Goal: Information Seeking & Learning: Learn about a topic

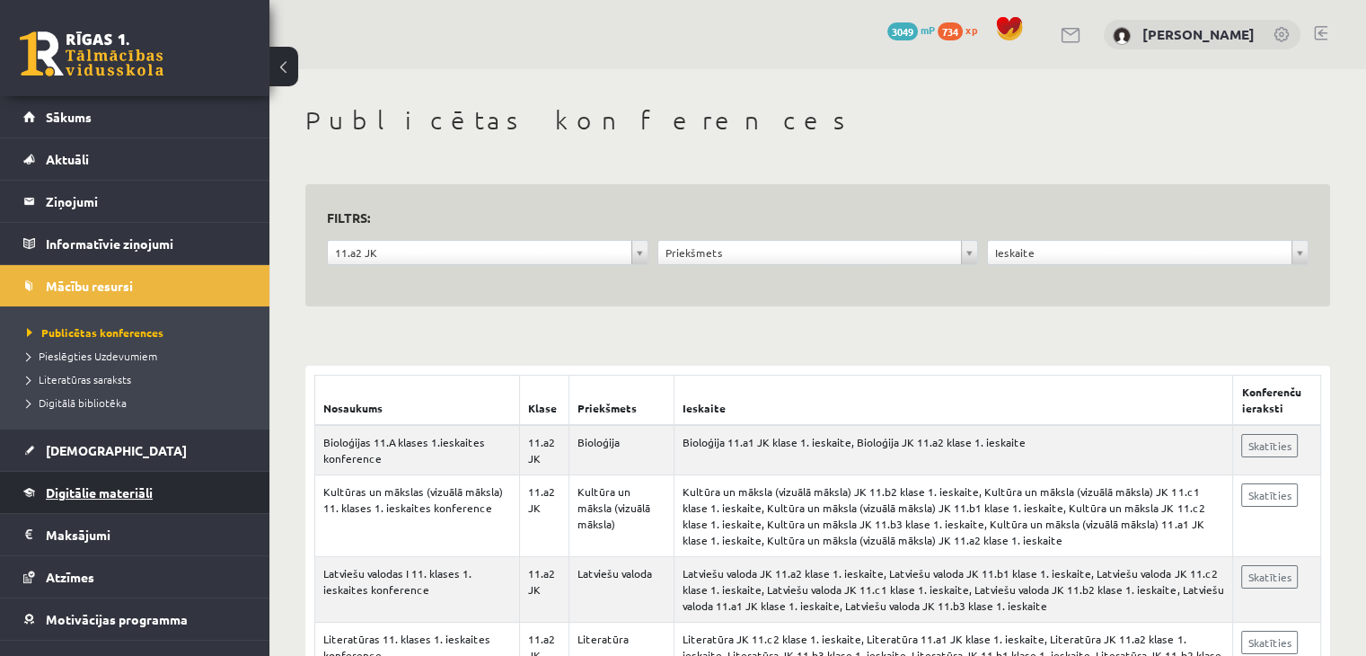
click at [154, 480] on link "Digitālie materiāli" at bounding box center [135, 492] width 224 height 41
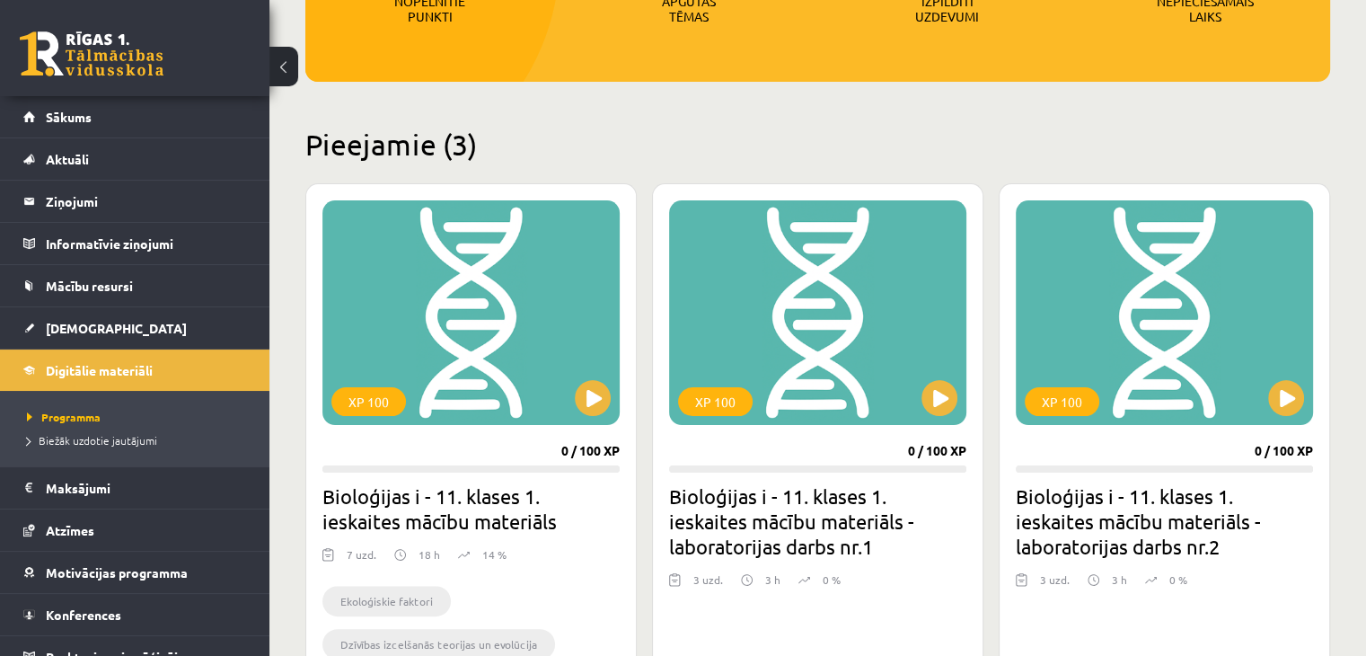
scroll to position [359, 0]
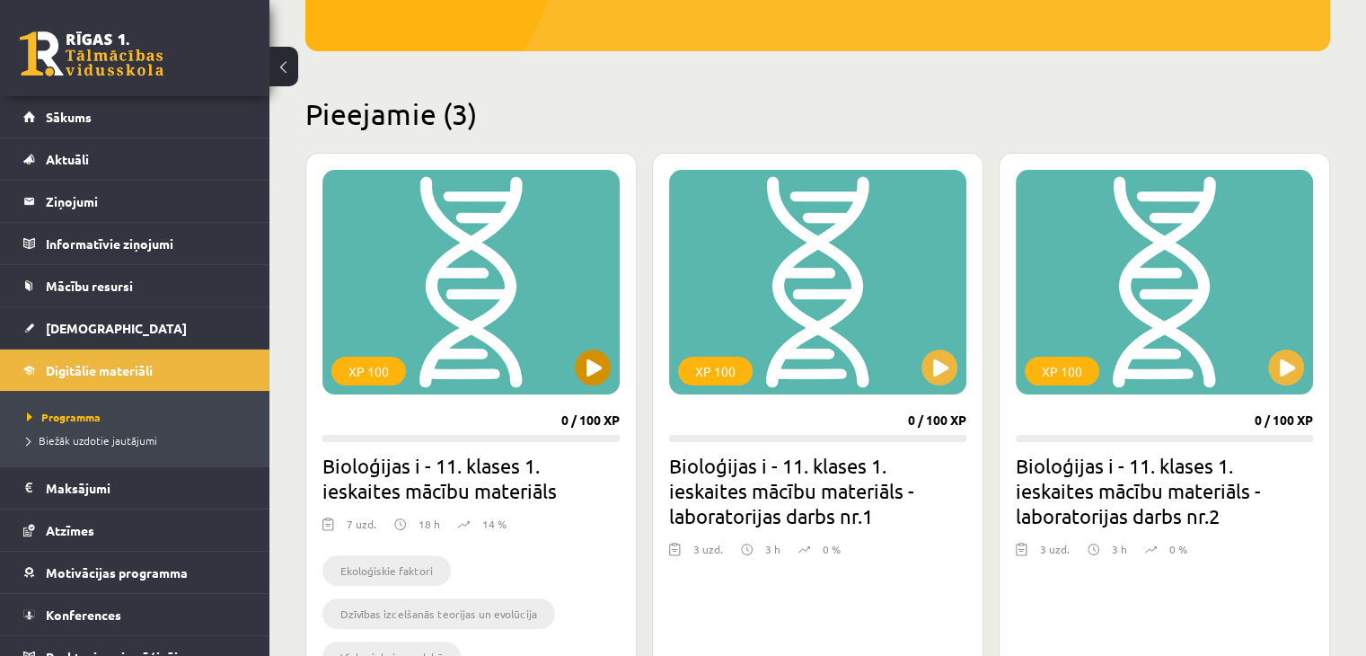
click at [594, 347] on div "XP 100" at bounding box center [470, 282] width 297 height 225
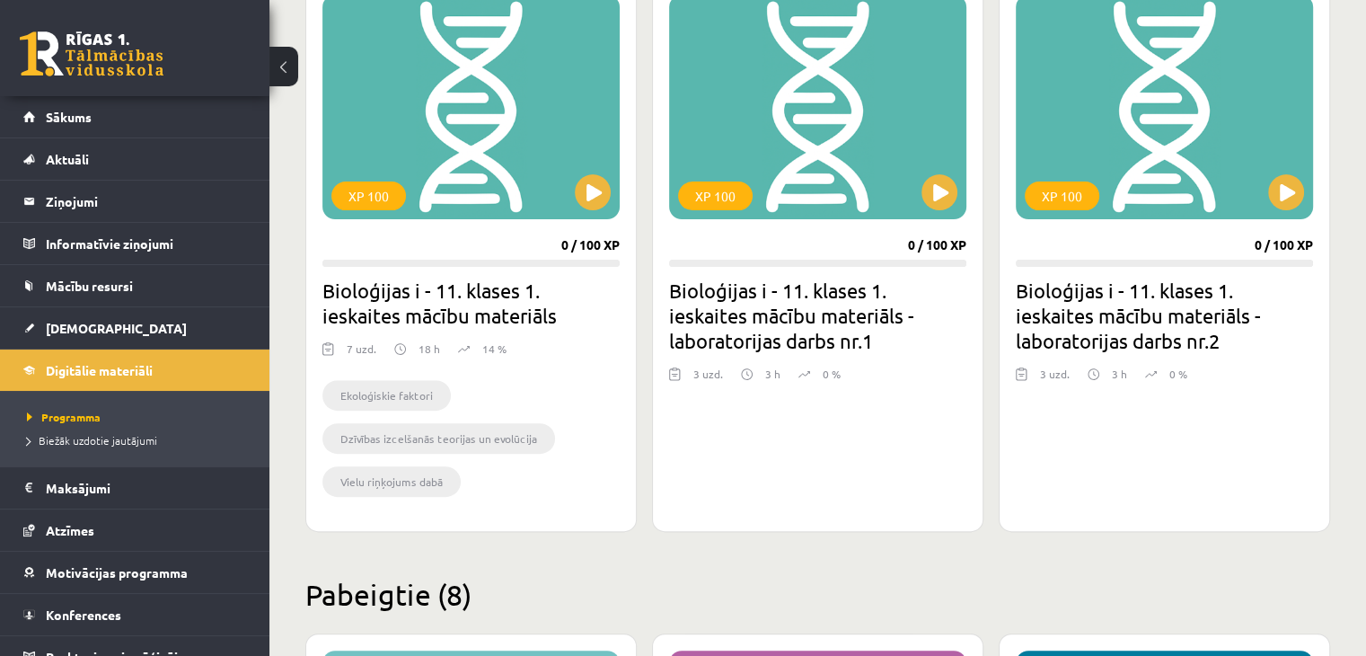
scroll to position [539, 0]
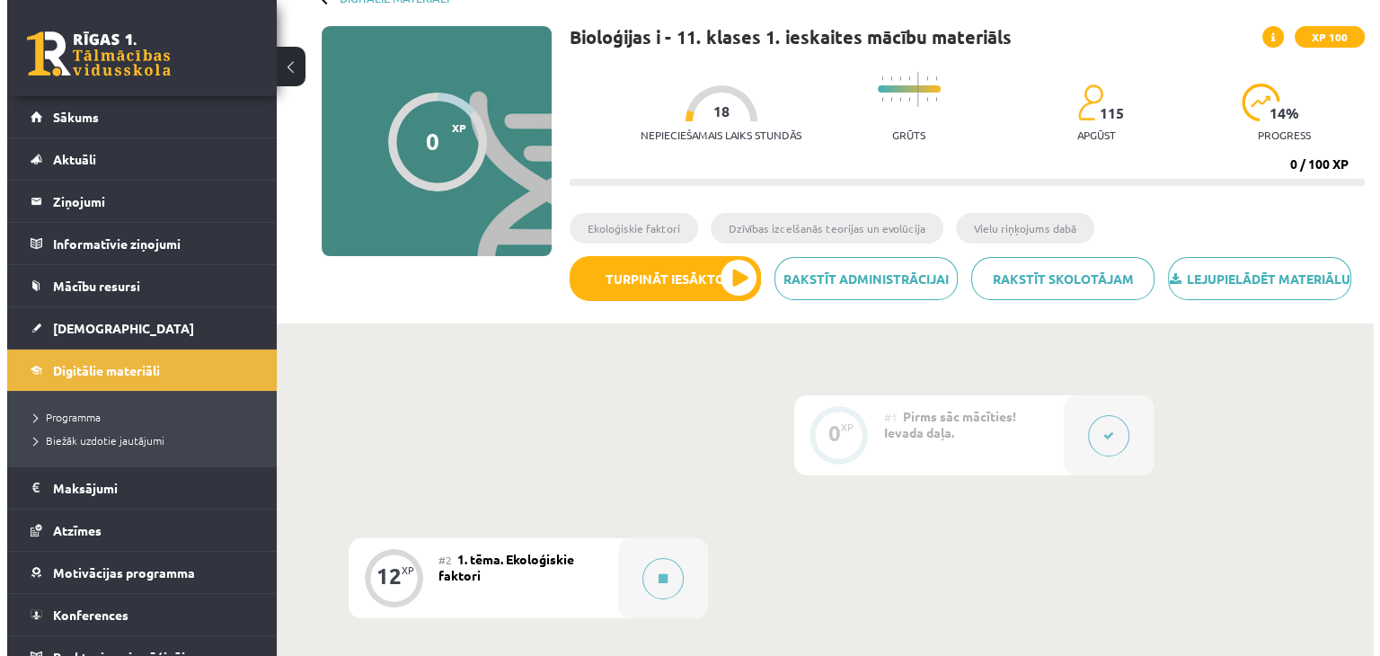
scroll to position [449, 0]
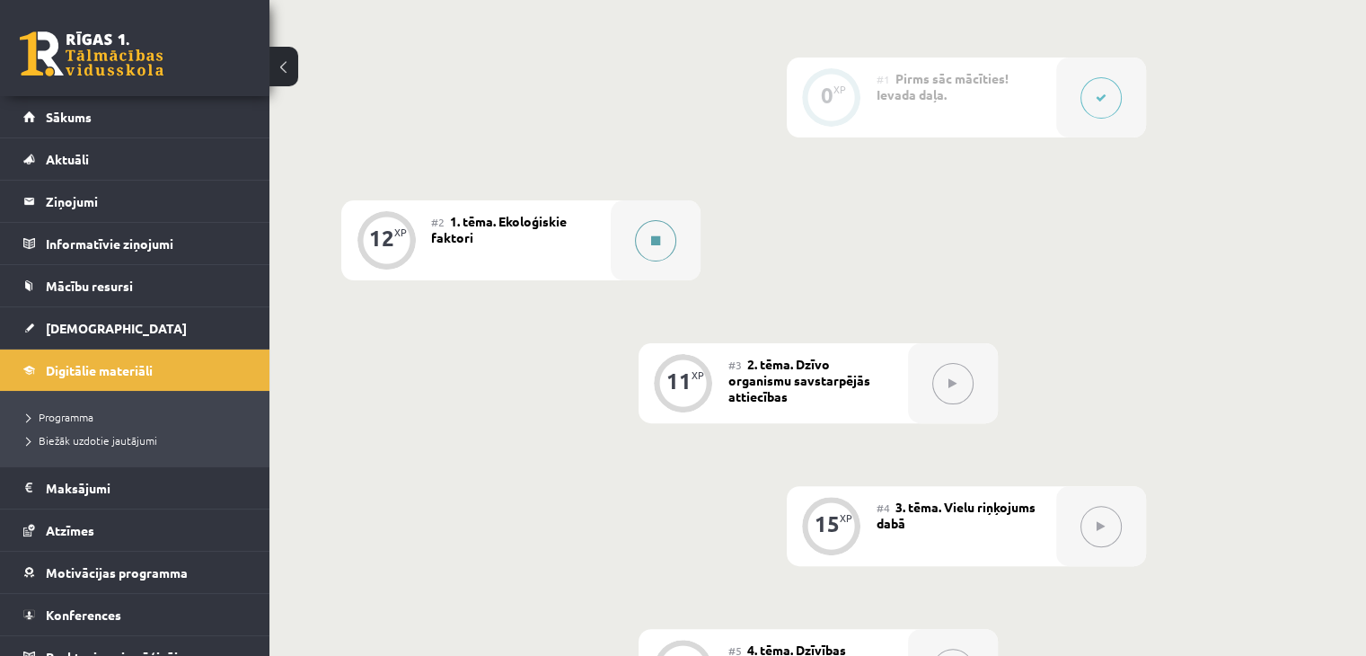
click at [648, 261] on button at bounding box center [655, 240] width 41 height 41
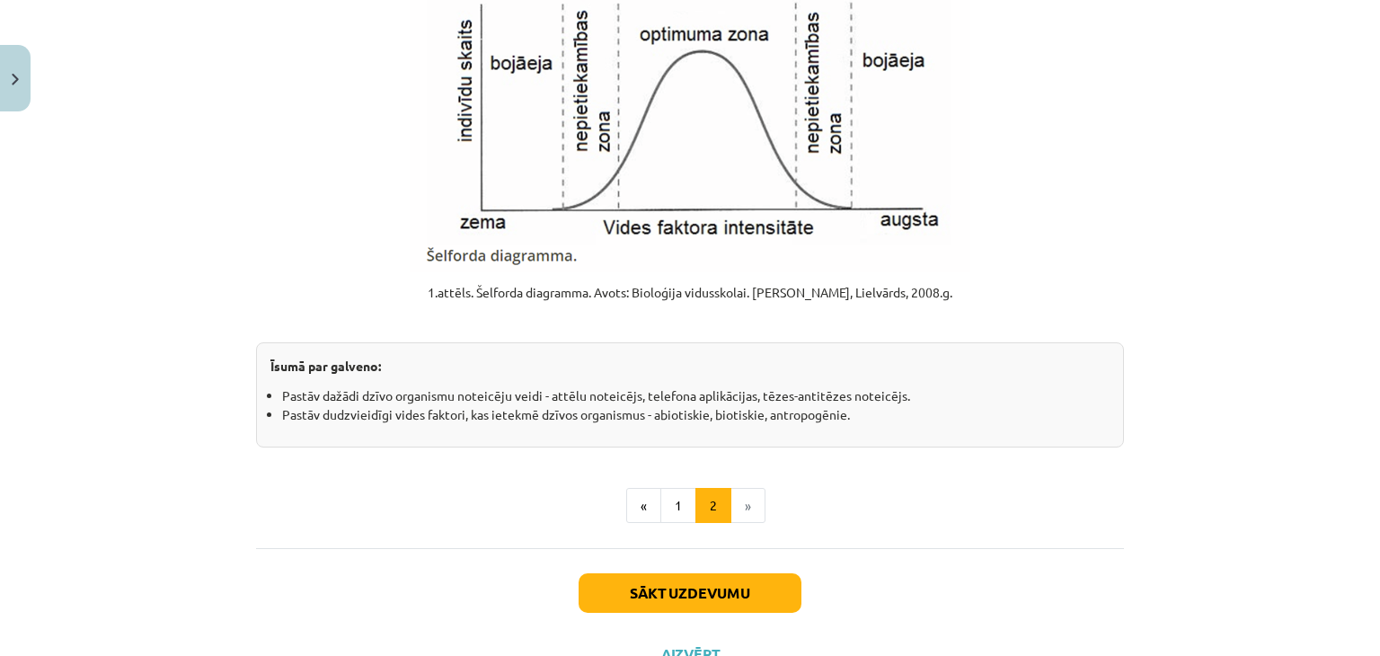
scroll to position [2245, 0]
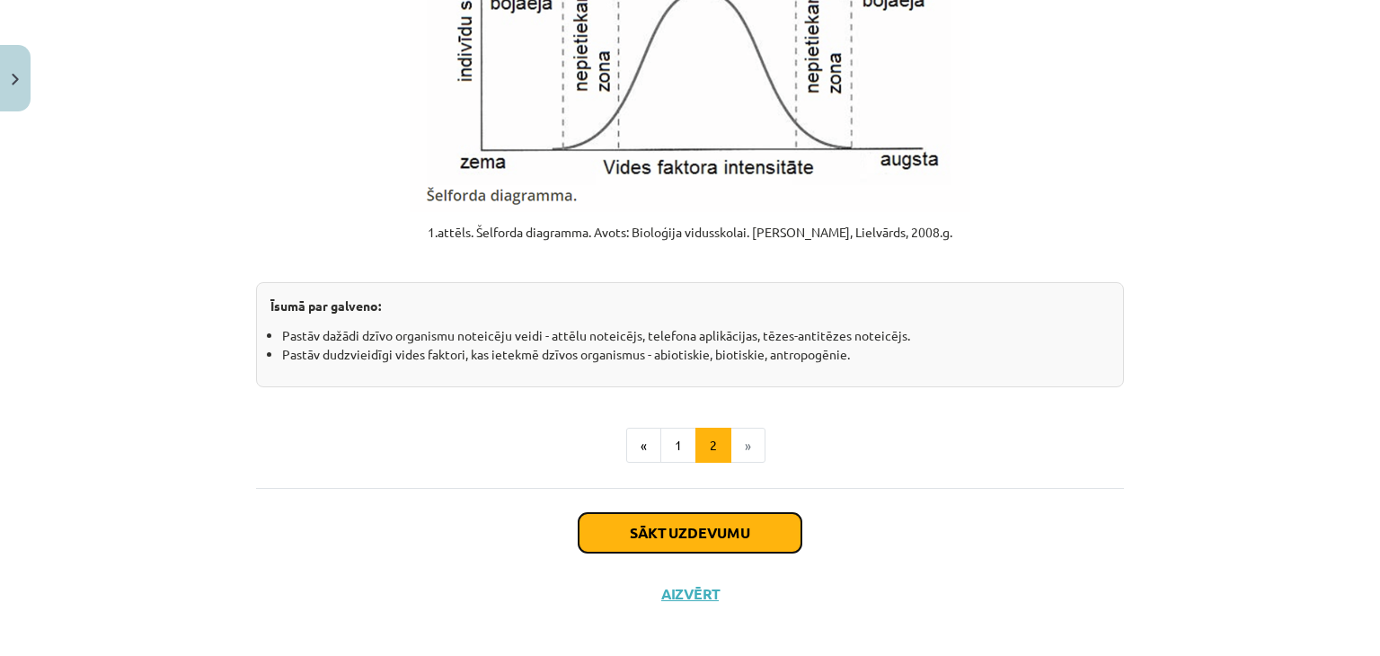
click at [609, 539] on button "Sākt uzdevumu" at bounding box center [689, 533] width 223 height 40
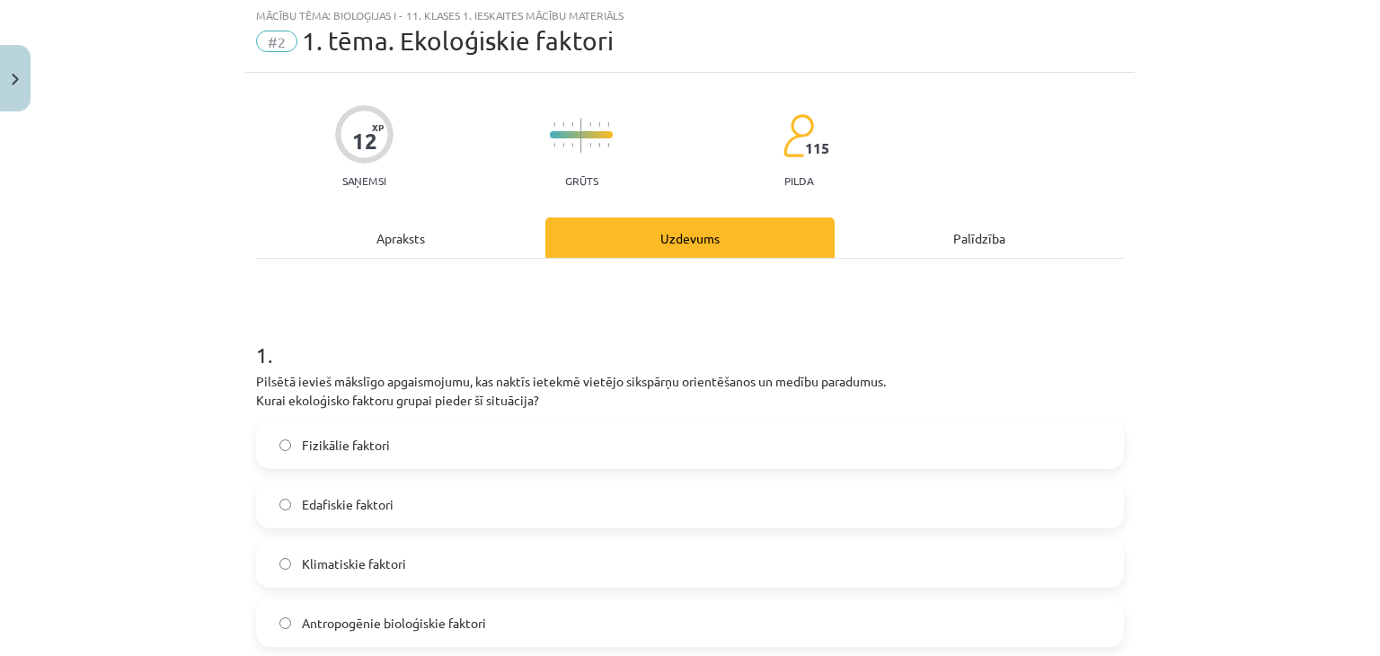
scroll to position [45, 0]
click at [343, 410] on div "1 . Pilsētā ievieš mākslīgo apgaismojumu, kas naktīs ietekmē vietējo sikspārņu …" at bounding box center [690, 481] width 868 height 336
click at [322, 438] on span "Fizikālie faktori" at bounding box center [346, 446] width 88 height 19
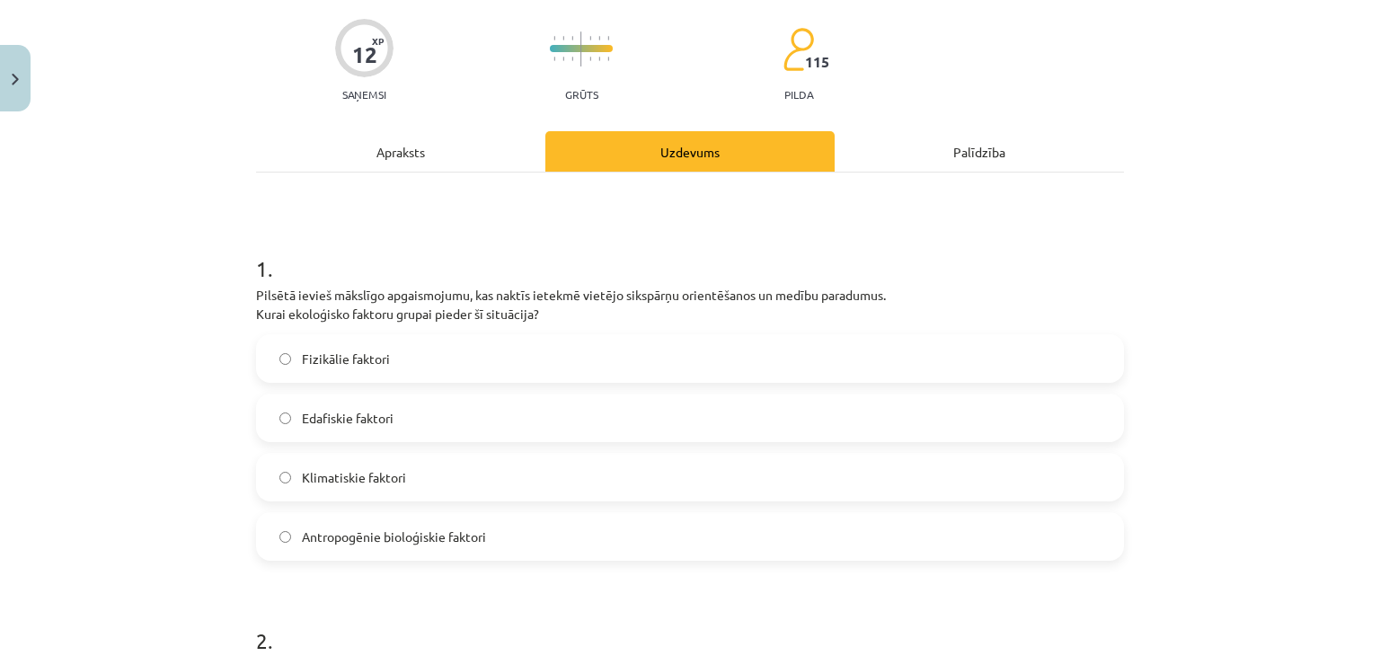
scroll to position [135, 0]
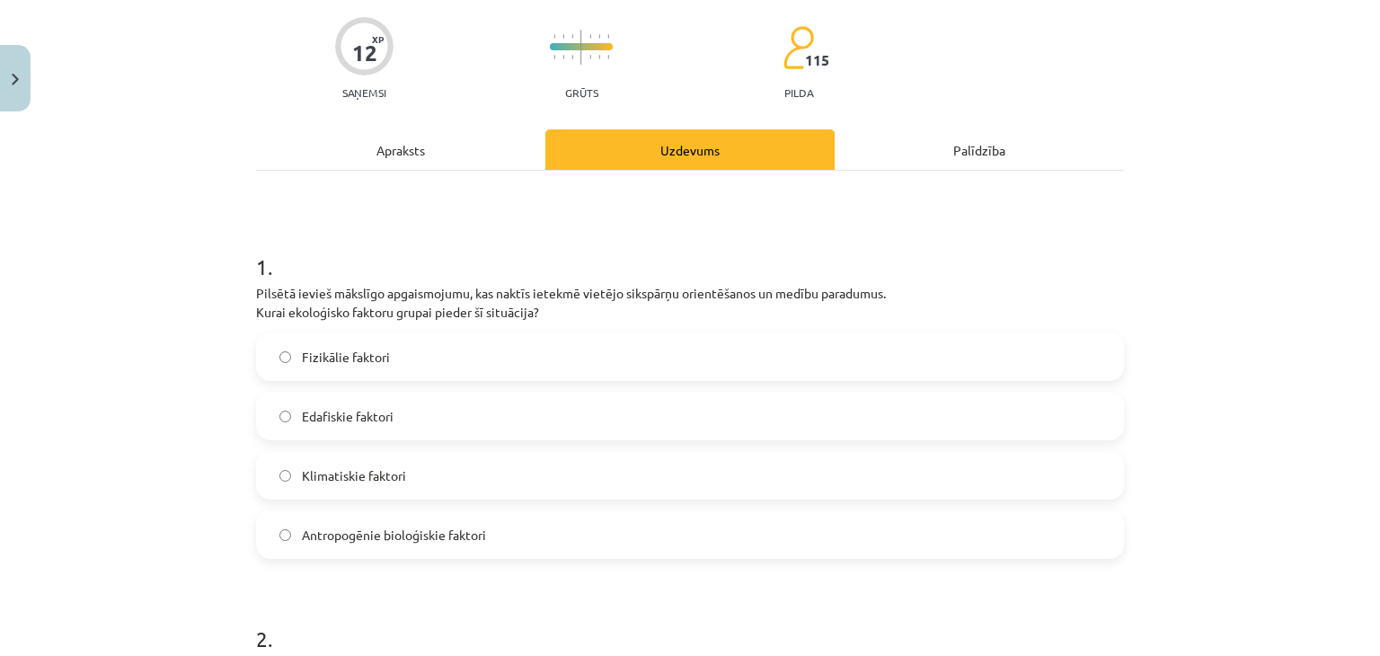
click at [338, 537] on span "Antropogēnie bioloģiskie faktori" at bounding box center [394, 534] width 184 height 19
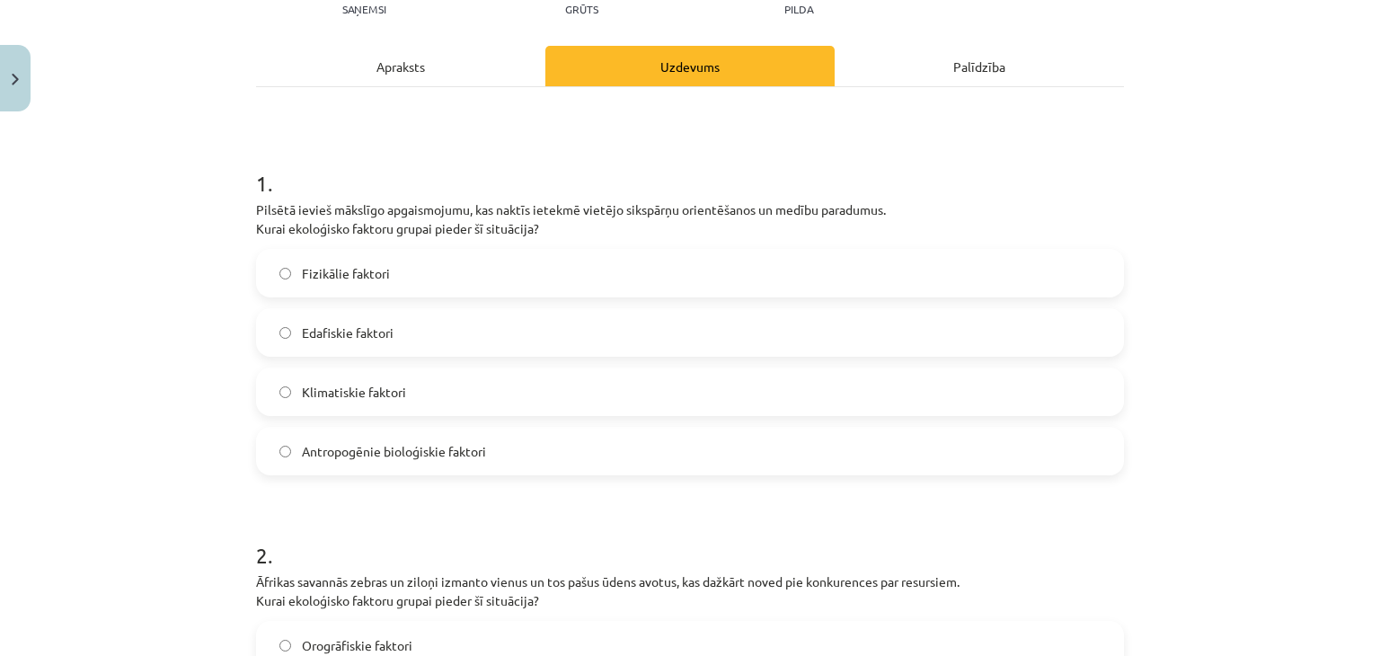
scroll to position [225, 0]
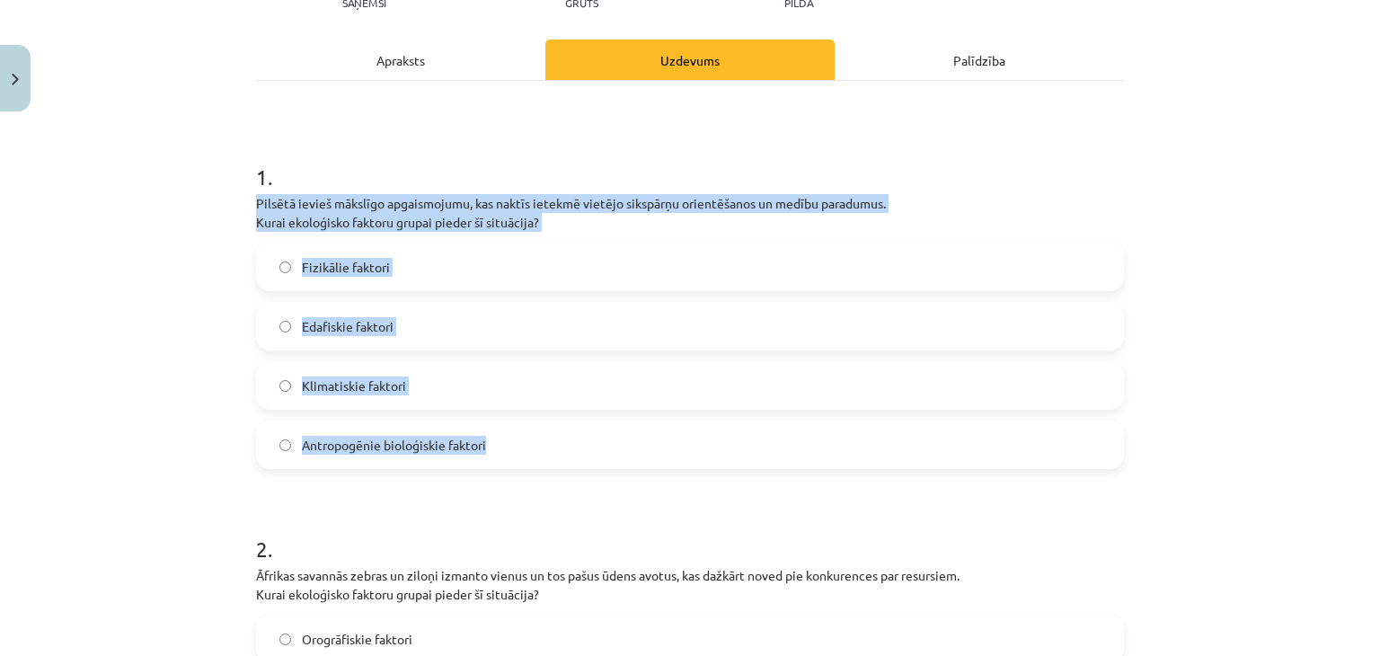
drag, startPoint x: 247, startPoint y: 199, endPoint x: 546, endPoint y: 436, distance: 381.1
click at [546, 436] on div "Mācību tēma: Bioloģijas i - 11. klases 1. ieskaites mācību materiāls #2 1. tēma…" at bounding box center [690, 328] width 1380 height 656
copy div "Pilsētā ievieš mākslīgo apgaismojumu, kas naktīs ietekmē vietējo sikspārņu orie…"
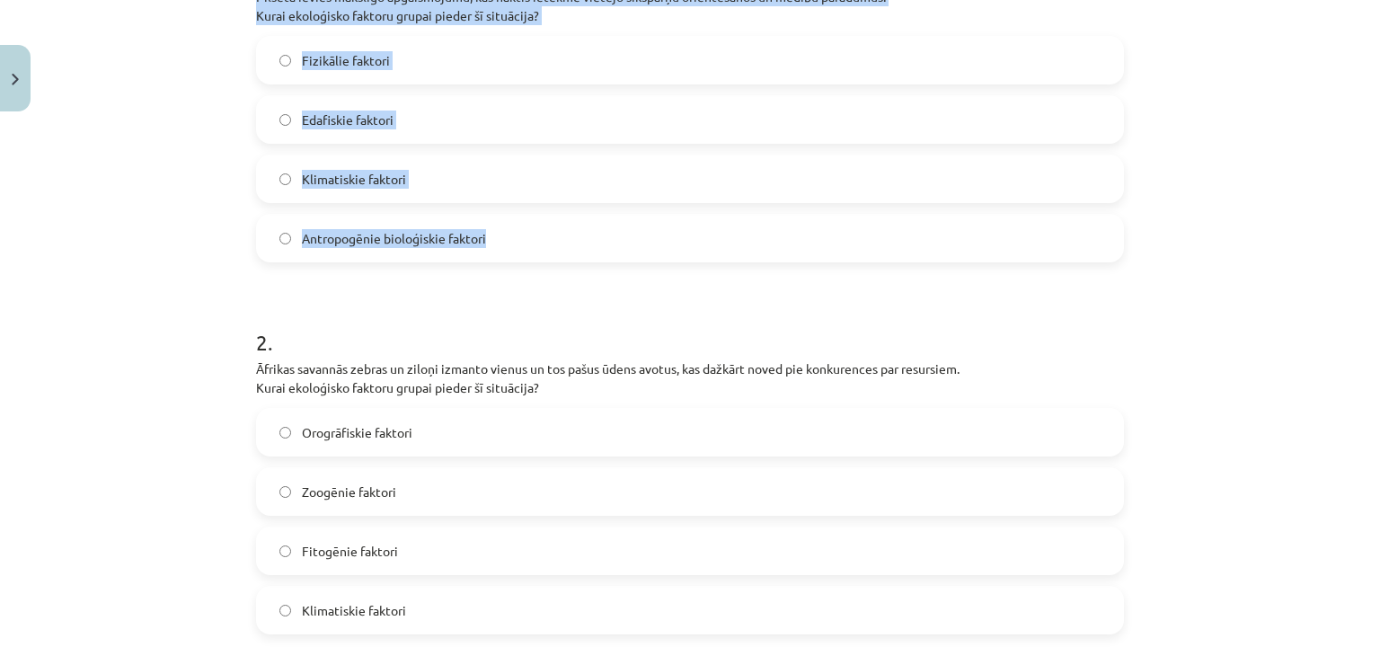
scroll to position [494, 0]
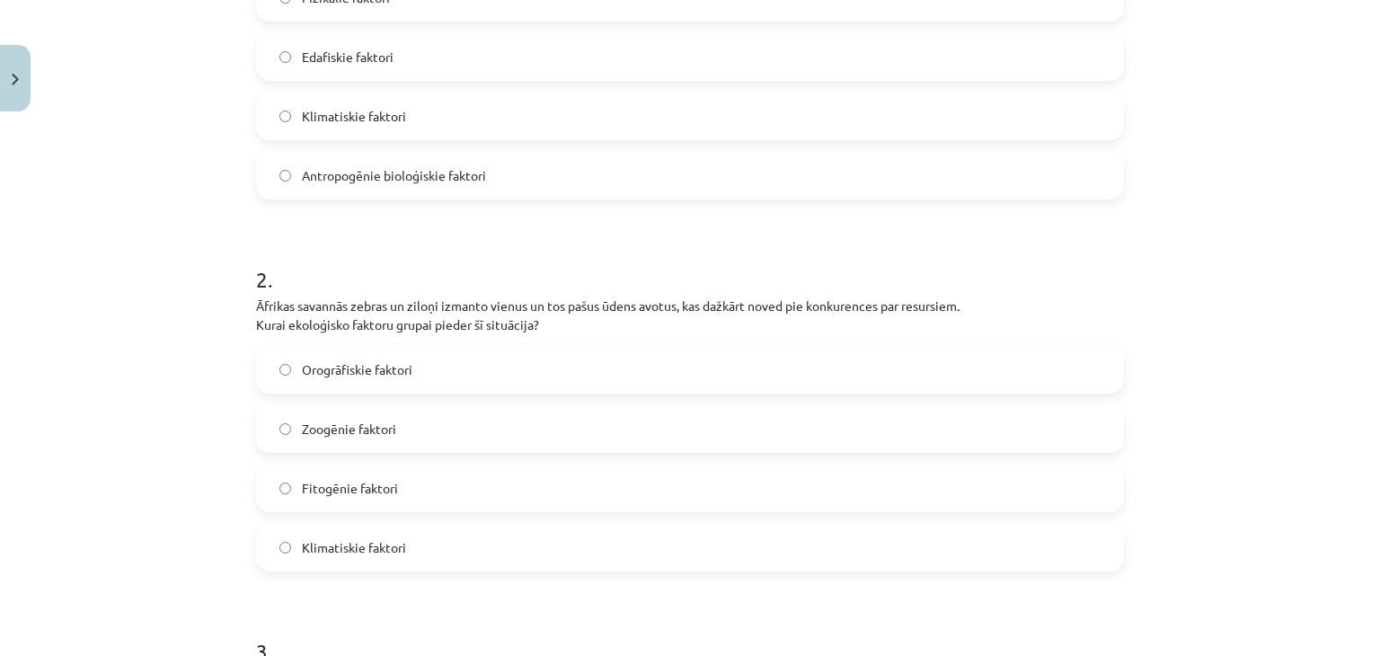
click at [213, 302] on div "Mācību tēma: Bioloģijas i - 11. klases 1. ieskaites mācību materiāls #2 1. tēma…" at bounding box center [690, 328] width 1380 height 656
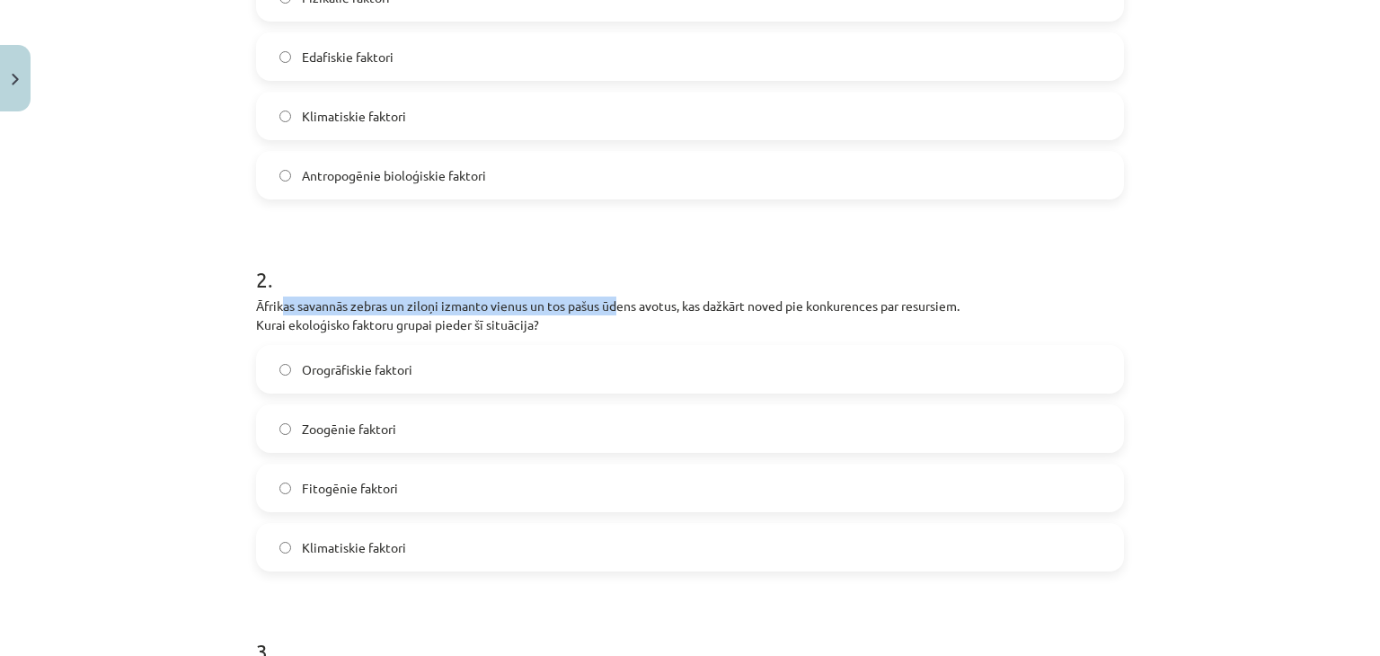
drag, startPoint x: 276, startPoint y: 292, endPoint x: 740, endPoint y: 295, distance: 464.3
click at [652, 295] on div "2 . Āfrikas savannās zebras un ziloņi izmanto vienus un tos pašus ūdens avotus,…" at bounding box center [690, 403] width 868 height 336
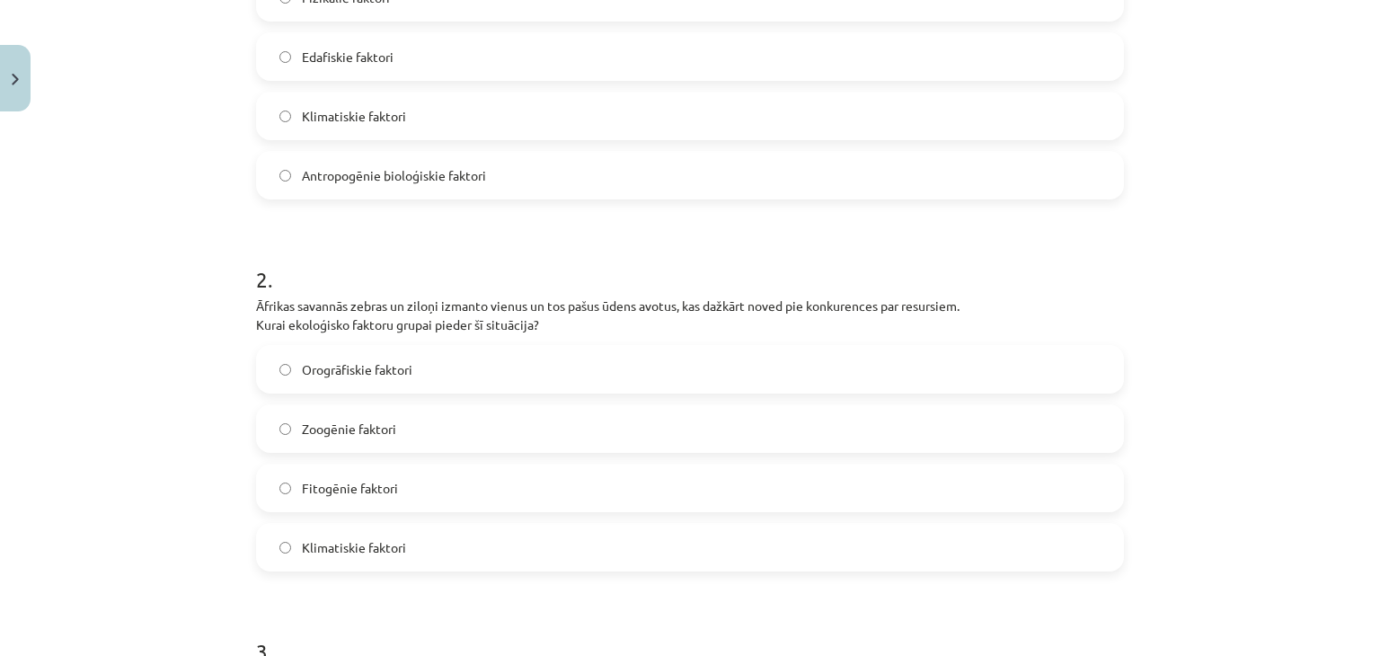
click at [743, 295] on div "2 . Āfrikas savannās zebras un ziloņi izmanto vienus un tos pašus ūdens avotus,…" at bounding box center [690, 403] width 868 height 336
drag, startPoint x: 712, startPoint y: 313, endPoint x: 474, endPoint y: 324, distance: 238.2
click at [571, 322] on p "Āfrikas savannās zebras un ziloņi izmanto vienus un tos pašus ūdens avotus, kas…" at bounding box center [690, 315] width 868 height 38
click at [453, 324] on p "Āfrikas savannās zebras un ziloņi izmanto vienus un tos pašus ūdens avotus, kas…" at bounding box center [690, 315] width 868 height 38
click at [359, 416] on label "Zoogēnie faktori" at bounding box center [690, 428] width 864 height 45
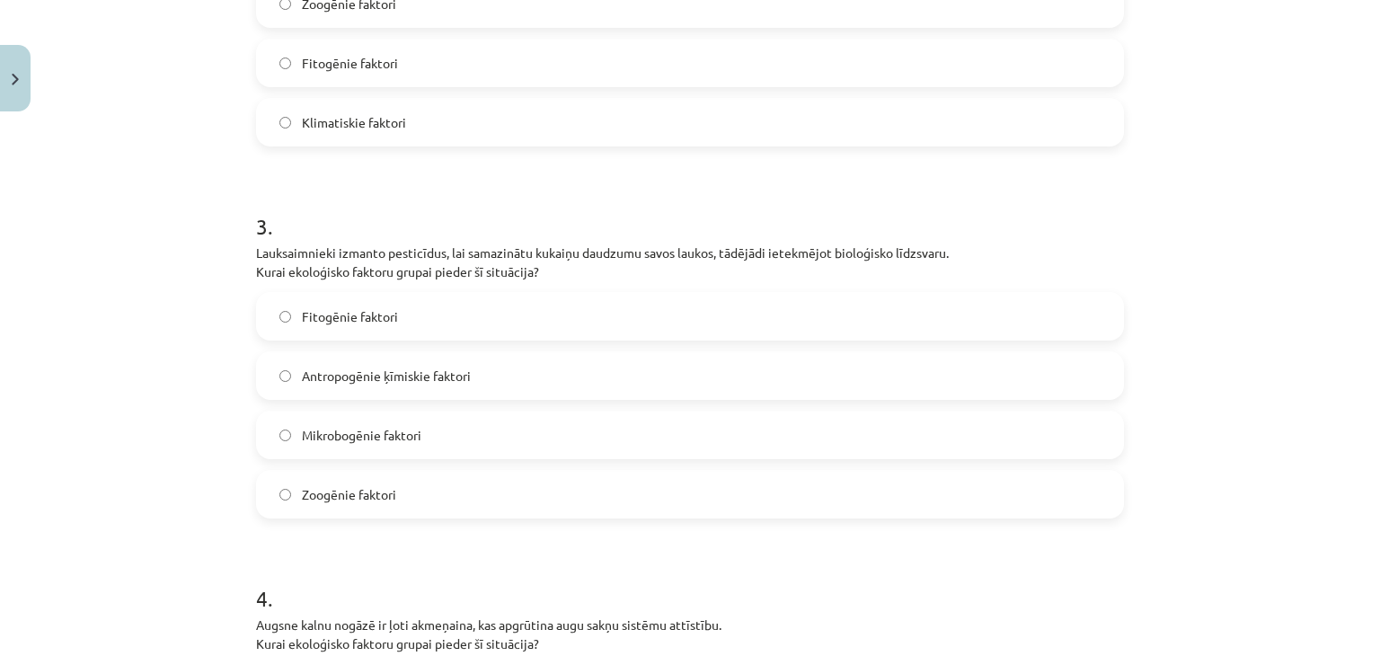
scroll to position [943, 0]
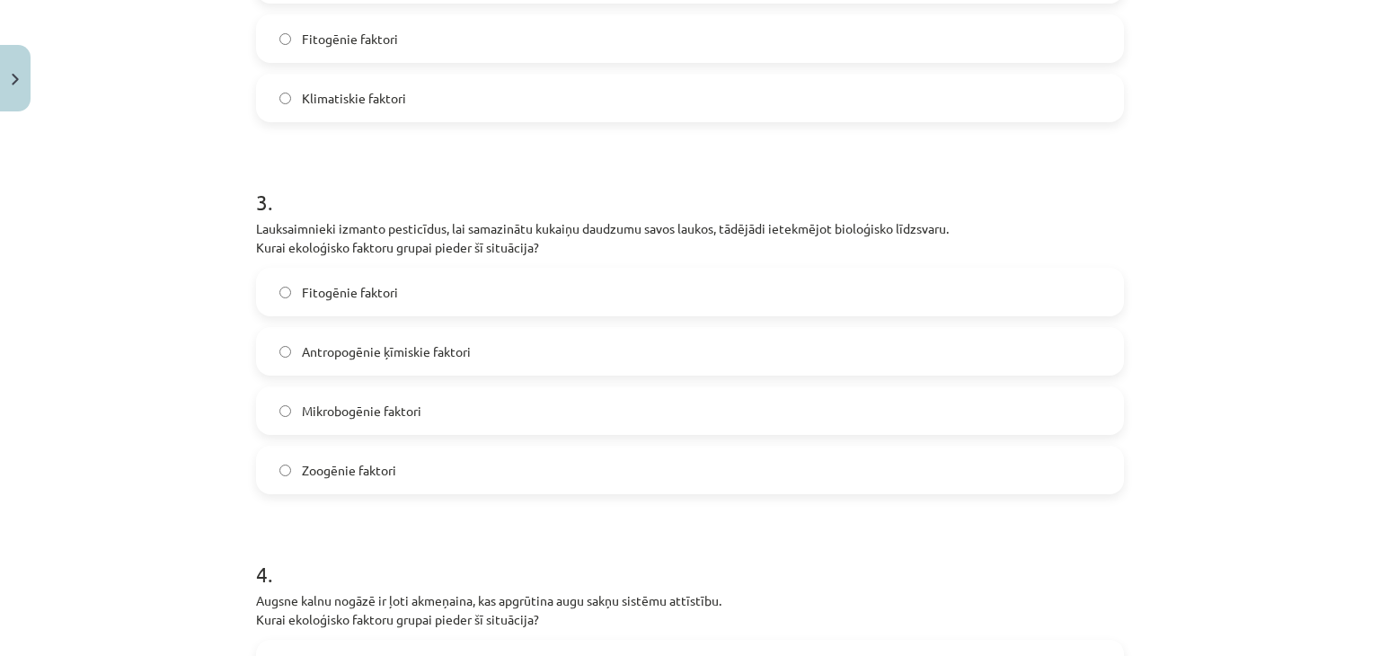
click at [428, 363] on label "Antropogēnie ķīmiskie faktori" at bounding box center [690, 351] width 864 height 45
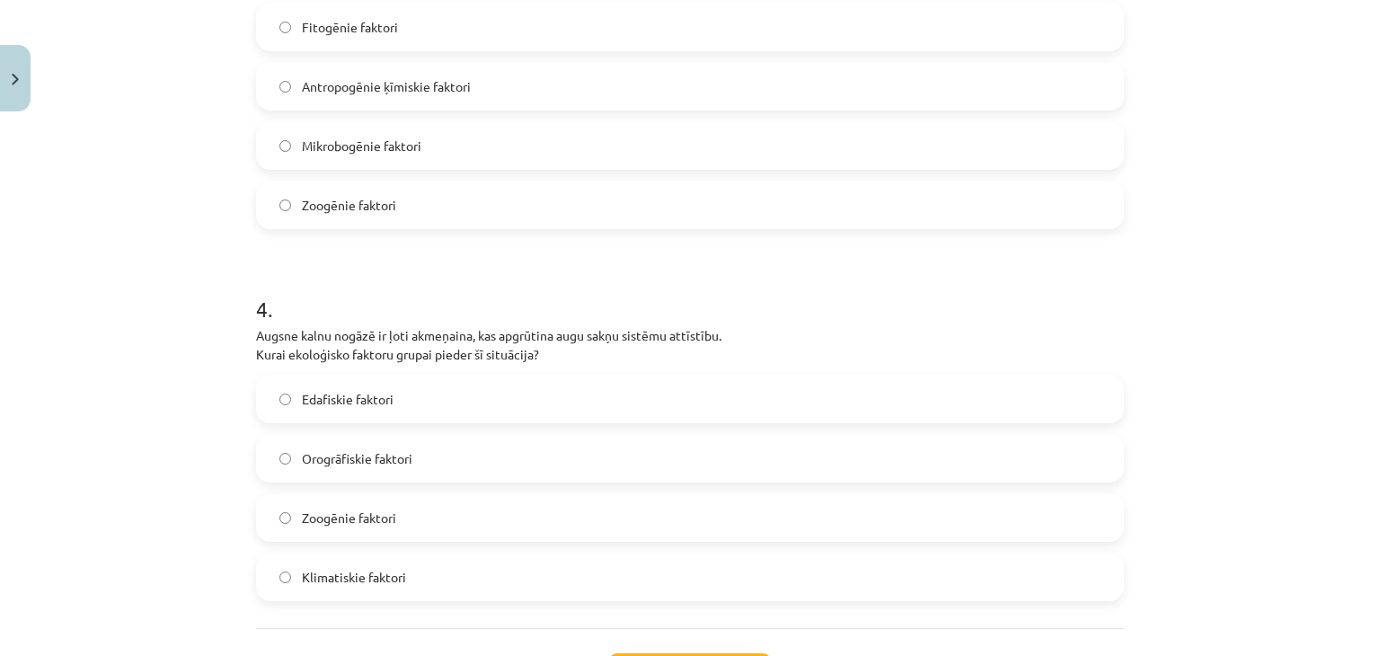
scroll to position [1212, 0]
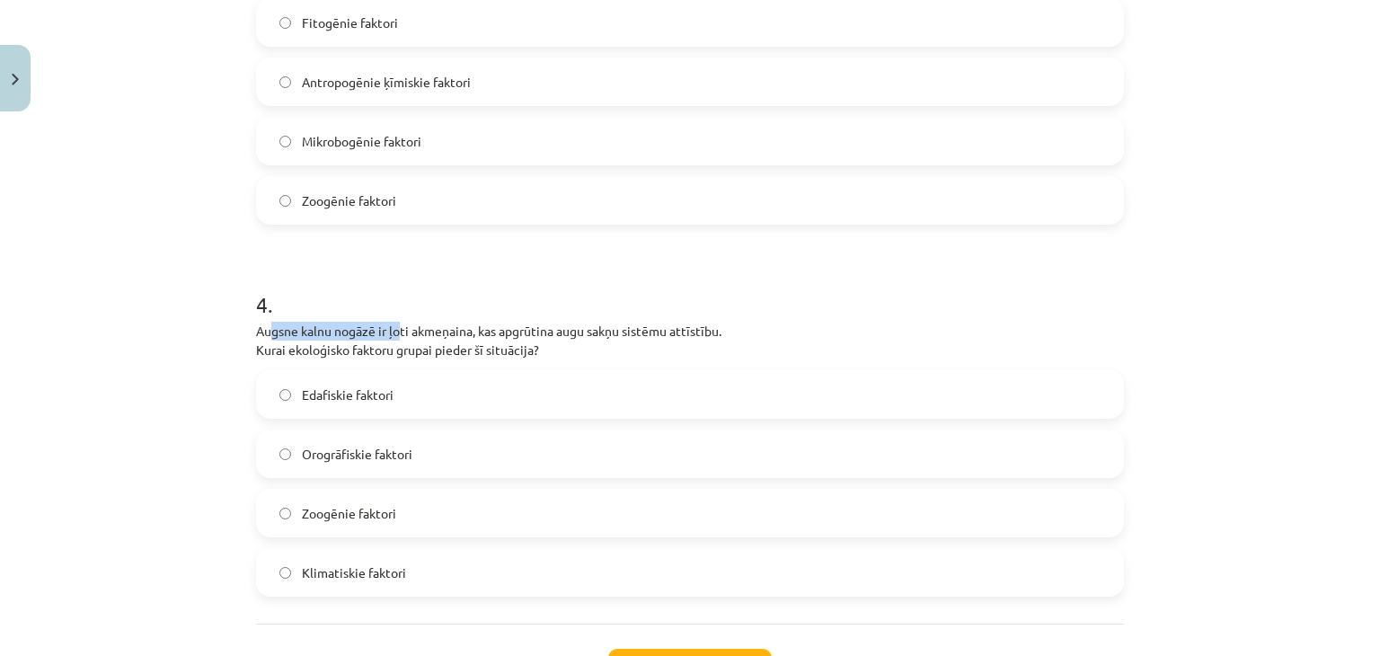
drag, startPoint x: 270, startPoint y: 337, endPoint x: 392, endPoint y: 326, distance: 121.7
click at [392, 326] on p "Augsne kalnu nogāzē ir ļoti akmeņaina, kas apgrūtina augu sakņu sistēmu attīstī…" at bounding box center [690, 341] width 868 height 38
drag, startPoint x: 392, startPoint y: 326, endPoint x: 439, endPoint y: 324, distance: 47.6
click at [439, 324] on p "Augsne kalnu nogāzē ir ļoti akmeņaina, kas apgrūtina augu sakņu sistēmu attīstī…" at bounding box center [690, 341] width 868 height 38
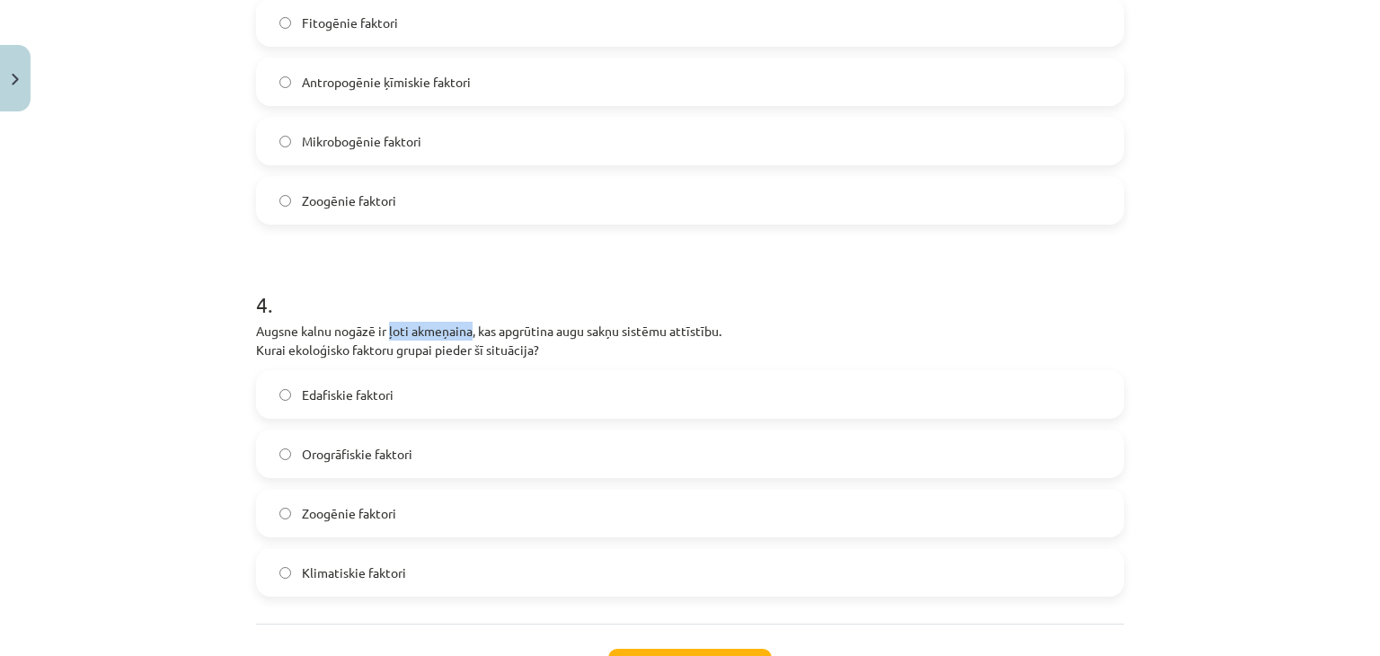
click at [439, 324] on p "Augsne kalnu nogāzē ir ļoti akmeņaina, kas apgrūtina augu sakņu sistēmu attīstī…" at bounding box center [690, 341] width 868 height 38
click at [348, 452] on span "Orogrāfiskie faktori" at bounding box center [357, 454] width 110 height 19
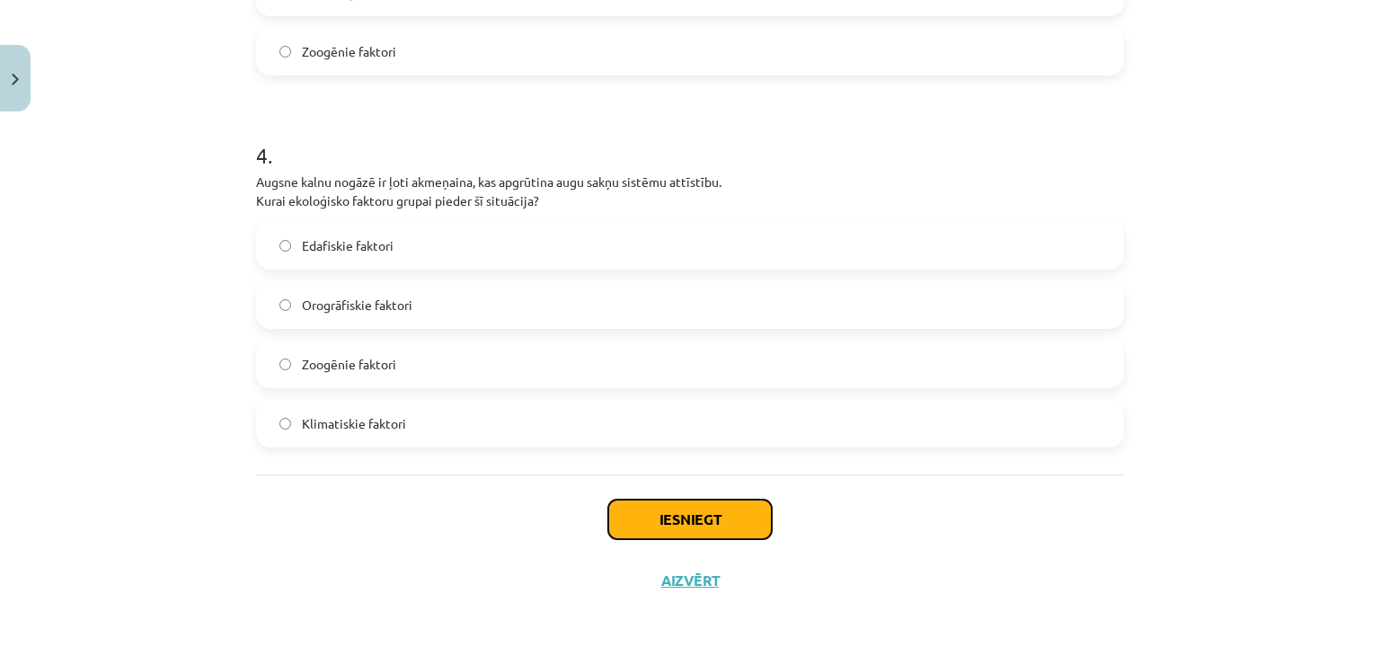
click at [679, 525] on button "Iesniegt" at bounding box center [689, 519] width 163 height 40
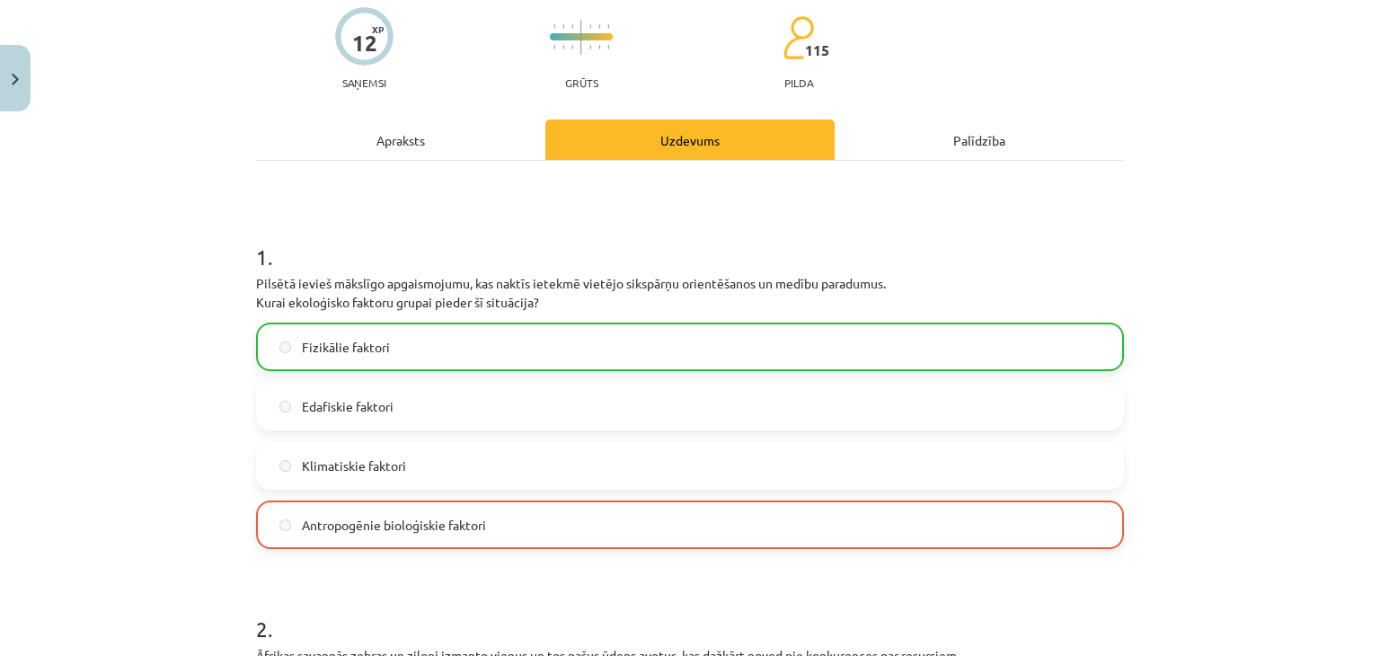
scroll to position [180, 0]
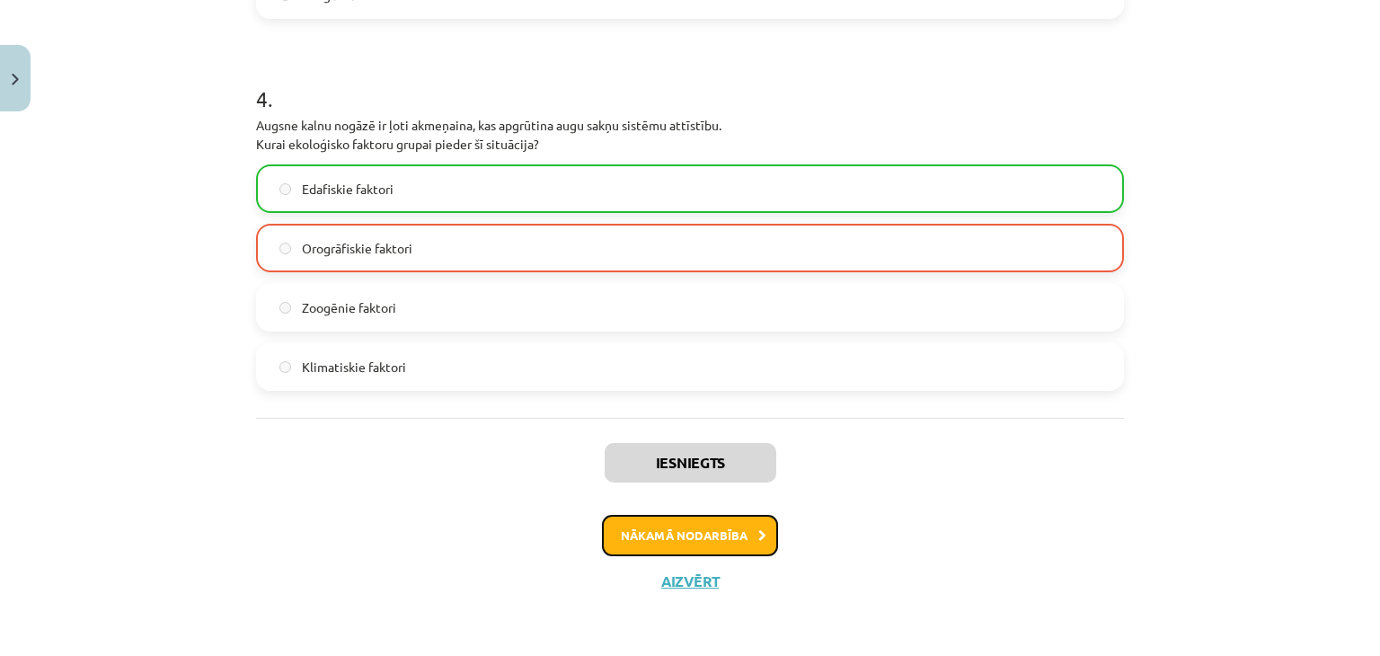
click at [634, 533] on button "Nākamā nodarbība" at bounding box center [690, 535] width 176 height 41
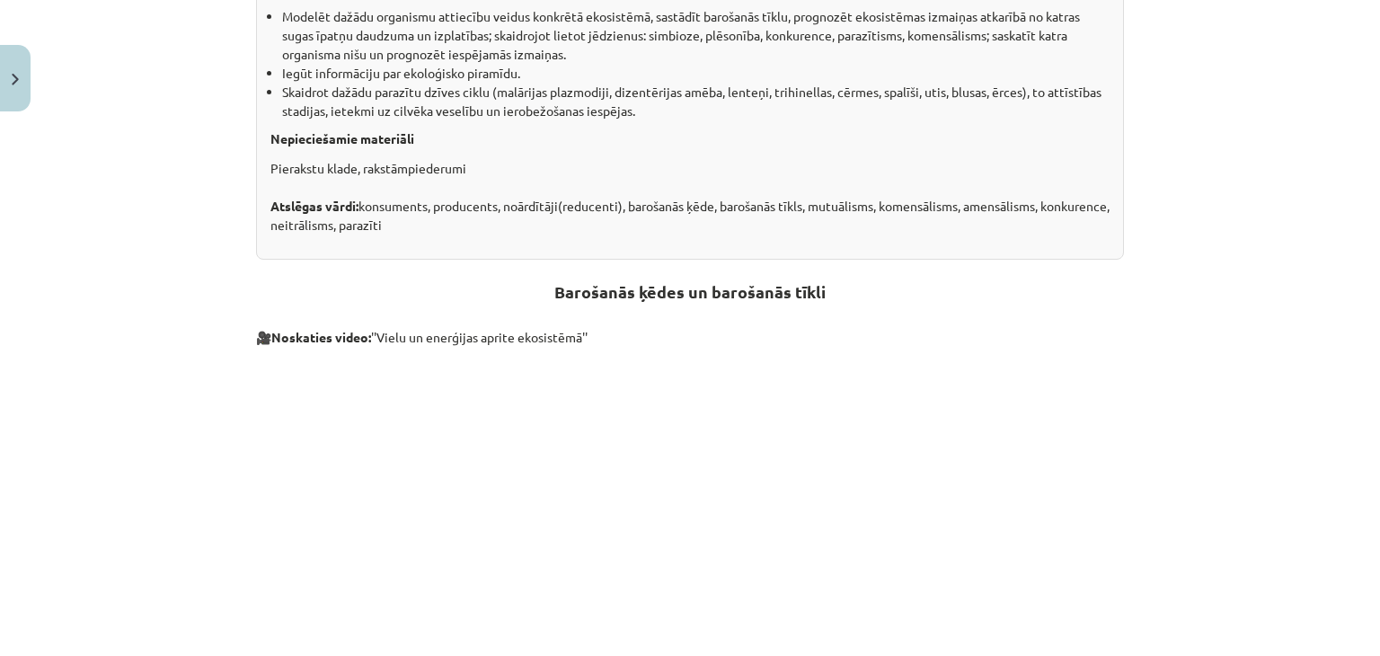
scroll to position [439, 0]
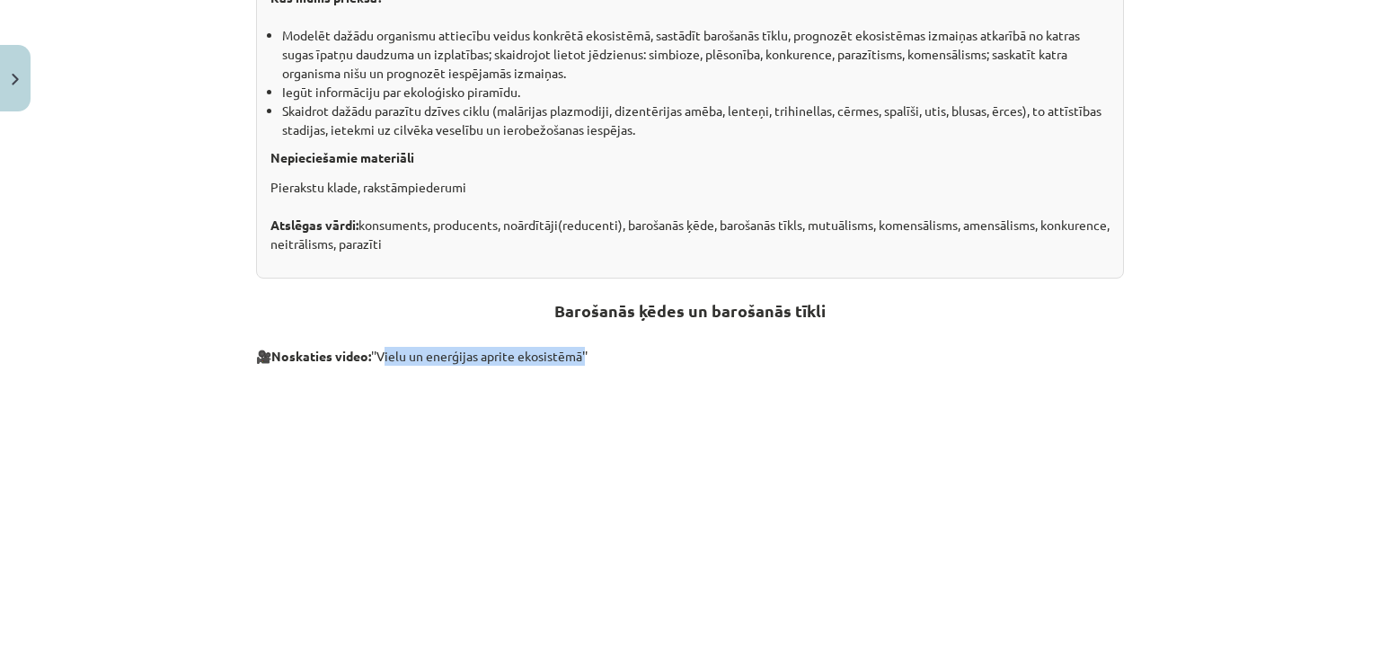
drag, startPoint x: 378, startPoint y: 350, endPoint x: 582, endPoint y: 363, distance: 204.3
click at [582, 363] on p "🎥 Noskaties video: ''Vielu un enerģijas aprite ekosistēmā''" at bounding box center [690, 356] width 868 height 19
copy p "Vielu un enerģijas aprite ekosistēmā"
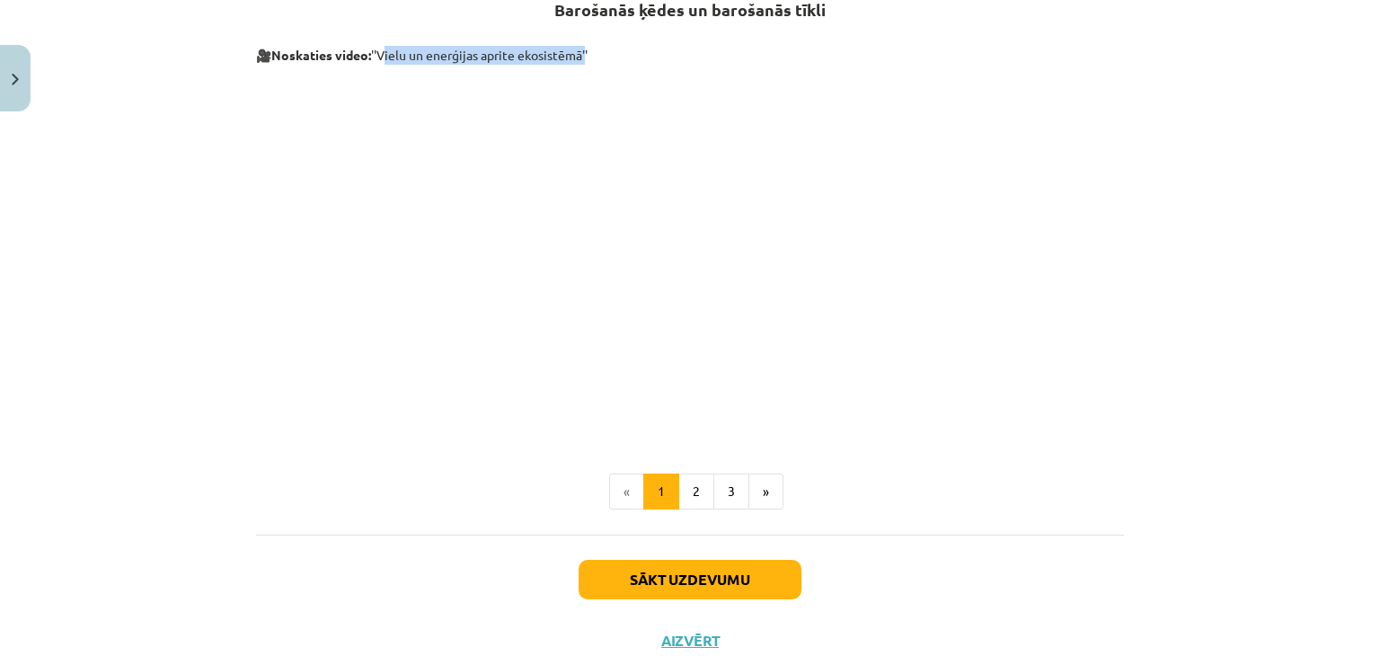
scroll to position [798, 0]
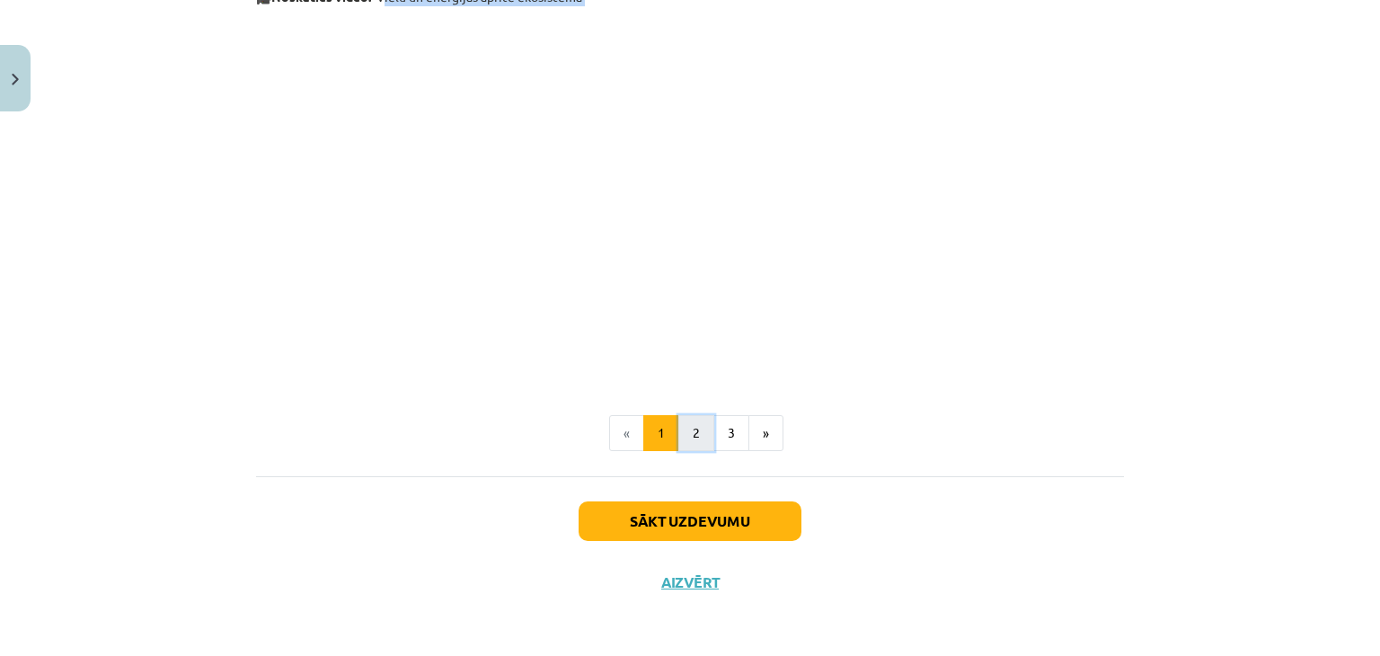
click at [692, 439] on button "2" at bounding box center [696, 433] width 36 height 36
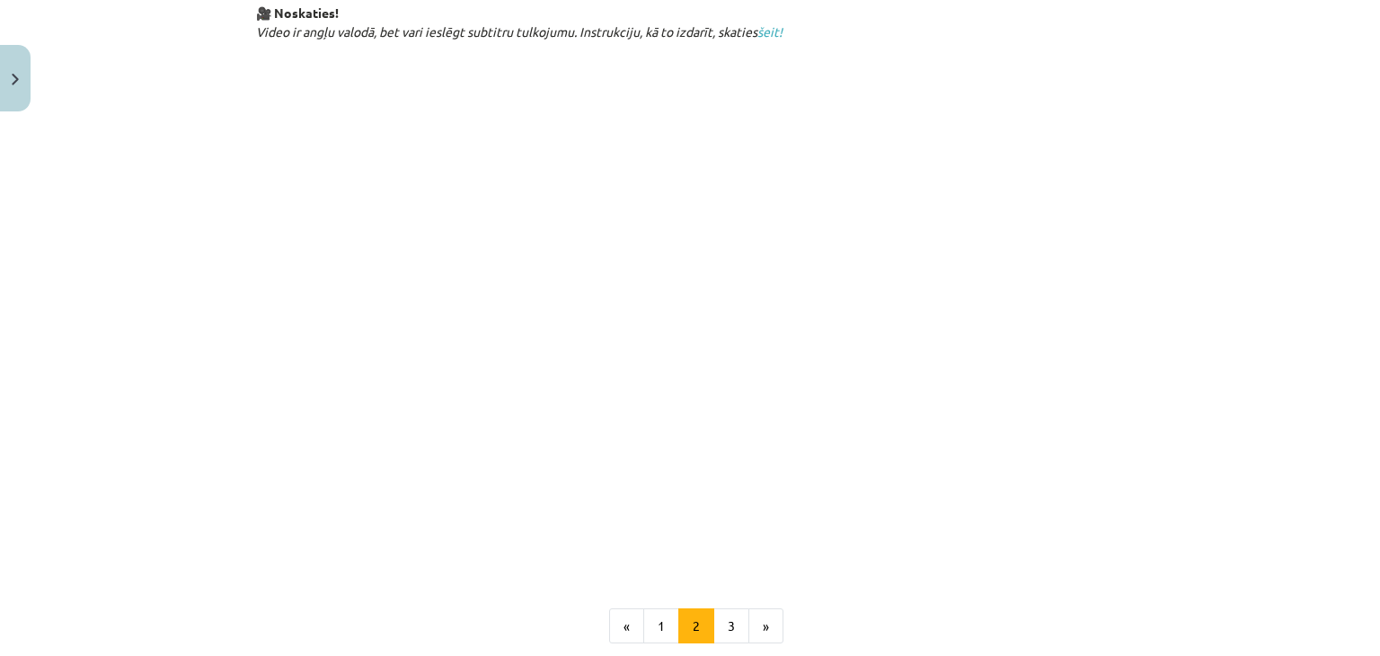
scroll to position [1083, 0]
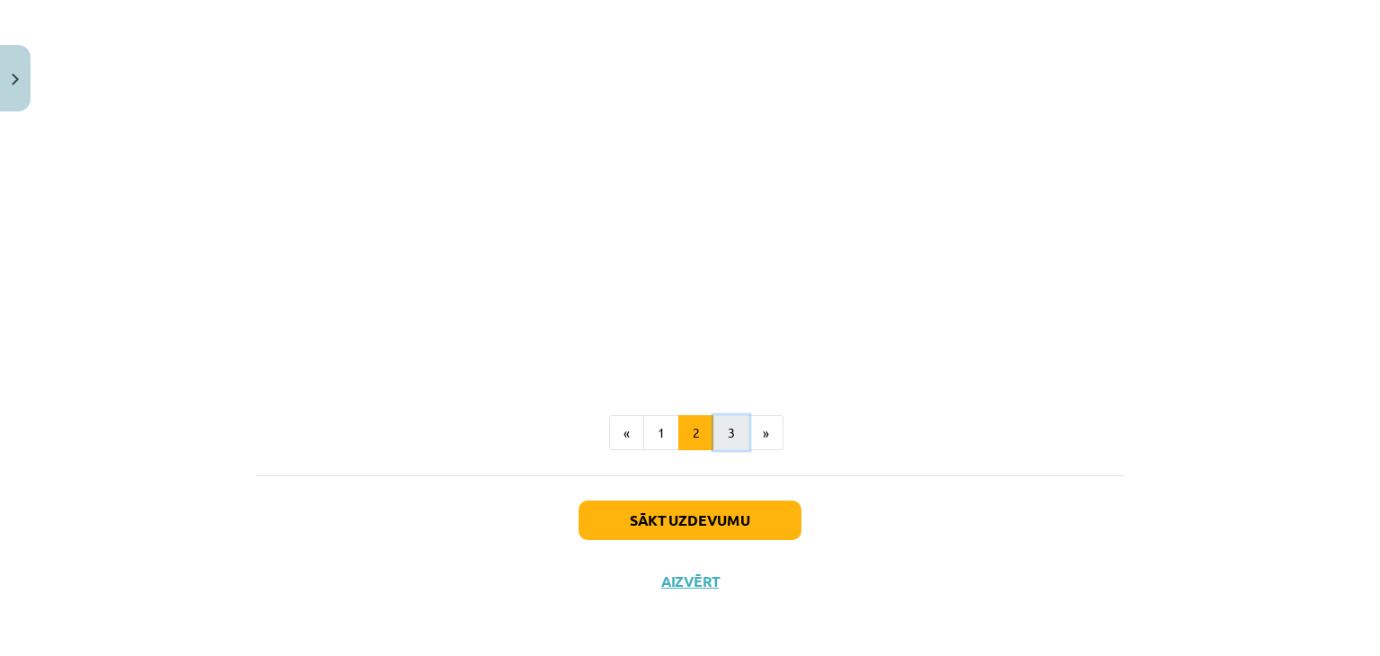
click at [722, 427] on button "3" at bounding box center [731, 433] width 36 height 36
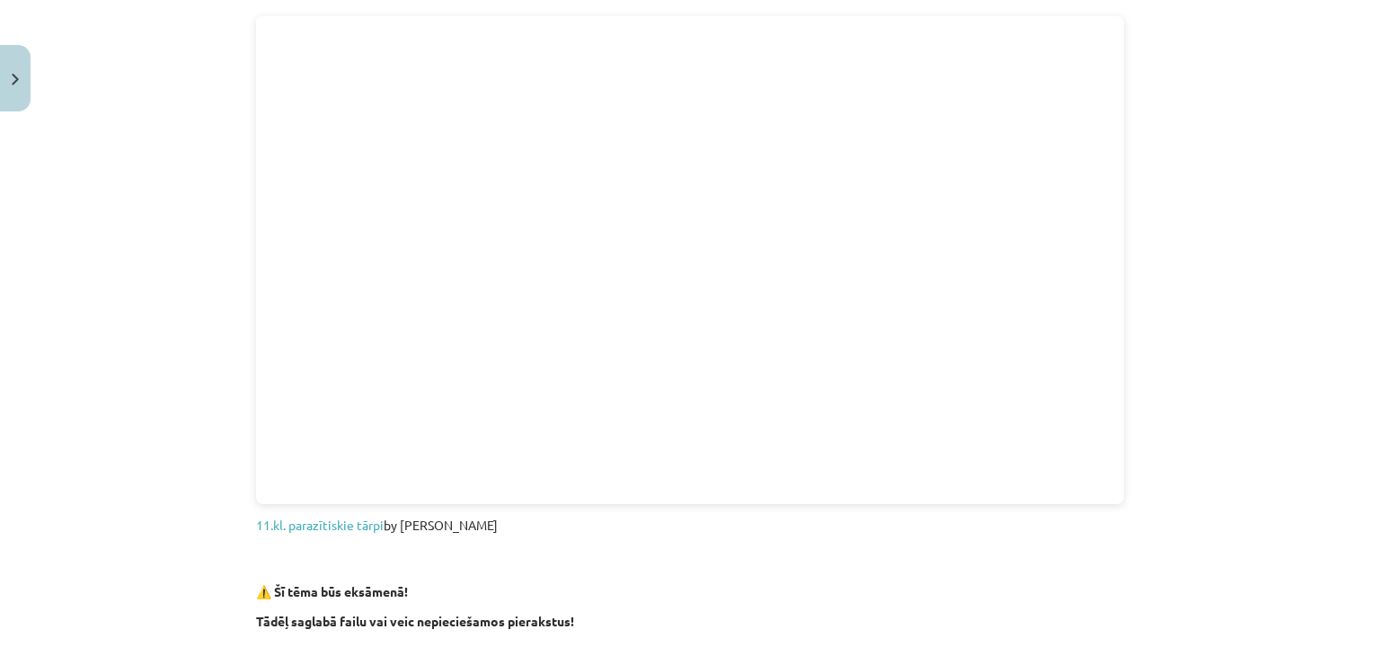
scroll to position [410, 0]
click at [309, 519] on link "11.kl. parazītiskie tārpi" at bounding box center [320, 527] width 128 height 16
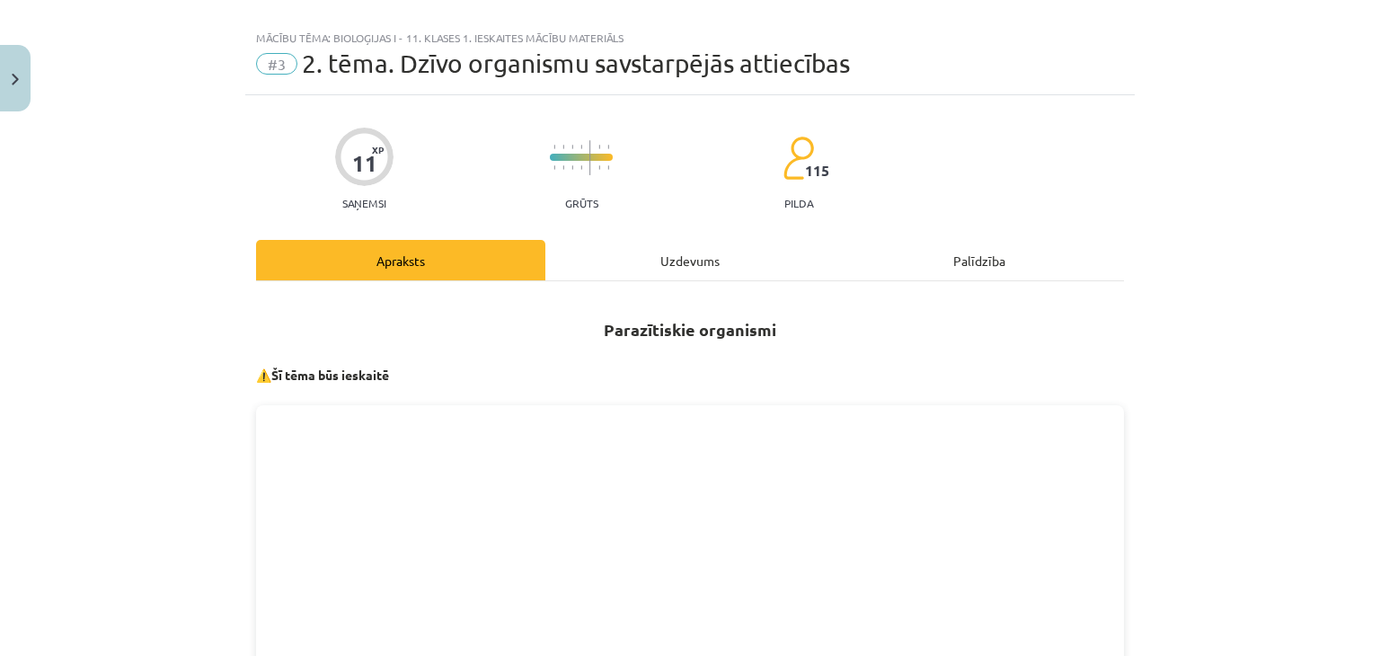
scroll to position [0, 0]
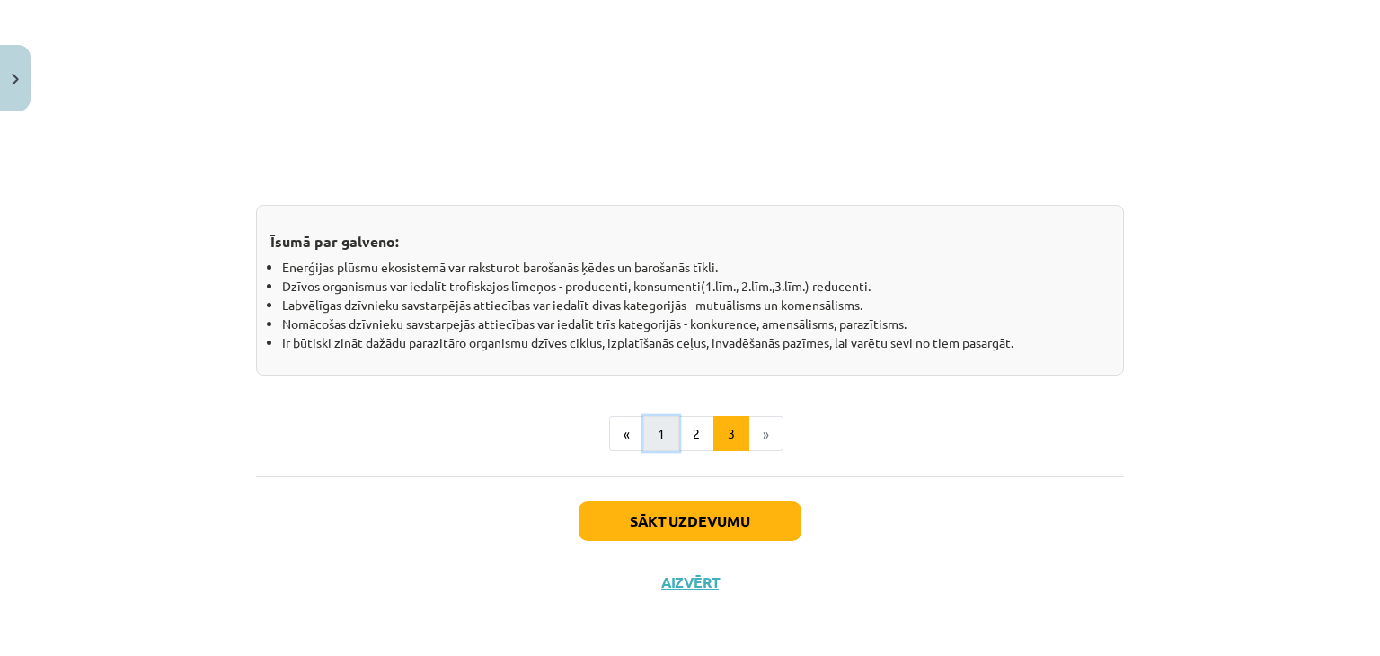
click at [649, 431] on button "1" at bounding box center [661, 434] width 36 height 36
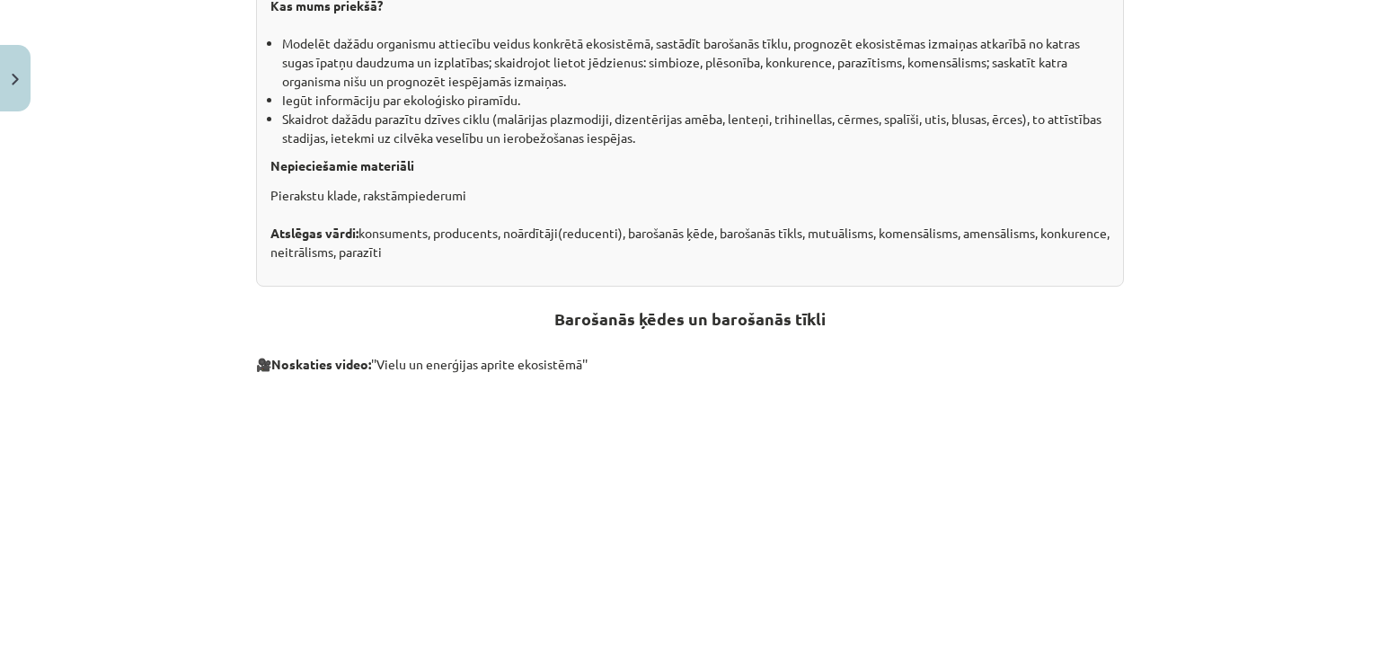
scroll to position [680, 0]
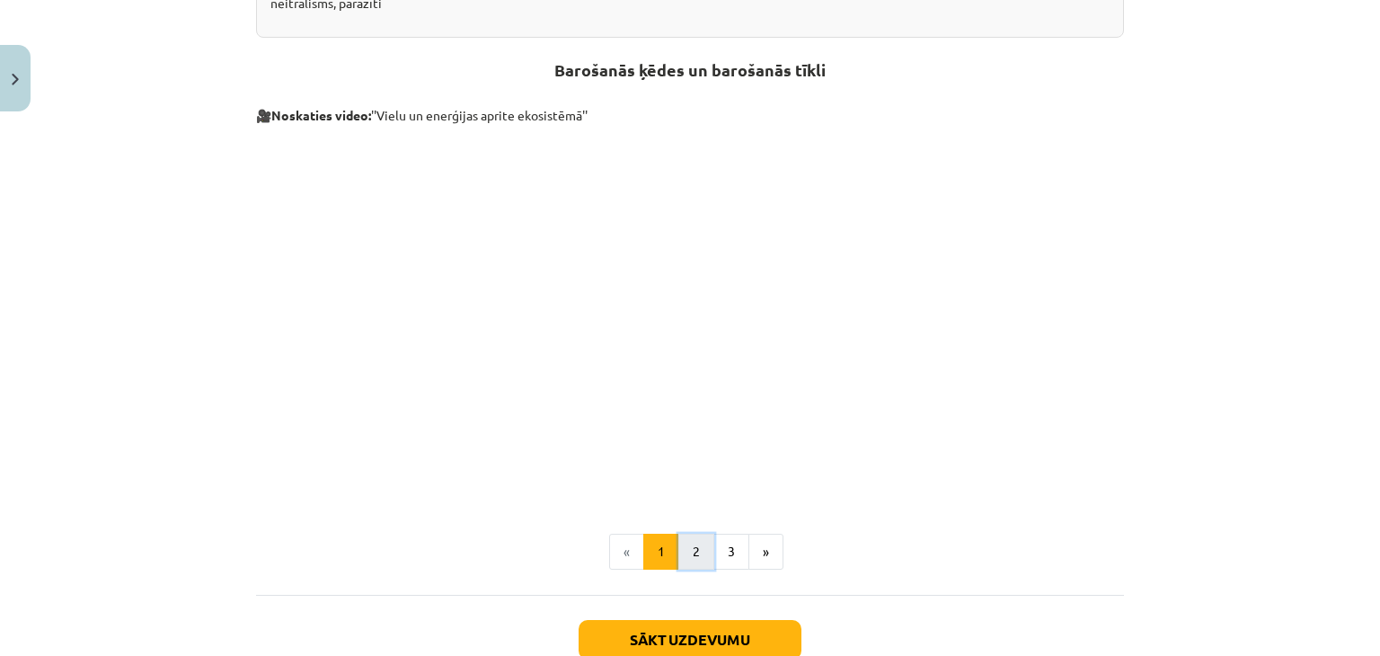
click at [688, 555] on button "2" at bounding box center [696, 551] width 36 height 36
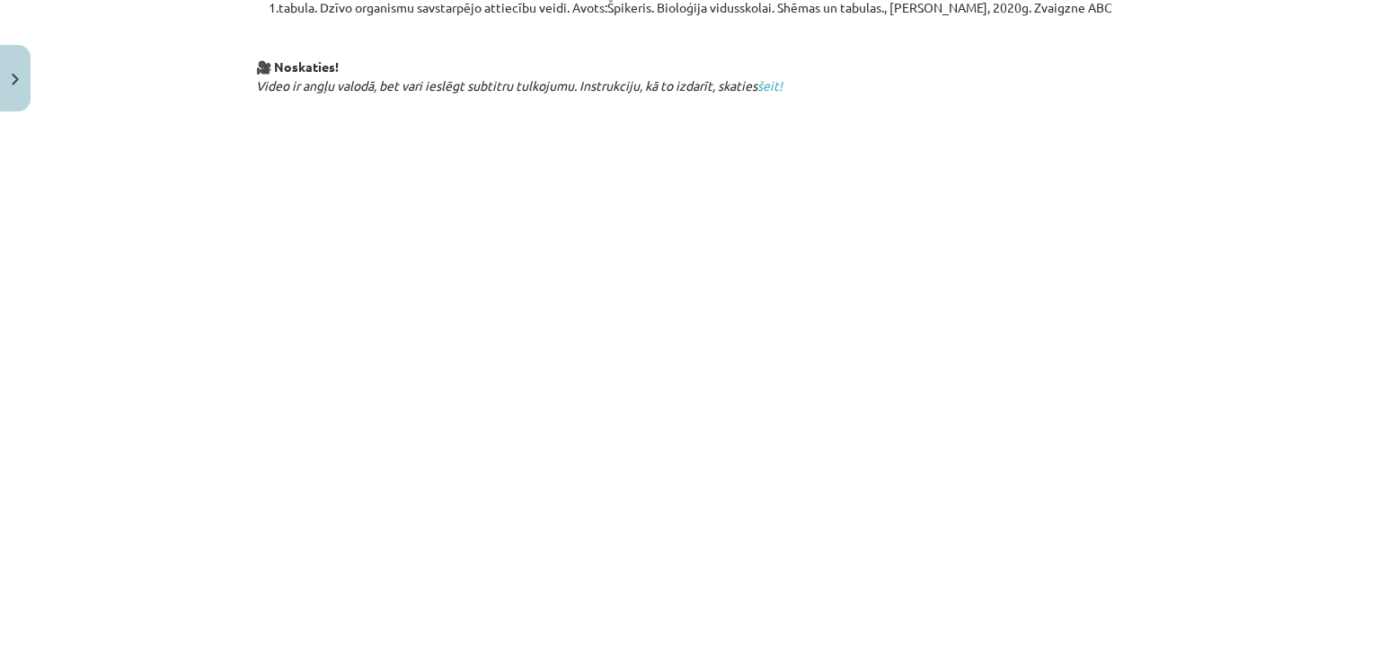
scroll to position [860, 0]
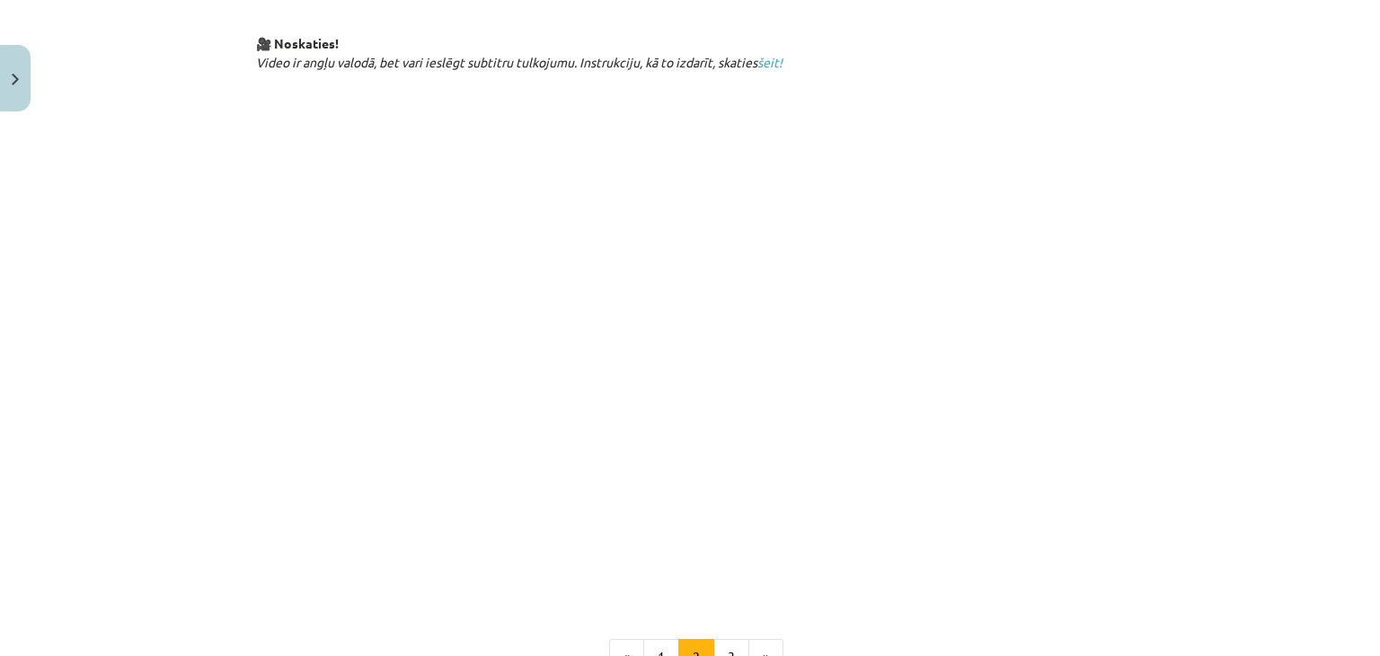
click at [644, 615] on div "Sugu savstarpējās attiecības 1.tabula. Dzīvo organismu savstarpējo attiecību ve…" at bounding box center [690, 68] width 868 height 1212
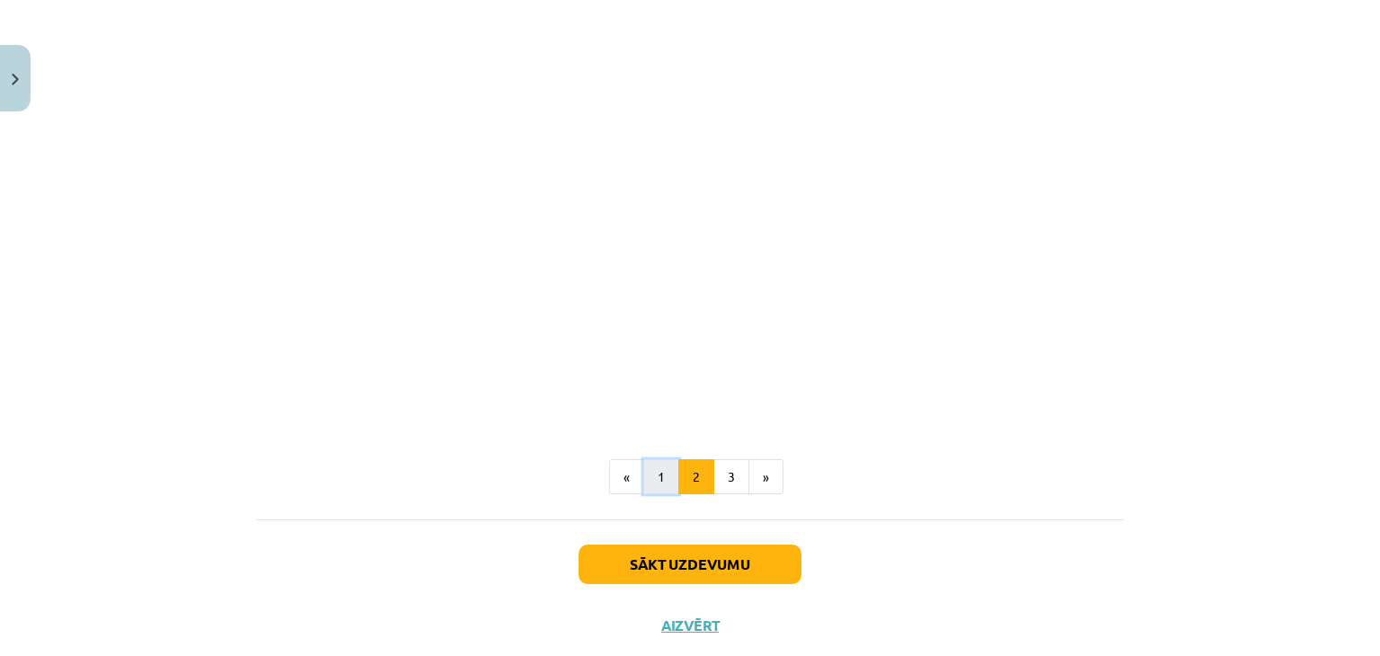
click at [665, 475] on button "1" at bounding box center [661, 477] width 36 height 36
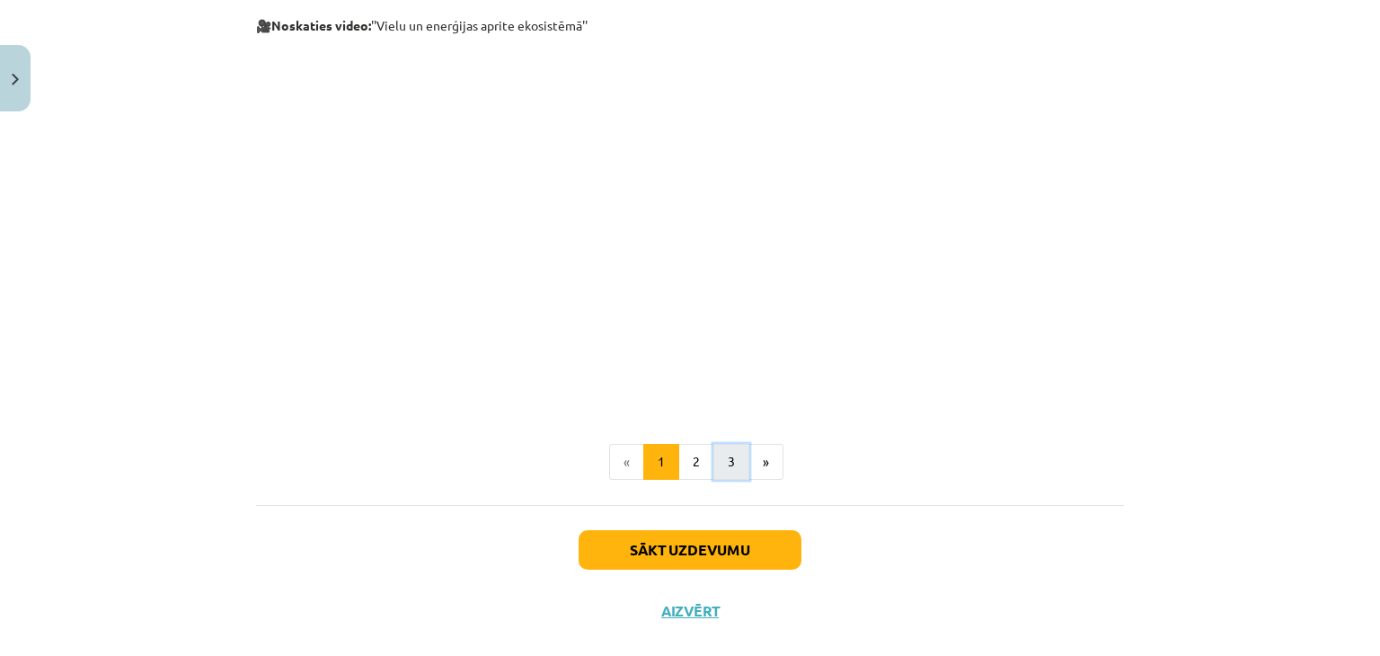
click at [719, 464] on button "3" at bounding box center [731, 462] width 36 height 36
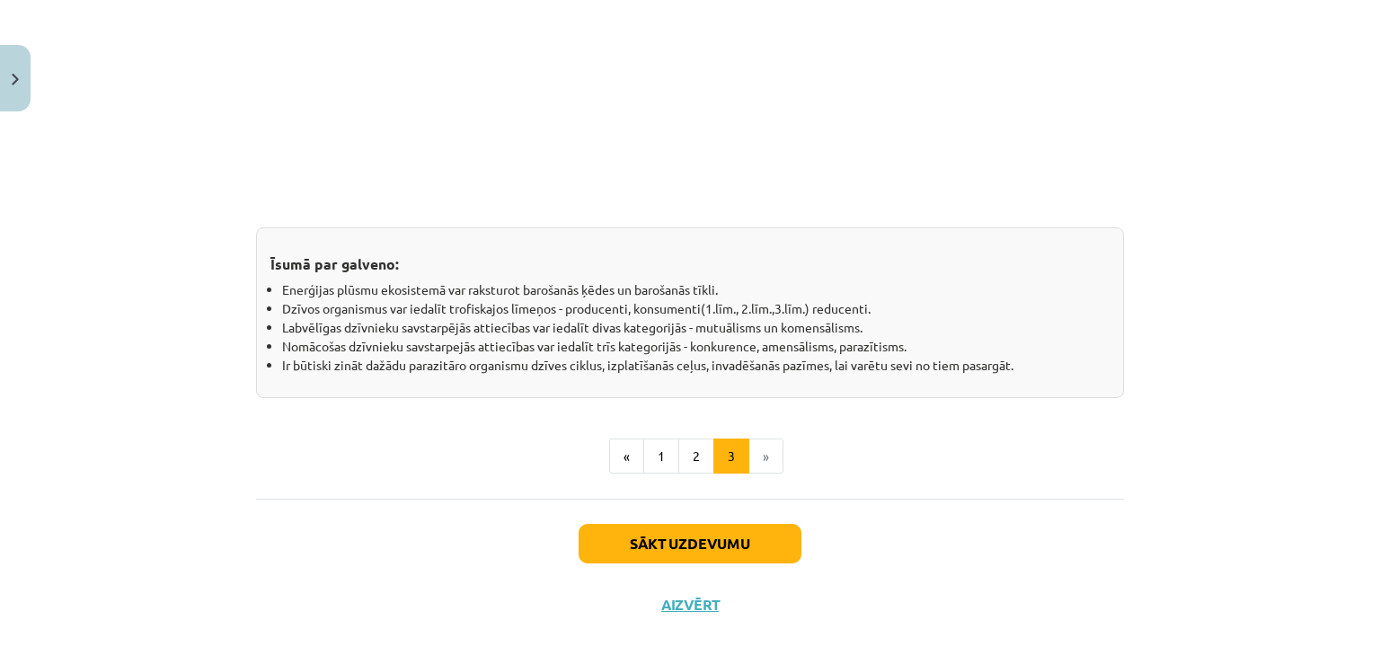
scroll to position [1548, 0]
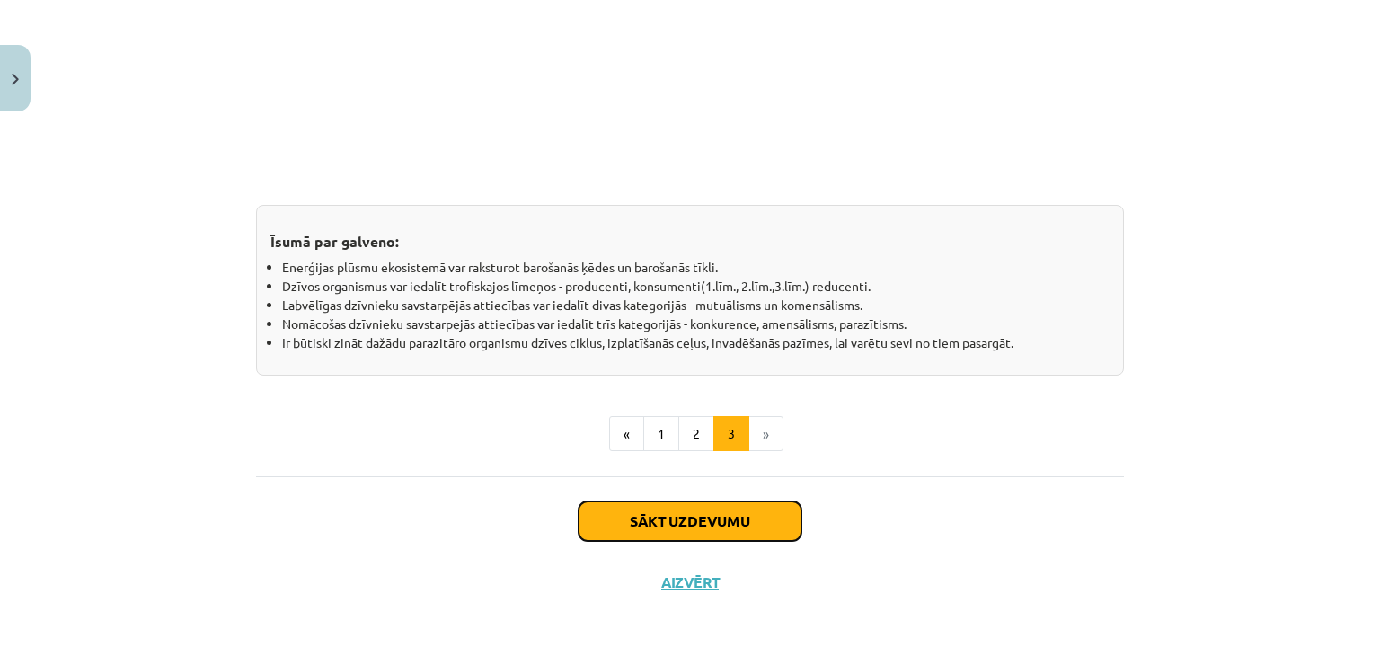
click at [721, 502] on button "Sākt uzdevumu" at bounding box center [689, 521] width 223 height 40
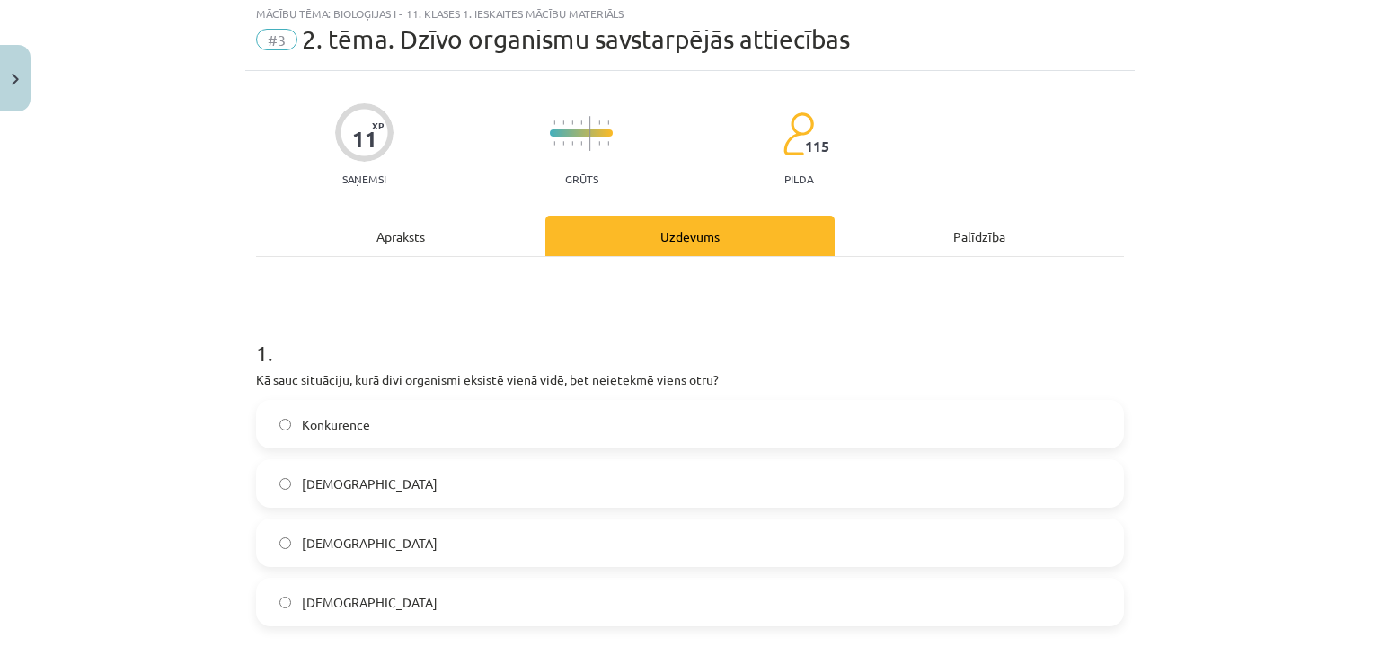
scroll to position [45, 0]
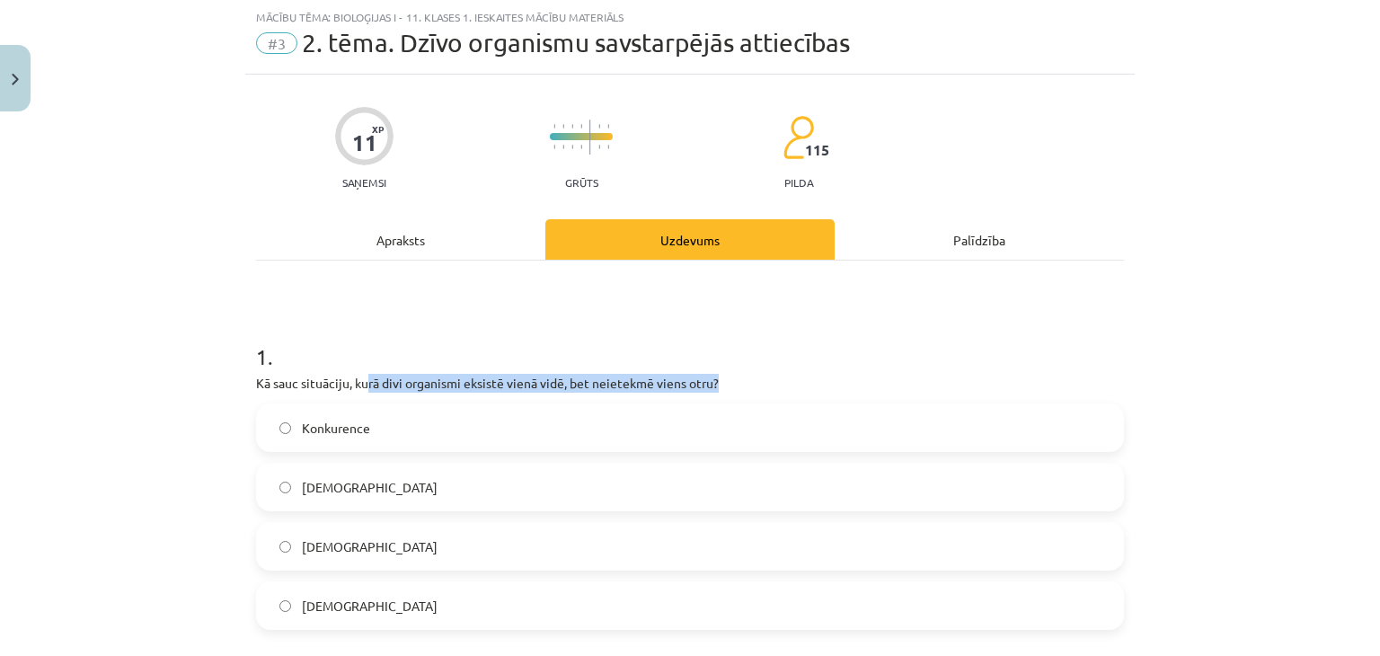
drag, startPoint x: 359, startPoint y: 383, endPoint x: 740, endPoint y: 381, distance: 380.8
click at [740, 381] on p "Kā sauc situāciju, kurā divi organismi eksistē vienā vidē, bet neietekmē viens …" at bounding box center [690, 383] width 868 height 19
click at [296, 590] on label "Mutuālisms" at bounding box center [690, 605] width 864 height 45
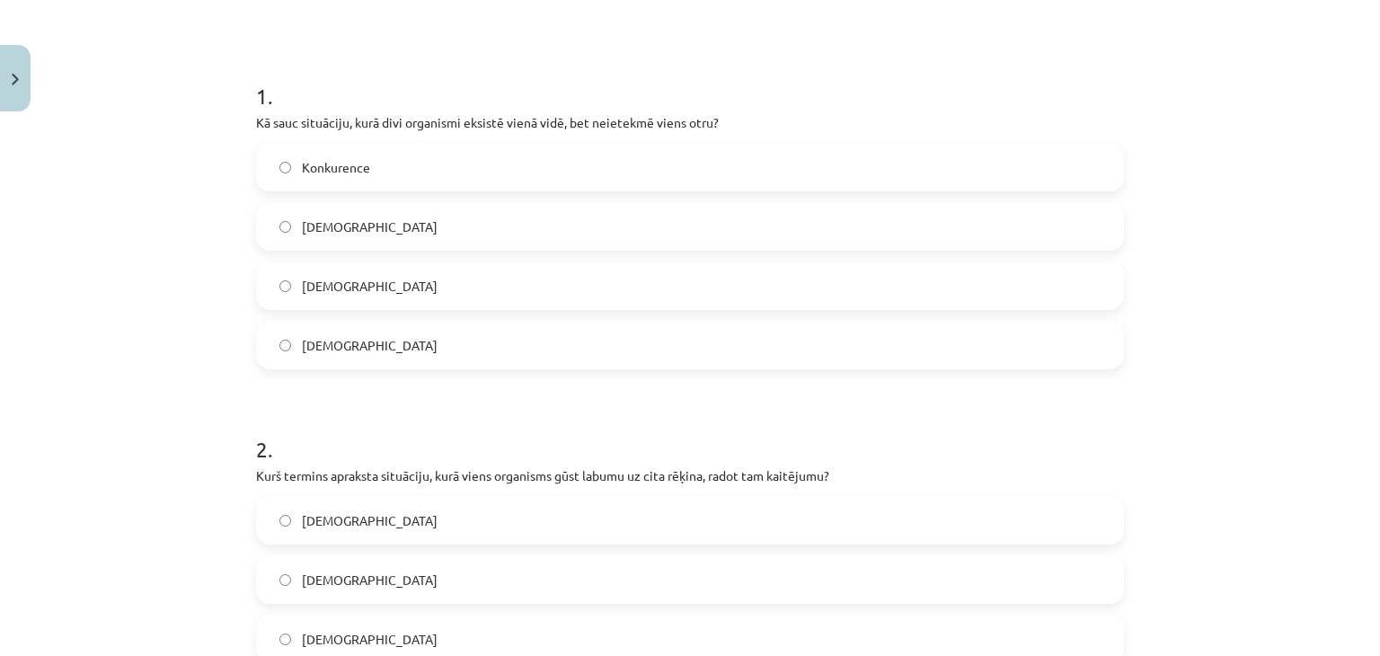
scroll to position [314, 0]
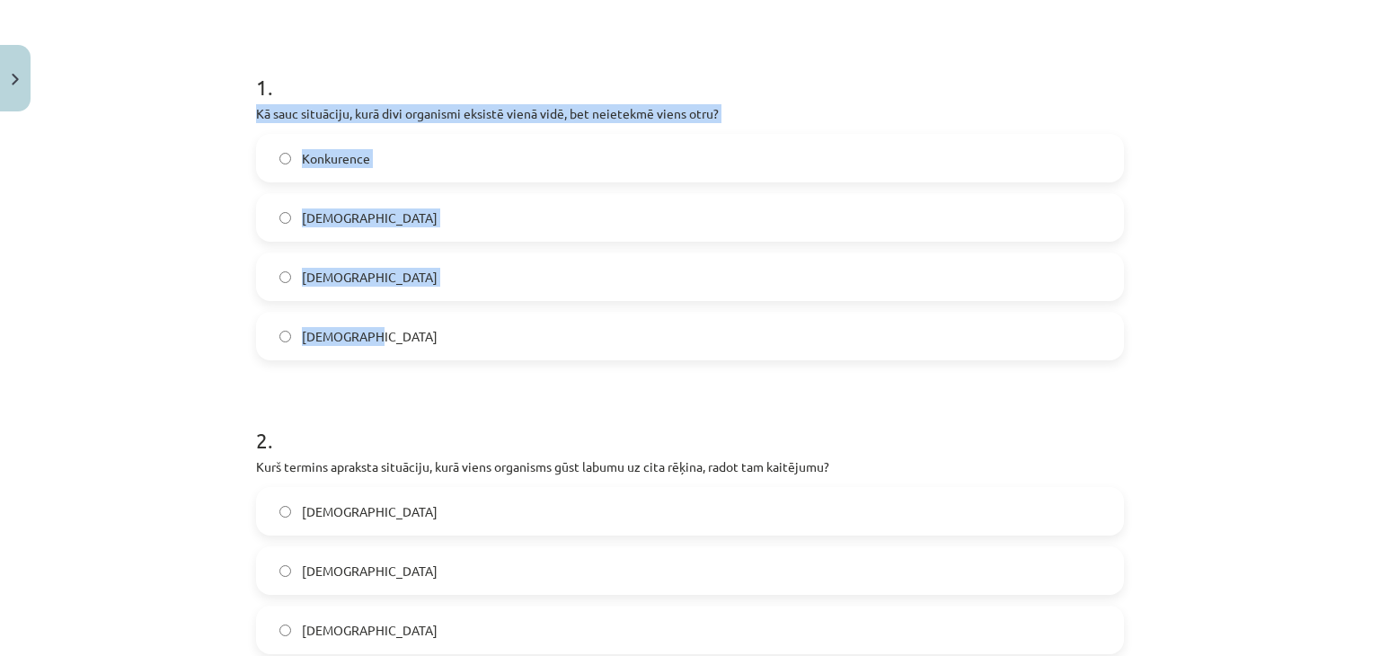
drag, startPoint x: 239, startPoint y: 105, endPoint x: 410, endPoint y: 335, distance: 286.3
copy div "Kā sauc situāciju, kurā divi organismi eksistē vienā vidē, bet neietekmē viens …"
click at [327, 227] on label "Neitrālisms" at bounding box center [690, 217] width 864 height 45
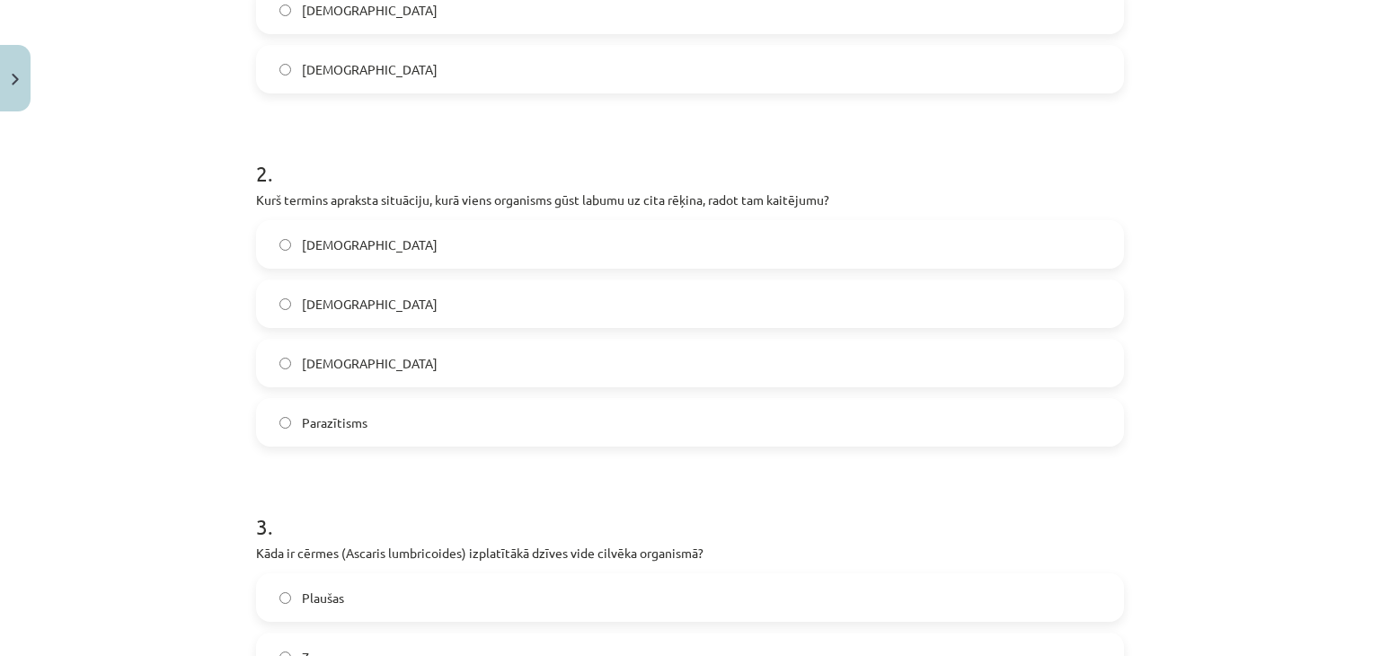
scroll to position [584, 0]
click at [357, 430] on label "Parazītisms" at bounding box center [690, 419] width 864 height 45
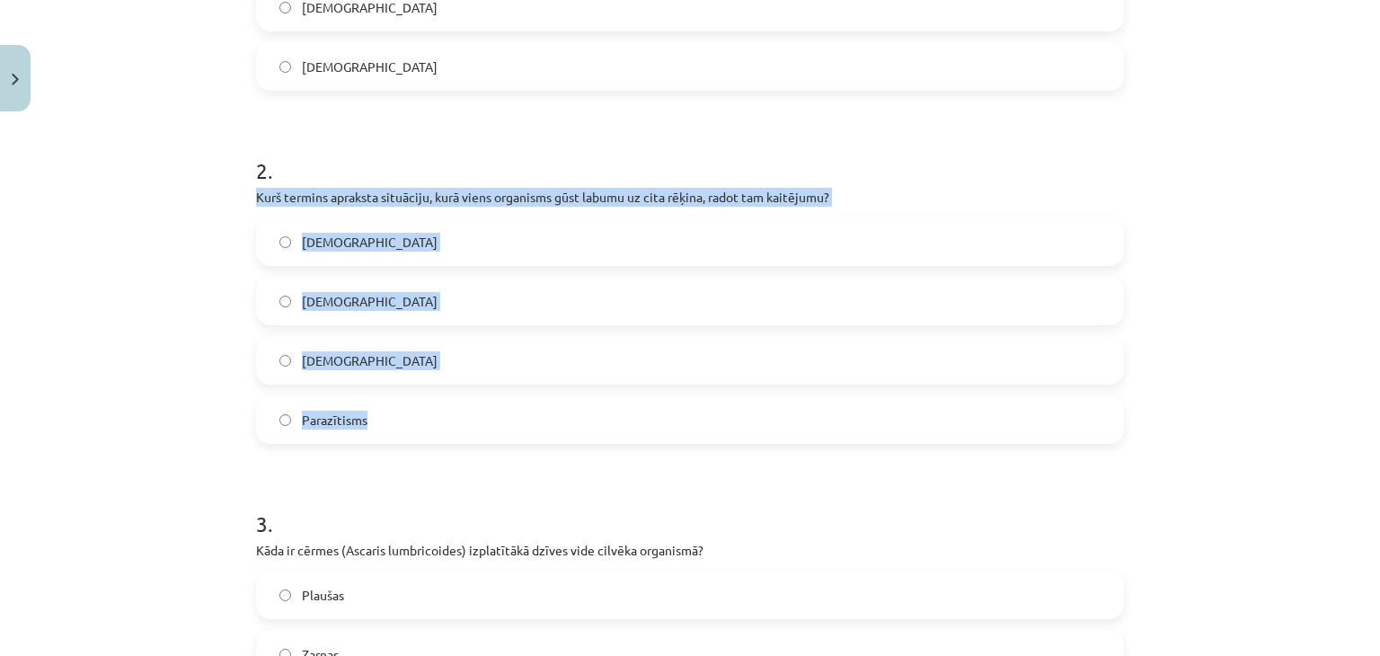
drag, startPoint x: 247, startPoint y: 198, endPoint x: 461, endPoint y: 425, distance: 312.0
click at [461, 425] on div "Mācību tēma: Bioloģijas i - 11. klases 1. ieskaites mācību materiāls #3 2. tēma…" at bounding box center [690, 328] width 1380 height 656
copy div "Kurš termins apraksta situāciju, kurā viens organisms gūst labumu uz cita rēķin…"
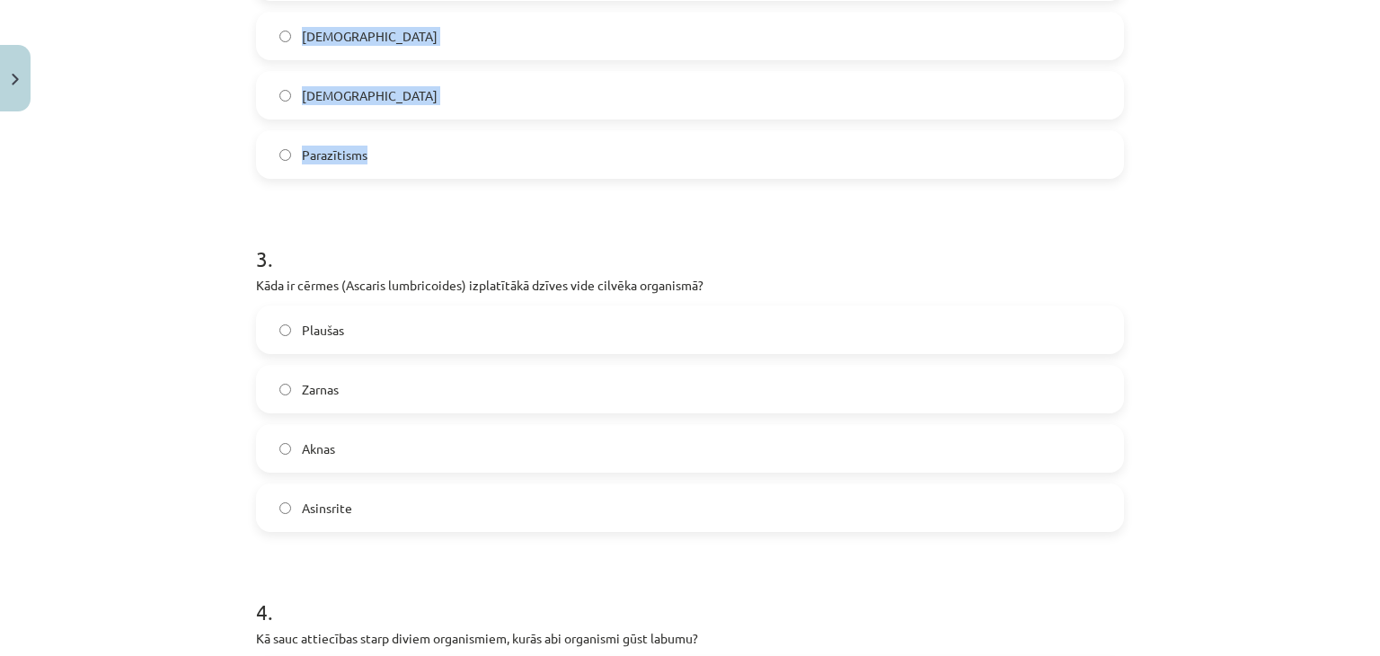
scroll to position [853, 0]
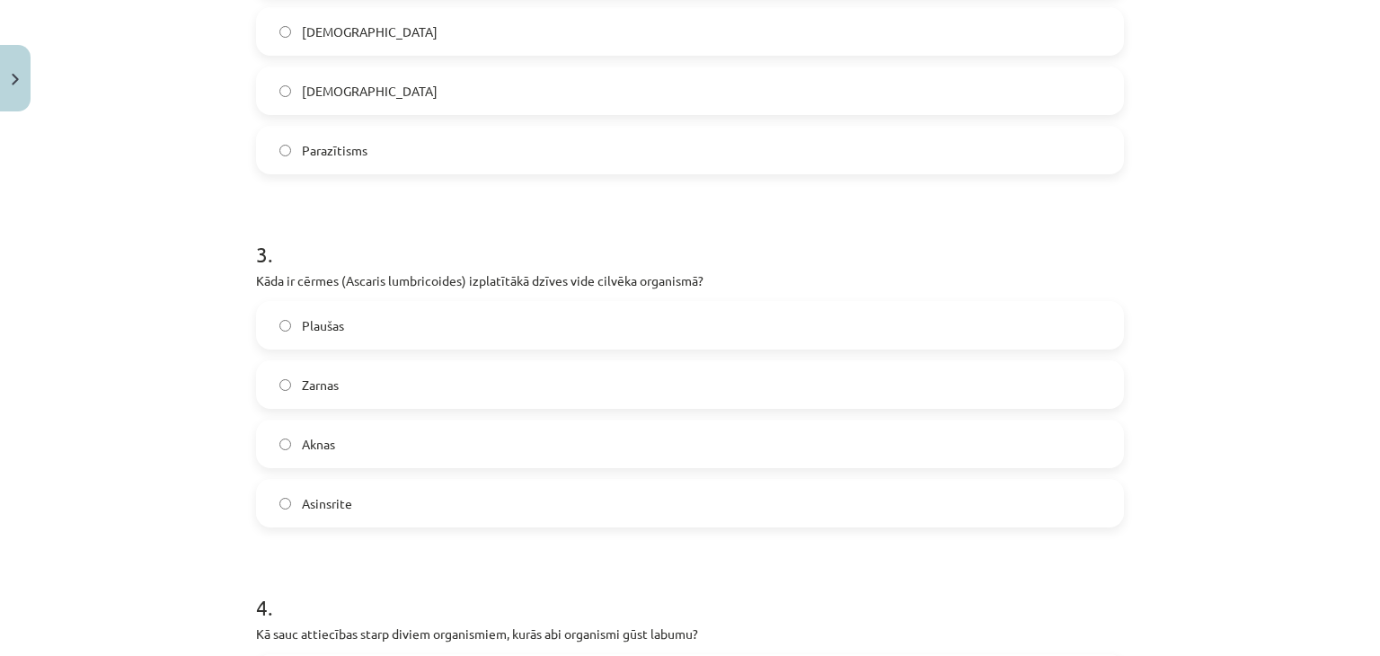
click at [330, 392] on span "Zarnas" at bounding box center [320, 384] width 37 height 19
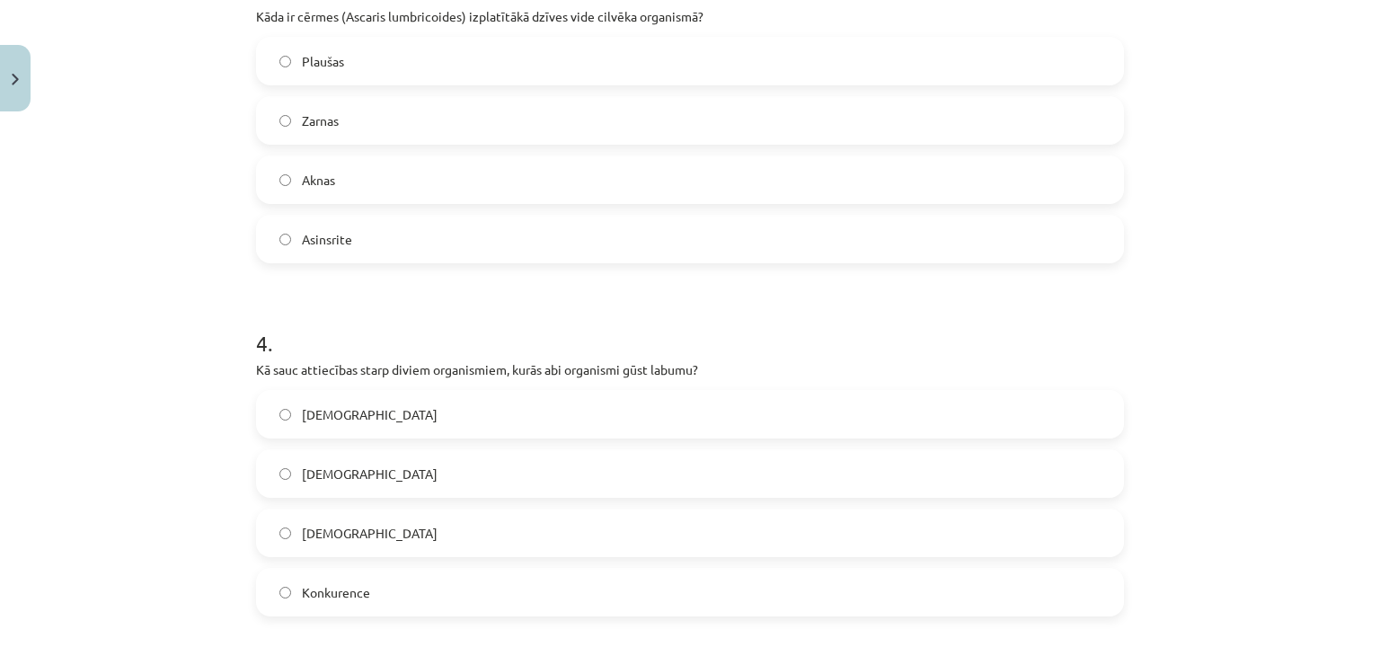
scroll to position [1123, 0]
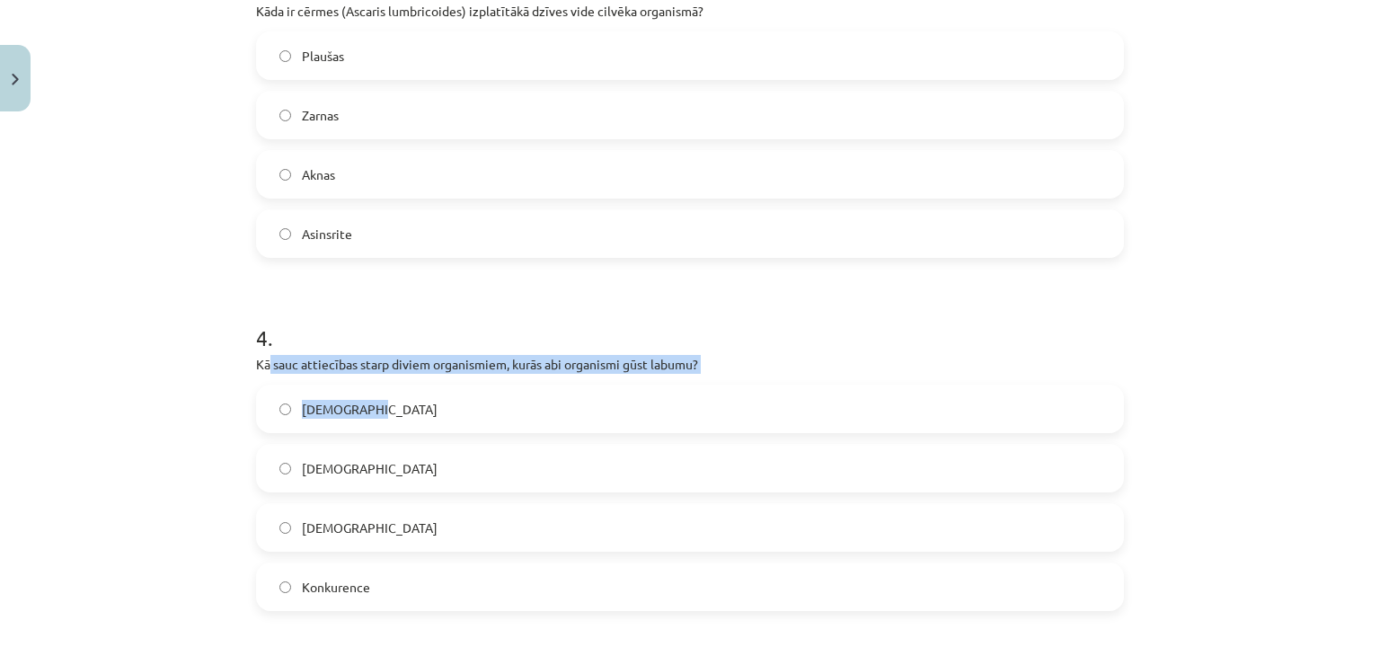
drag, startPoint x: 262, startPoint y: 363, endPoint x: 790, endPoint y: 374, distance: 528.2
click at [790, 374] on div "4 . Kā sauc attiecības starp diviem organismiem, kurās abi organismi gūst labum…" at bounding box center [690, 452] width 868 height 317
click at [740, 351] on div "4 . Kā sauc attiecības starp diviem organismiem, kurās abi organismi gūst labum…" at bounding box center [690, 452] width 868 height 317
drag, startPoint x: 248, startPoint y: 385, endPoint x: 426, endPoint y: 581, distance: 264.5
click at [426, 581] on div "Mācību tēma: Bioloģijas i - 11. klases 1. ieskaites mācību materiāls #3 2. tēma…" at bounding box center [690, 328] width 1380 height 656
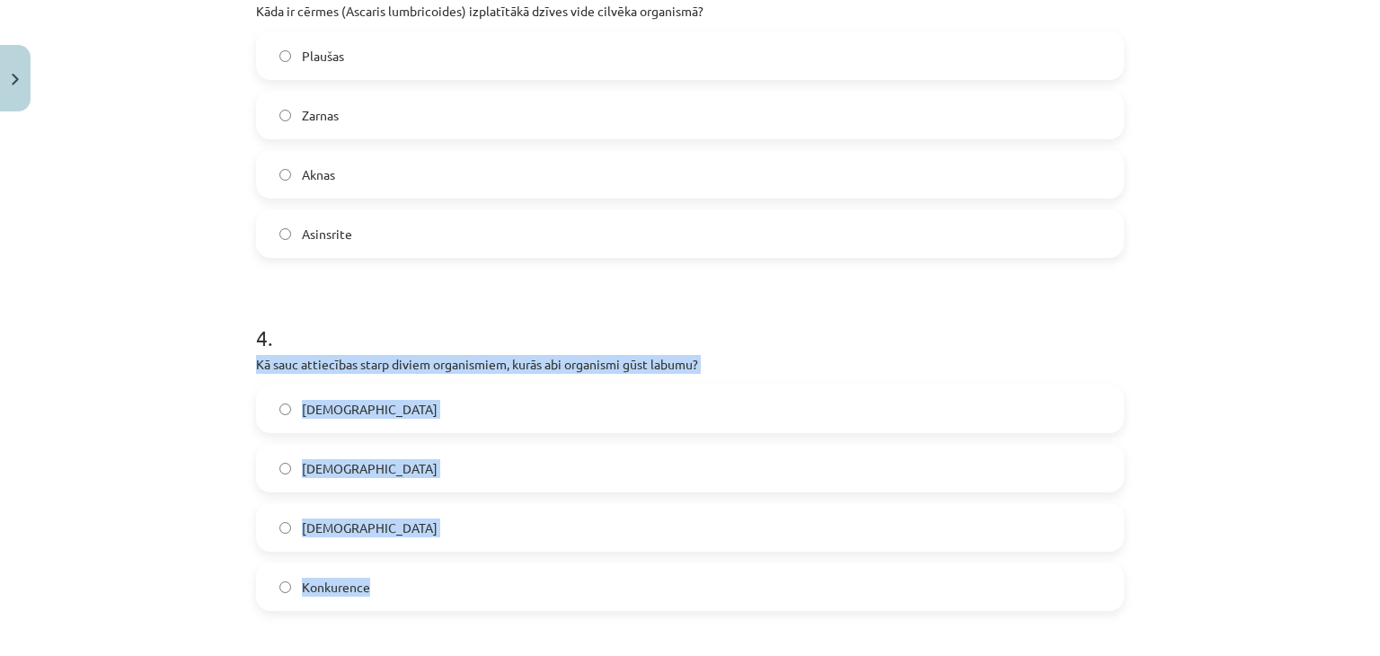
copy div "Kā sauc attiecības starp diviem organismiem, kurās abi organismi gūst labumu? A…"
click at [331, 569] on label "Konkurence" at bounding box center [690, 586] width 864 height 45
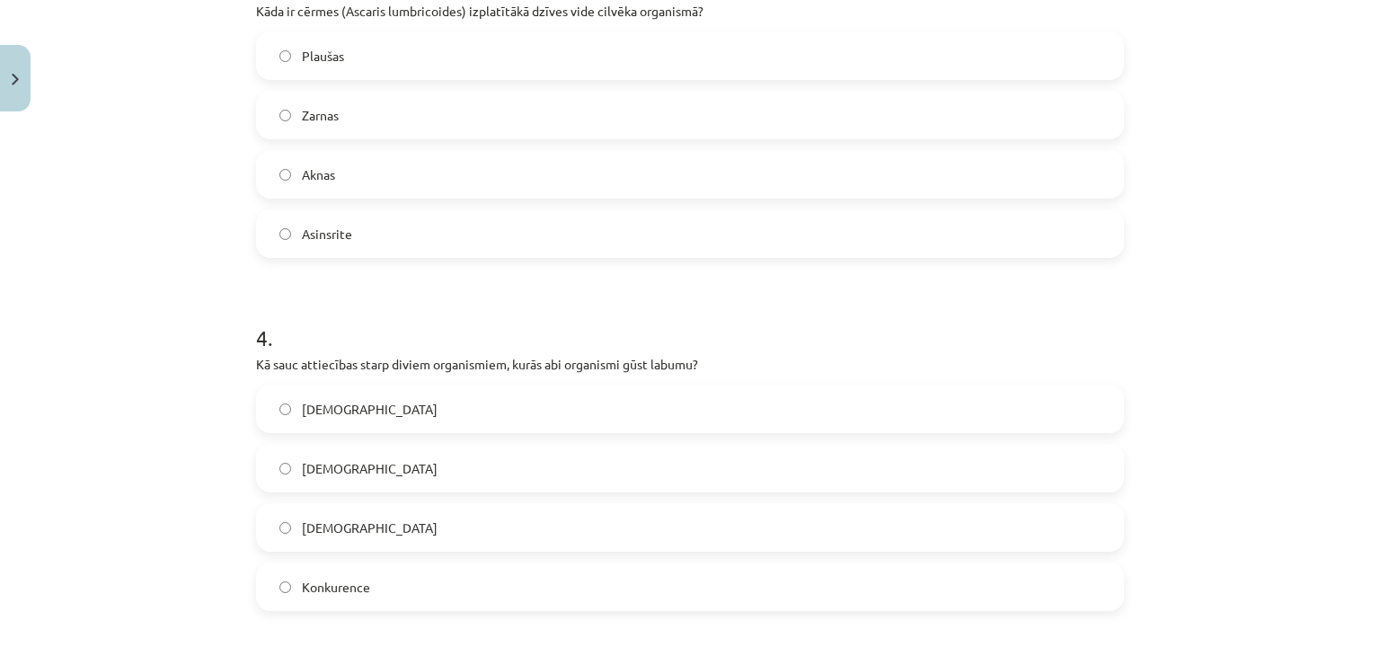
click at [326, 523] on span "Mutuālisms" at bounding box center [370, 527] width 136 height 19
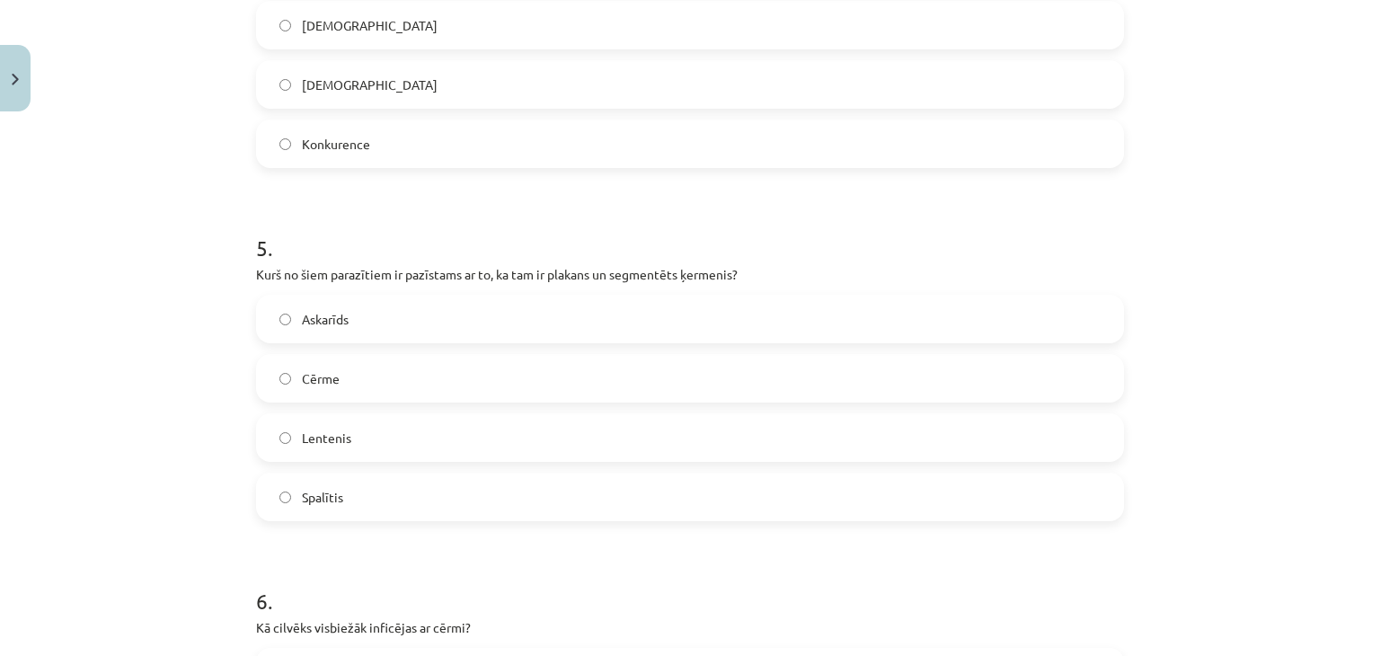
scroll to position [1572, 0]
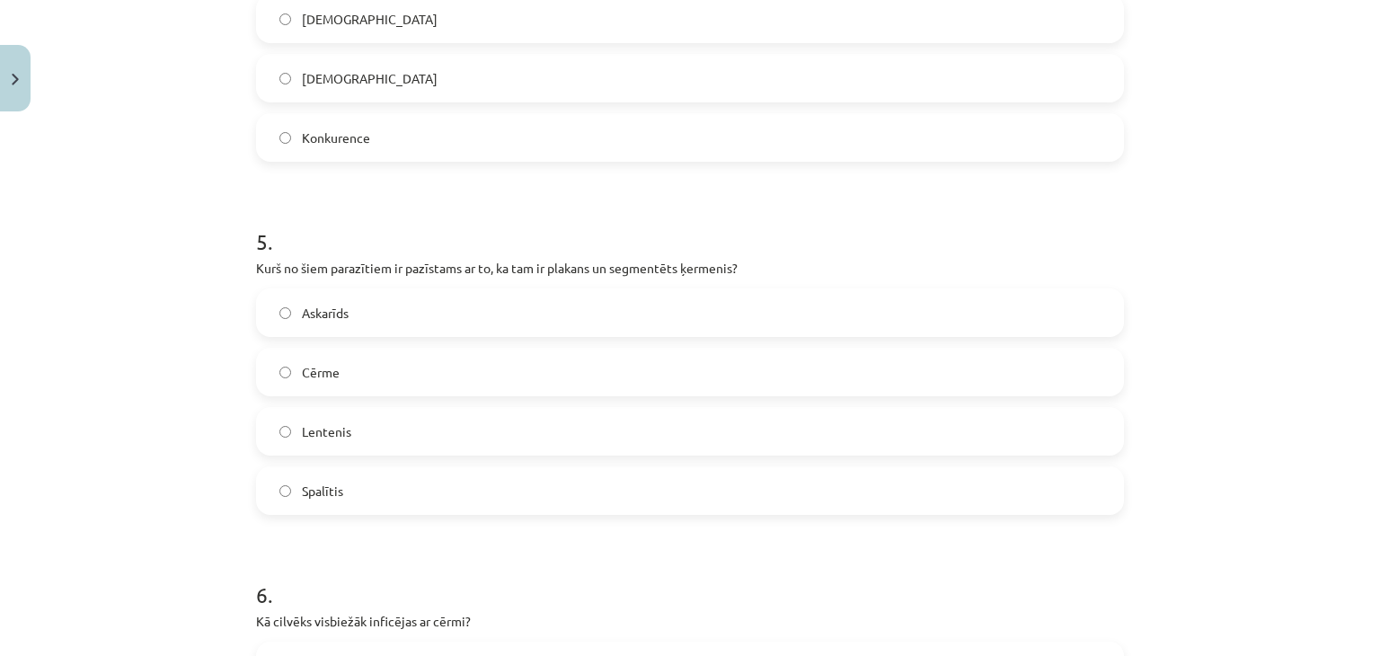
click at [291, 437] on label "Lentenis" at bounding box center [690, 431] width 864 height 45
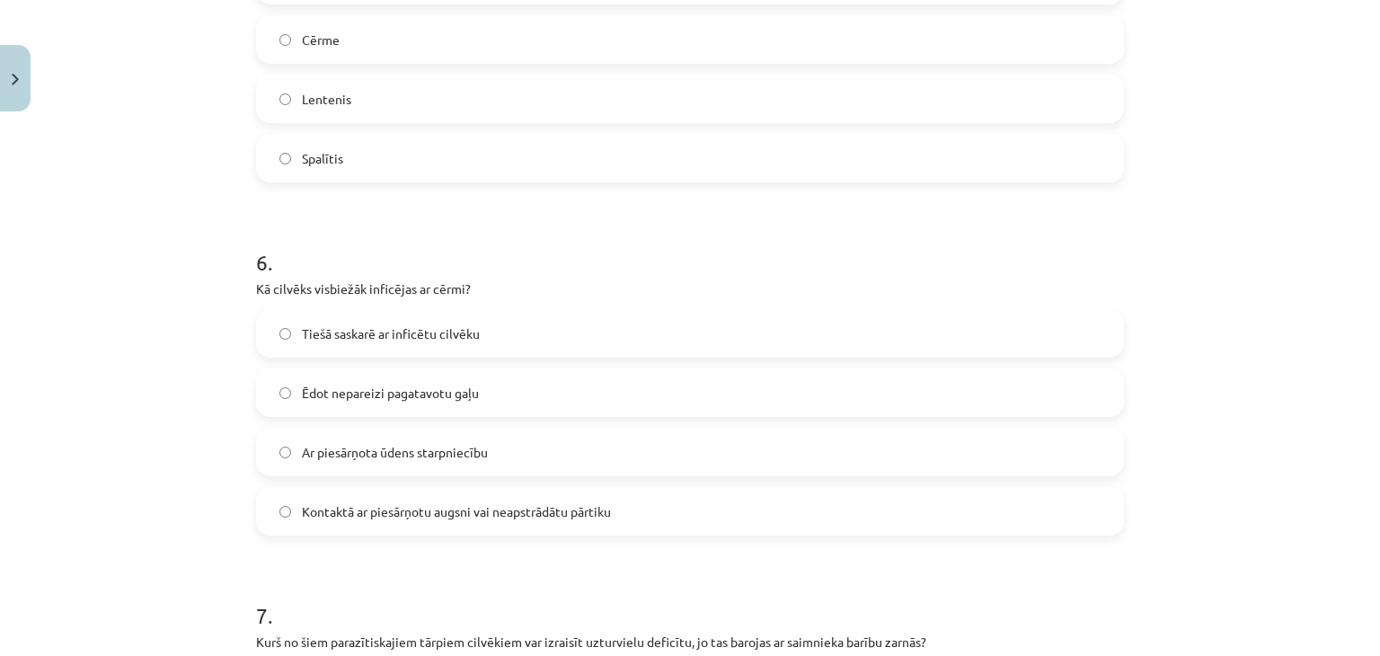
scroll to position [1931, 0]
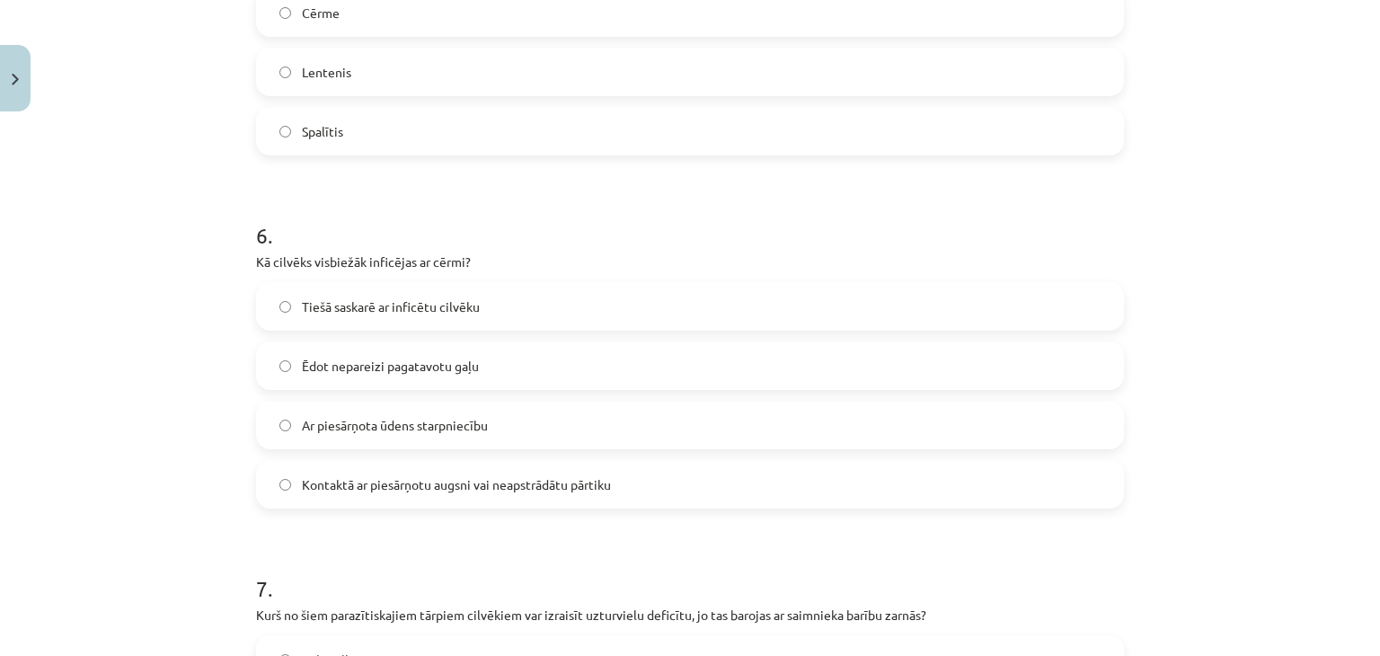
click at [339, 422] on span "Ar piesārņota ūdens starpniecību" at bounding box center [395, 425] width 186 height 19
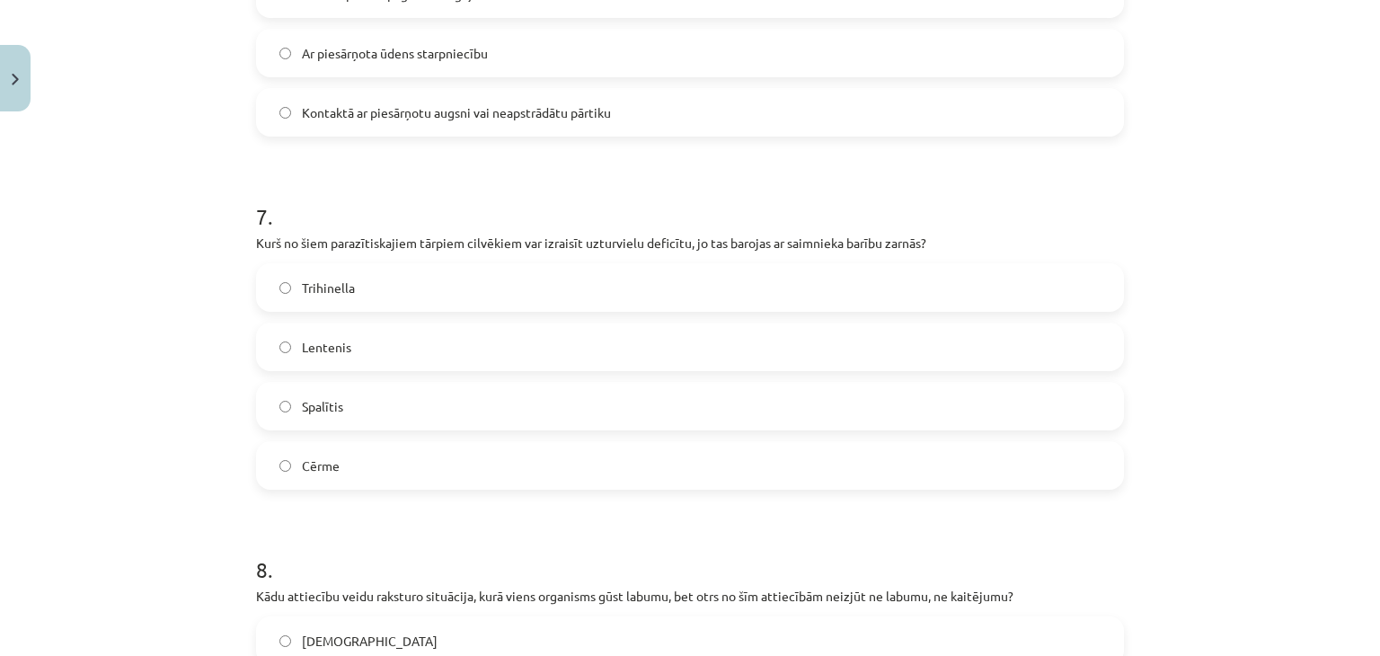
scroll to position [2380, 0]
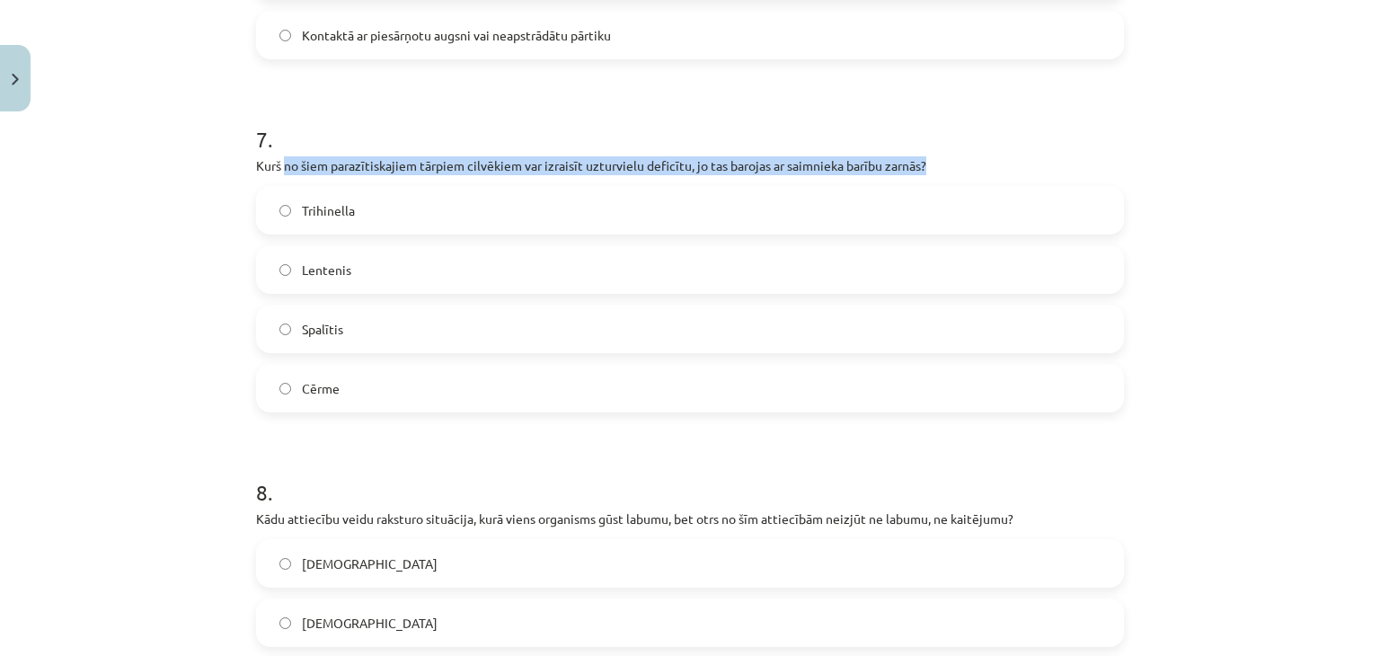
drag, startPoint x: 277, startPoint y: 161, endPoint x: 928, endPoint y: 172, distance: 651.2
click at [928, 172] on p "Kurš no šiem parazītiskajiem tārpiem cilvēkiem var izraisīt uzturvielu deficītu…" at bounding box center [690, 165] width 868 height 19
click at [930, 166] on p "Kurš no šiem parazītiskajiem tārpiem cilvēkiem var izraisīt uzturvielu deficītu…" at bounding box center [690, 165] width 868 height 19
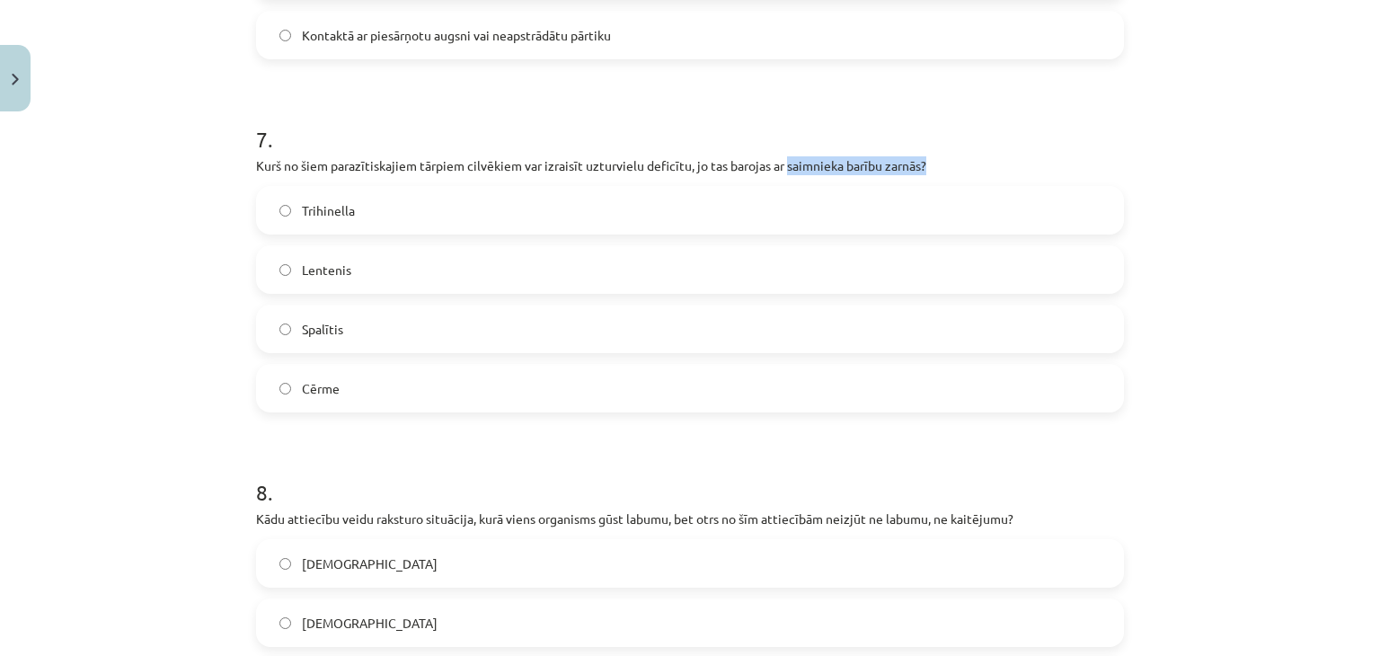
drag, startPoint x: 930, startPoint y: 166, endPoint x: 816, endPoint y: 166, distance: 114.1
click at [818, 166] on p "Kurš no šiem parazītiskajiem tārpiem cilvēkiem var izraisīt uzturvielu deficītu…" at bounding box center [690, 165] width 868 height 19
click at [816, 166] on p "Kurš no šiem parazītiskajiem tārpiem cilvēkiem var izraisīt uzturvielu deficītu…" at bounding box center [690, 165] width 868 height 19
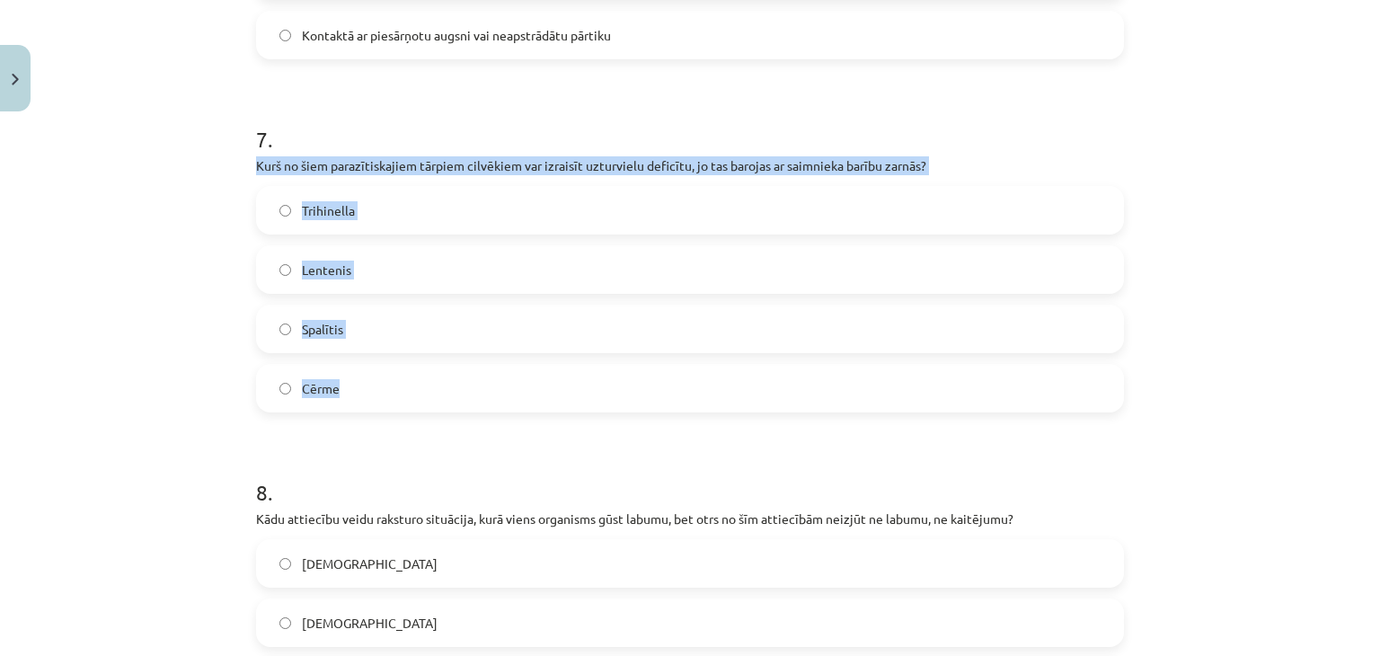
drag, startPoint x: 249, startPoint y: 160, endPoint x: 414, endPoint y: 359, distance: 259.0
click at [414, 359] on div "7 . Kurš no šiem parazītiskajiem tārpiem cilvēkiem var izraisīt uzturvielu defi…" at bounding box center [690, 253] width 868 height 317
copy div "Kurš no šiem parazītiskajiem tārpiem cilvēkiem var izraisīt uzturvielu deficītu…"
click at [340, 261] on span "Lentenis" at bounding box center [326, 269] width 49 height 19
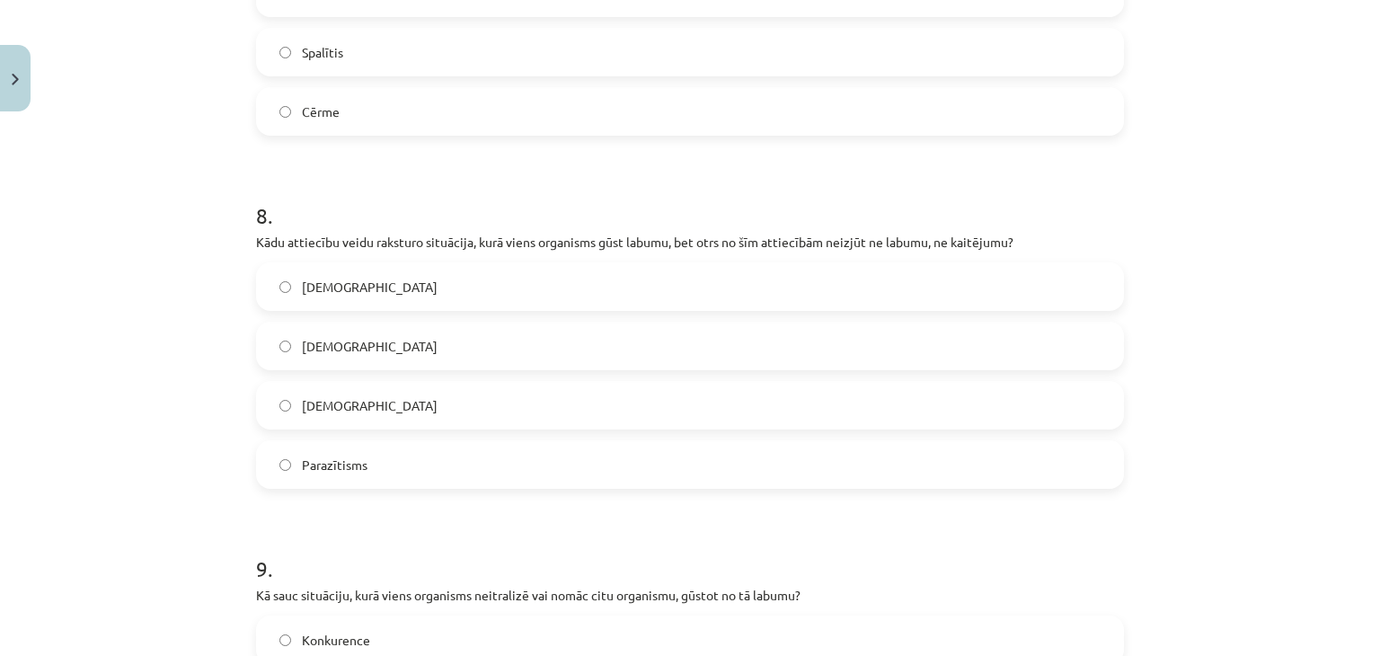
scroll to position [2739, 0]
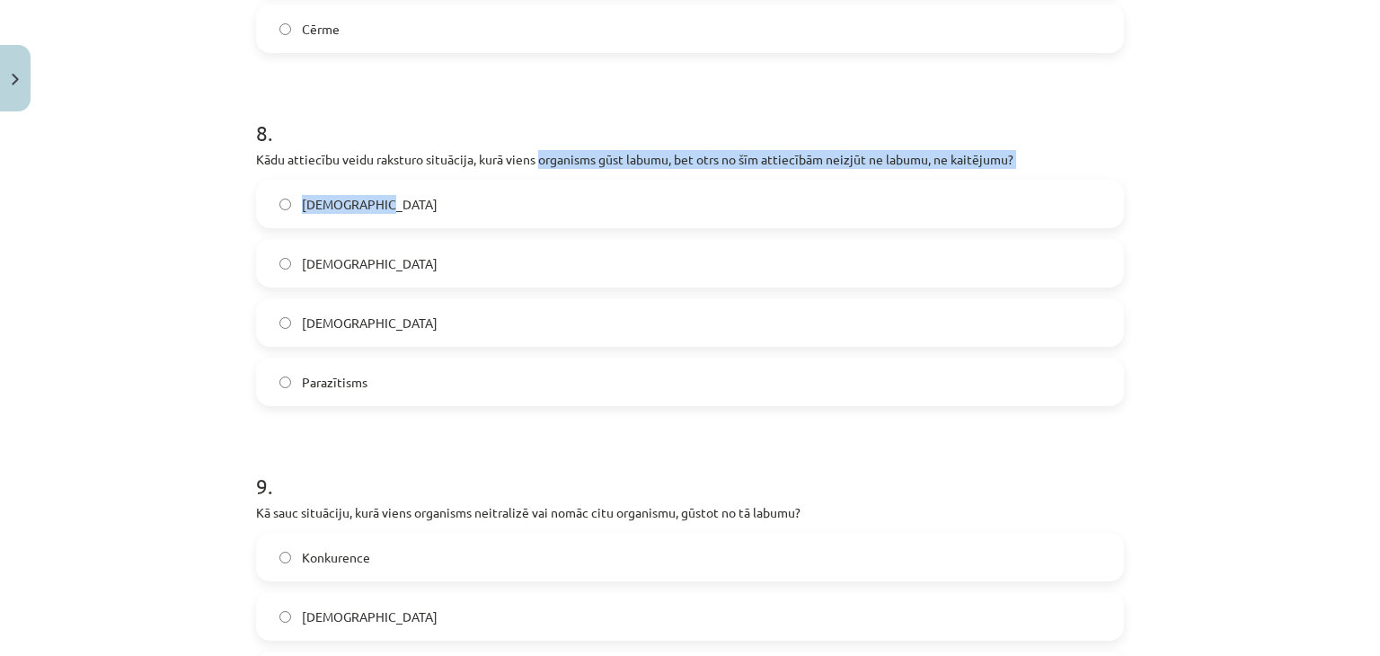
drag, startPoint x: 536, startPoint y: 157, endPoint x: 686, endPoint y: 184, distance: 152.4
click at [684, 183] on div "8 . Kādu attiecību veidu raksturo situācija, kurā viens organisms gūst labumu, …" at bounding box center [690, 247] width 868 height 317
click at [576, 151] on p "Kādu attiecību veidu raksturo situācija, kurā viens organisms gūst labumu, bet …" at bounding box center [690, 159] width 868 height 19
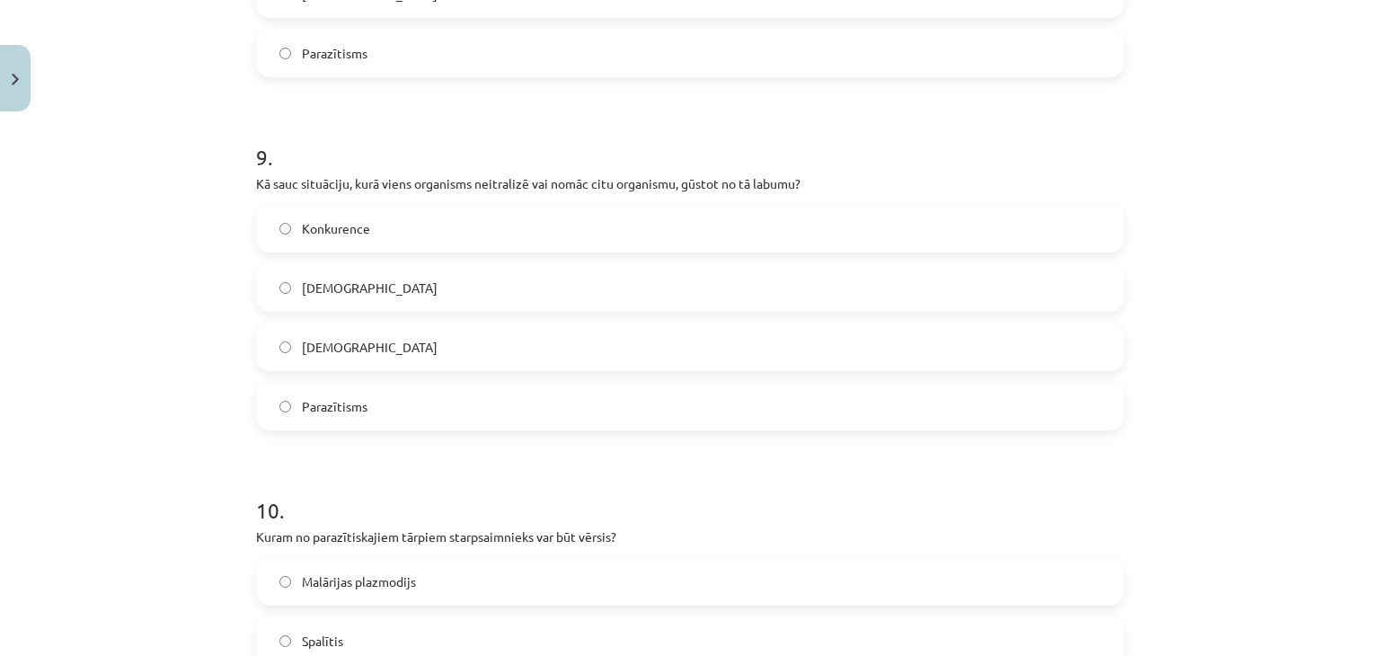
scroll to position [3099, 0]
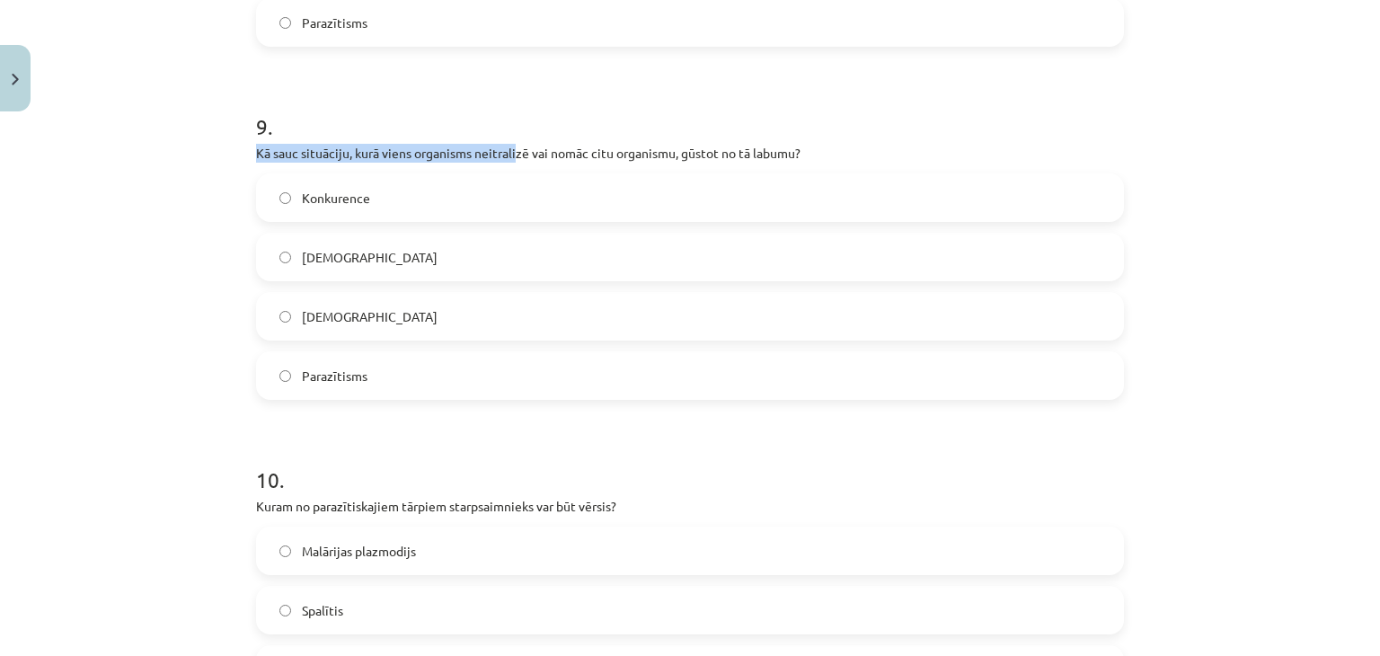
drag, startPoint x: 249, startPoint y: 148, endPoint x: 508, endPoint y: 147, distance: 259.6
click at [508, 147] on p "Kā sauc situāciju, kurā viens organisms neitralizē vai nomāc citu organismu, gū…" at bounding box center [690, 153] width 868 height 19
drag, startPoint x: 508, startPoint y: 147, endPoint x: 366, endPoint y: 137, distance: 142.3
click at [366, 137] on div "9 . Kā sauc situāciju, kurā viens organisms neitralizē vai nomāc citu organismu…" at bounding box center [690, 241] width 868 height 317
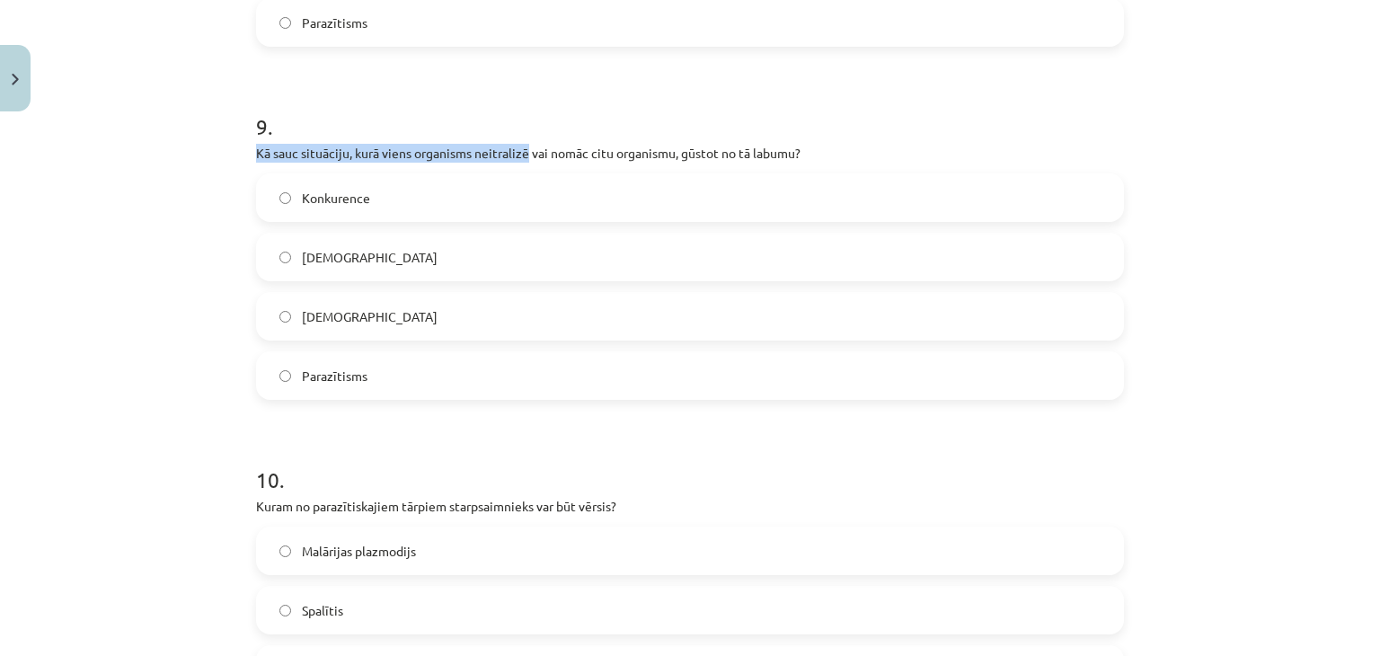
click at [366, 137] on h1 "9 ." at bounding box center [690, 111] width 868 height 56
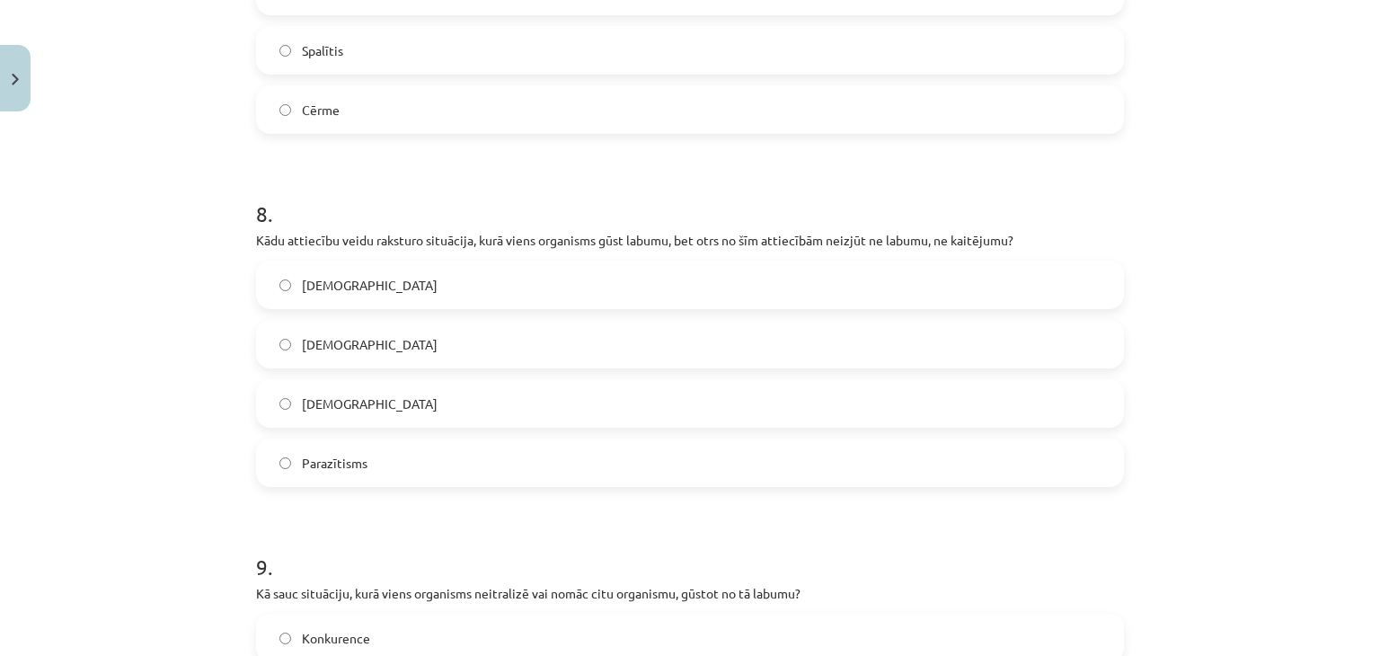
scroll to position [2919, 0]
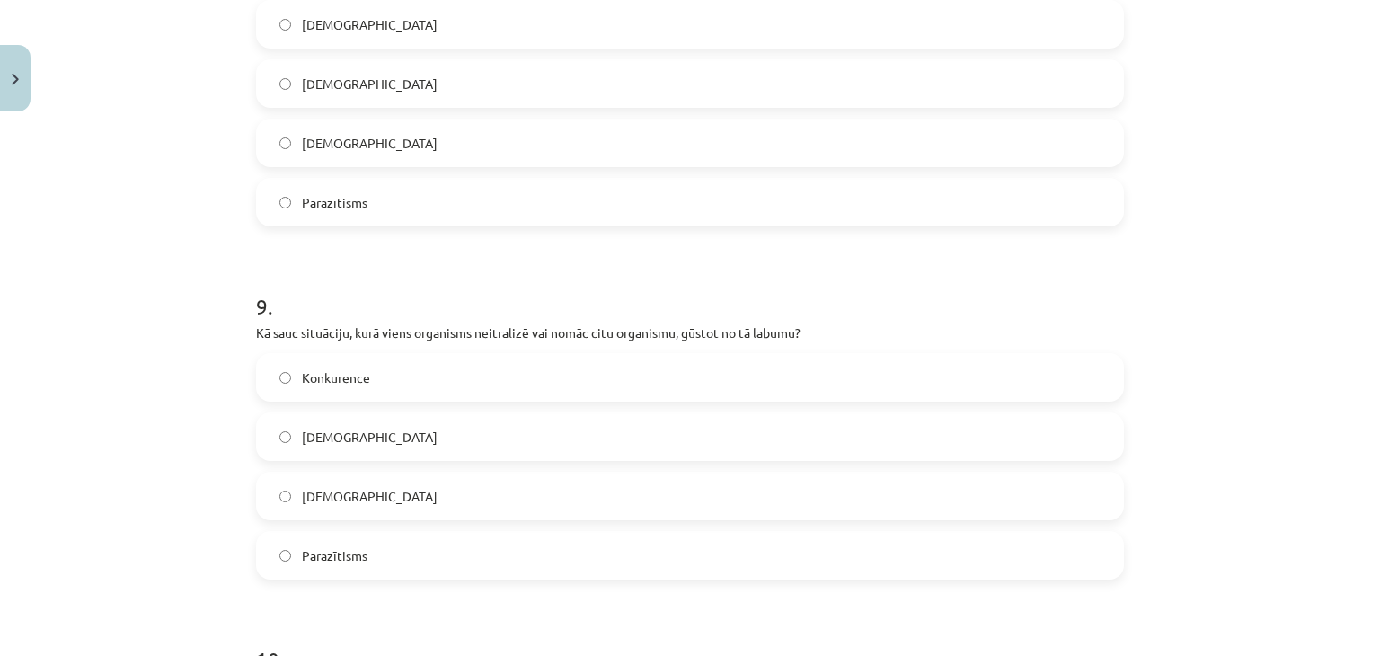
click at [367, 379] on label "Konkurence" at bounding box center [690, 377] width 864 height 45
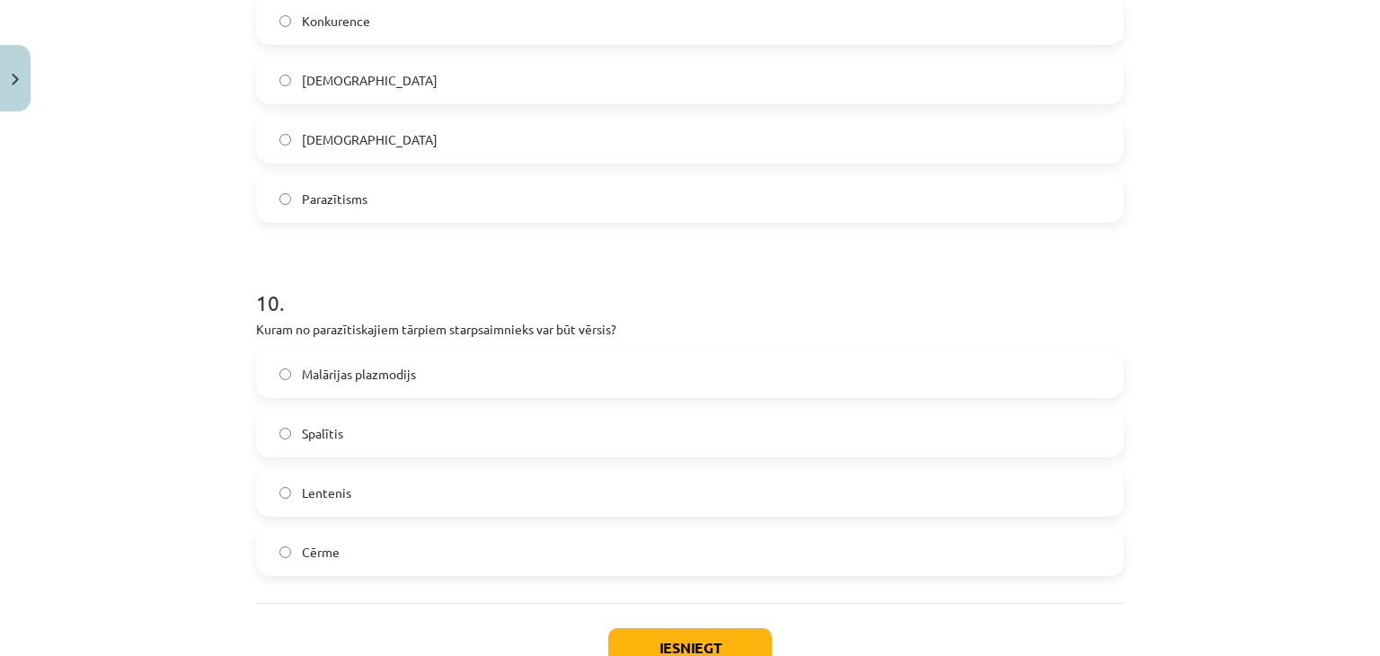
scroll to position [3278, 0]
click at [354, 386] on label "Malārijas plazmodijs" at bounding box center [690, 370] width 864 height 45
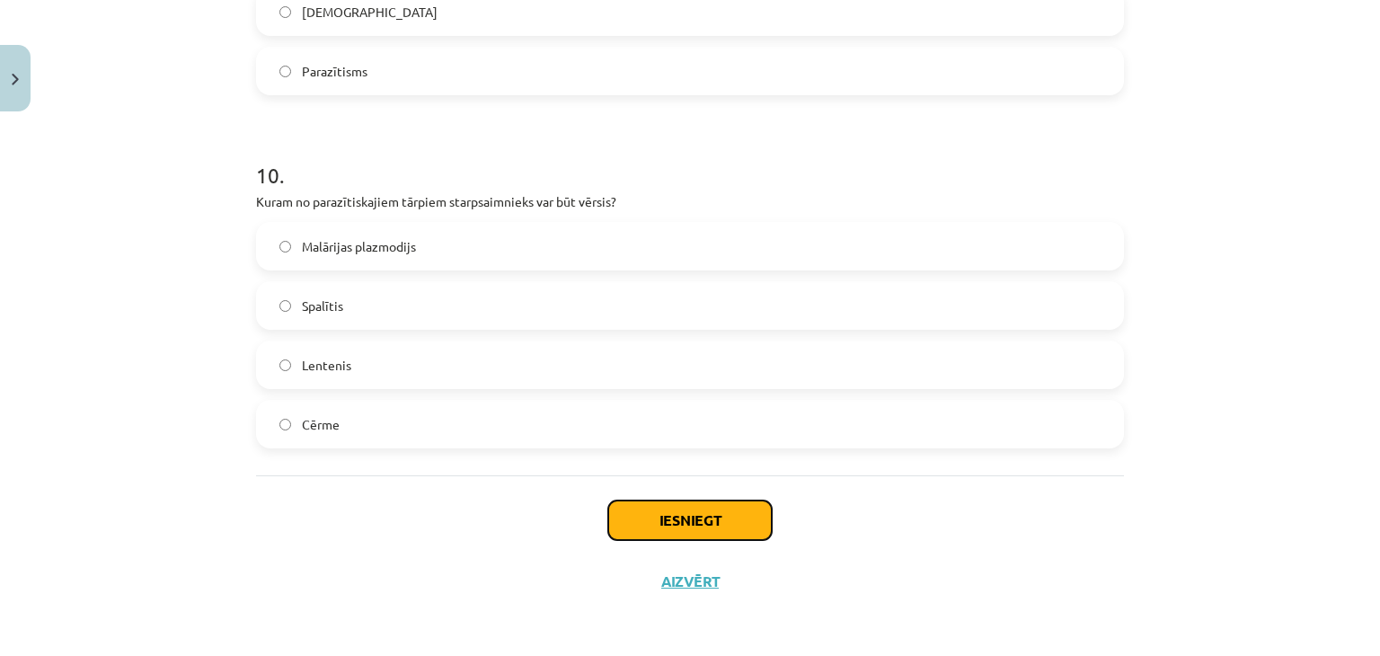
click at [647, 525] on button "Iesniegt" at bounding box center [689, 520] width 163 height 40
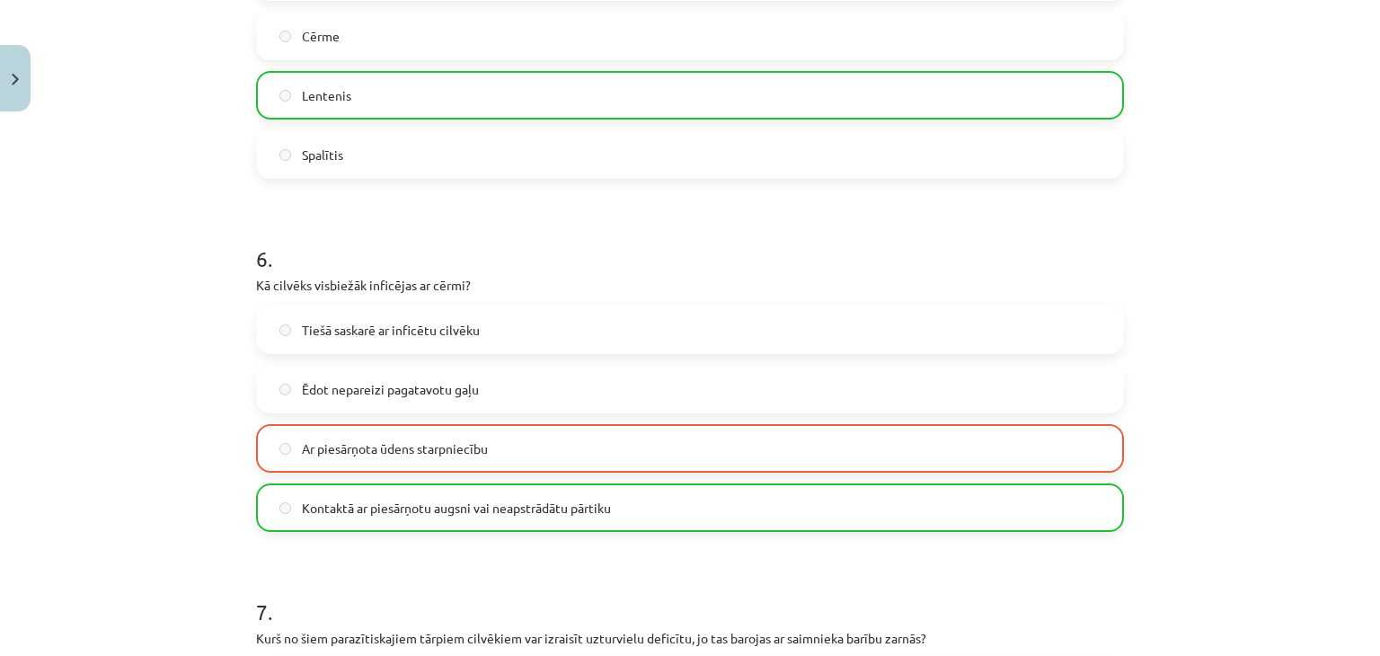
scroll to position [2066, 0]
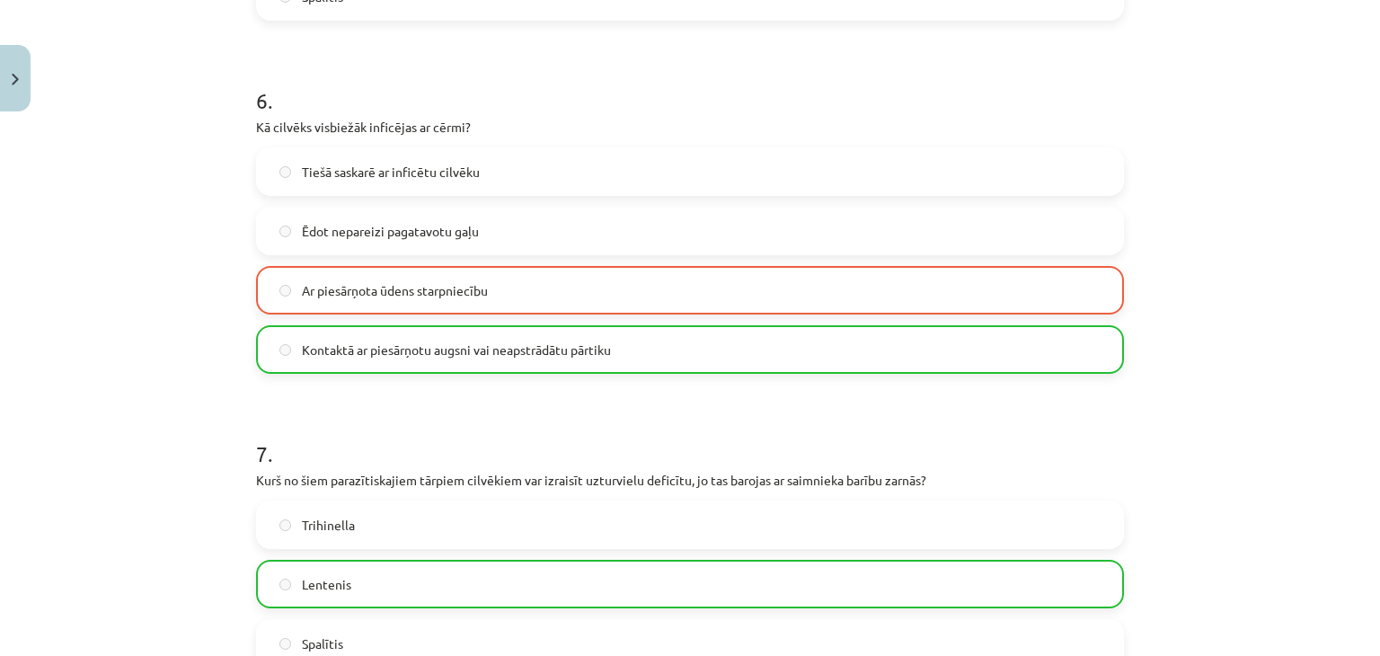
click at [433, 354] on span "Kontaktā ar piesārņotu augsni vai neapstrādātu pārtiku" at bounding box center [456, 349] width 309 height 19
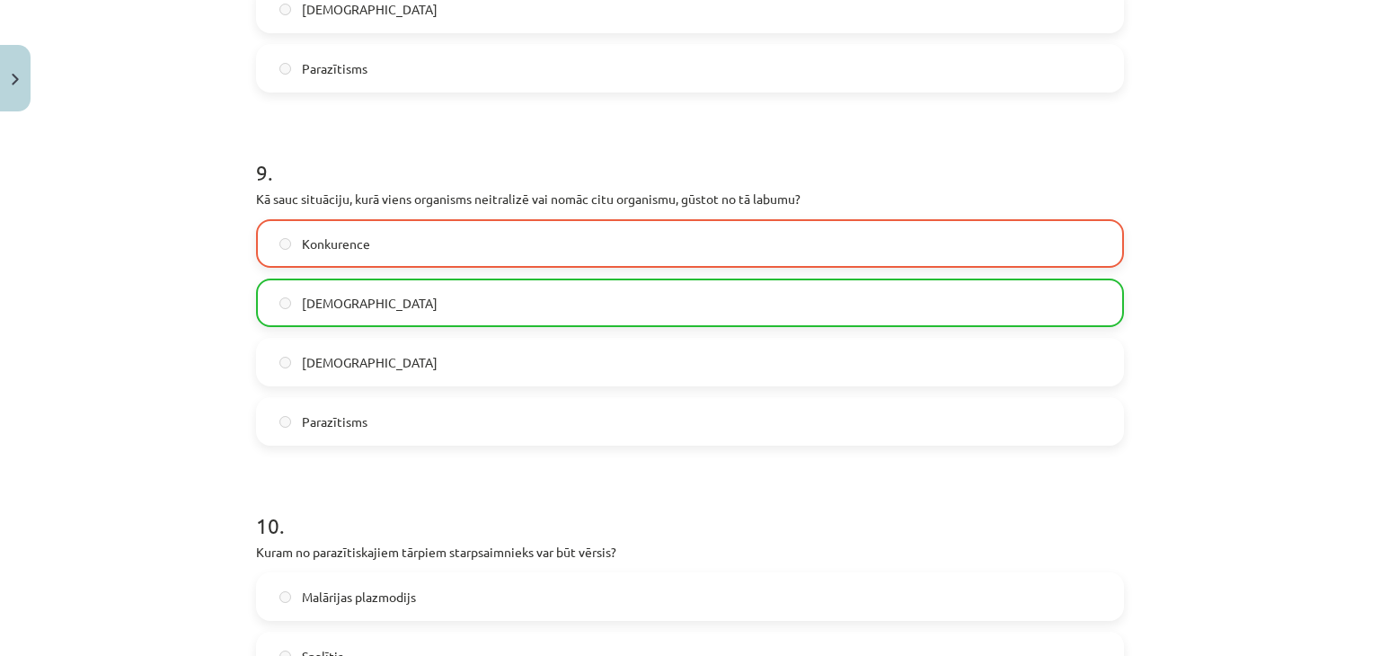
scroll to position [3054, 0]
click at [280, 222] on label "Konkurence" at bounding box center [690, 242] width 864 height 45
click at [289, 290] on label "Amensālisms" at bounding box center [690, 301] width 864 height 45
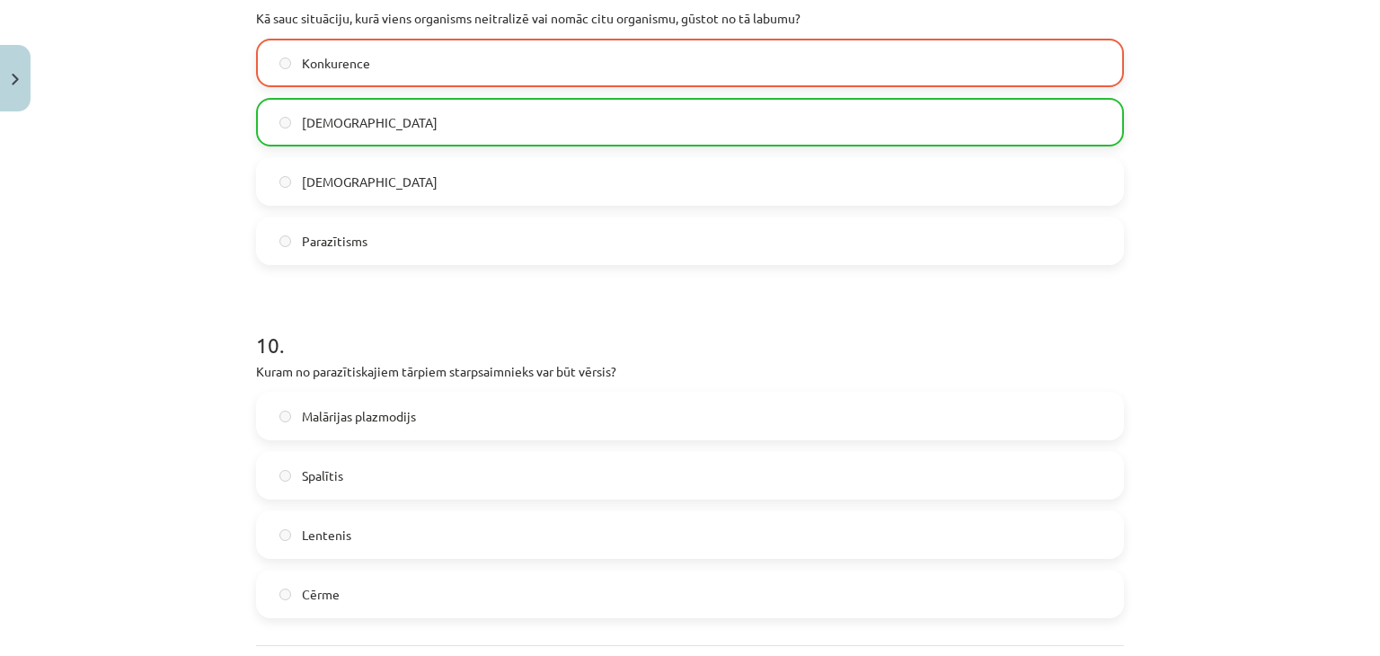
scroll to position [3413, 0]
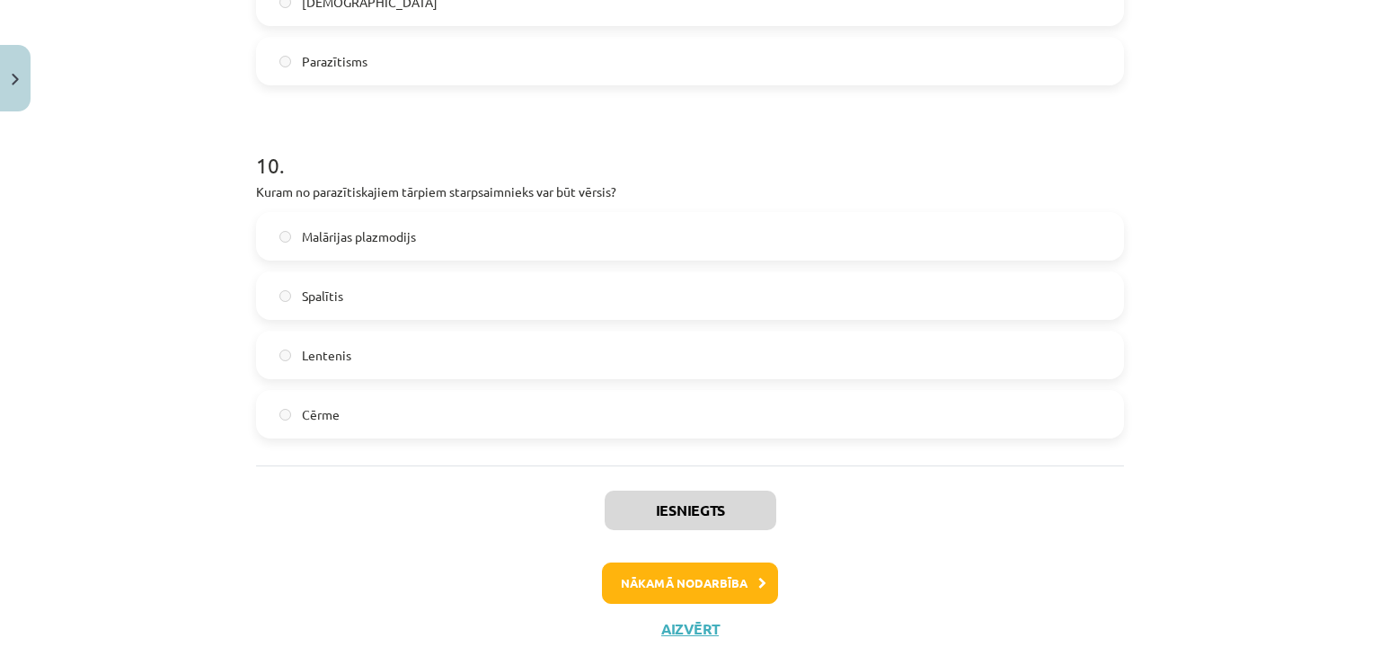
click at [316, 366] on label "Lentenis" at bounding box center [690, 354] width 864 height 45
drag, startPoint x: 309, startPoint y: 312, endPoint x: 308, endPoint y: 293, distance: 18.9
click at [309, 305] on label "Spalītis" at bounding box center [690, 295] width 864 height 45
click at [308, 280] on label "Spalītis" at bounding box center [690, 295] width 864 height 45
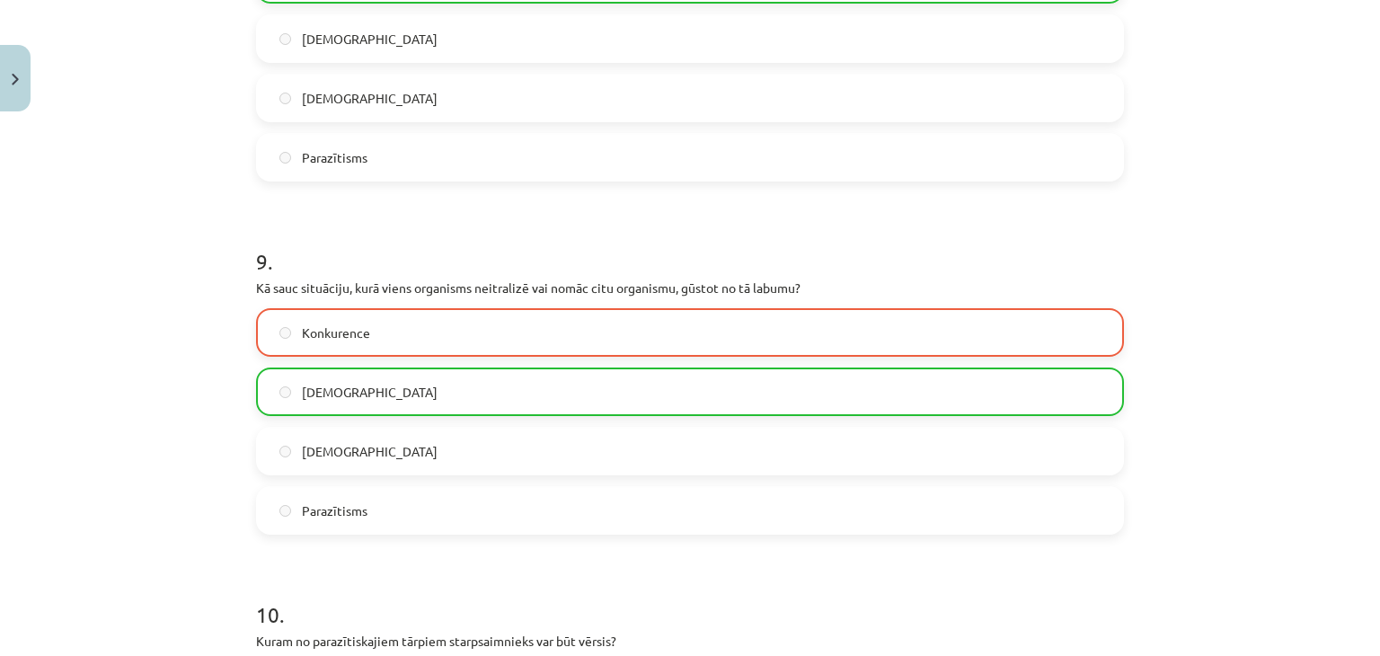
scroll to position [3460, 0]
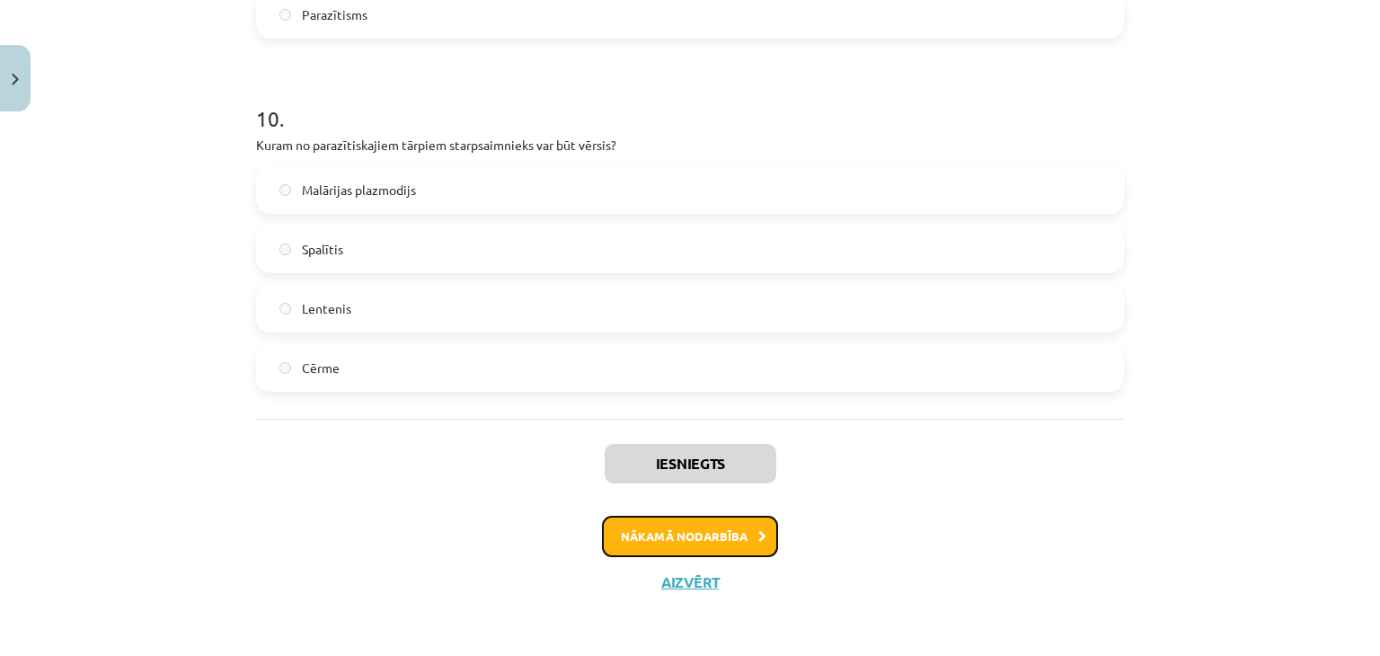
click at [737, 535] on button "Nākamā nodarbība" at bounding box center [690, 536] width 176 height 41
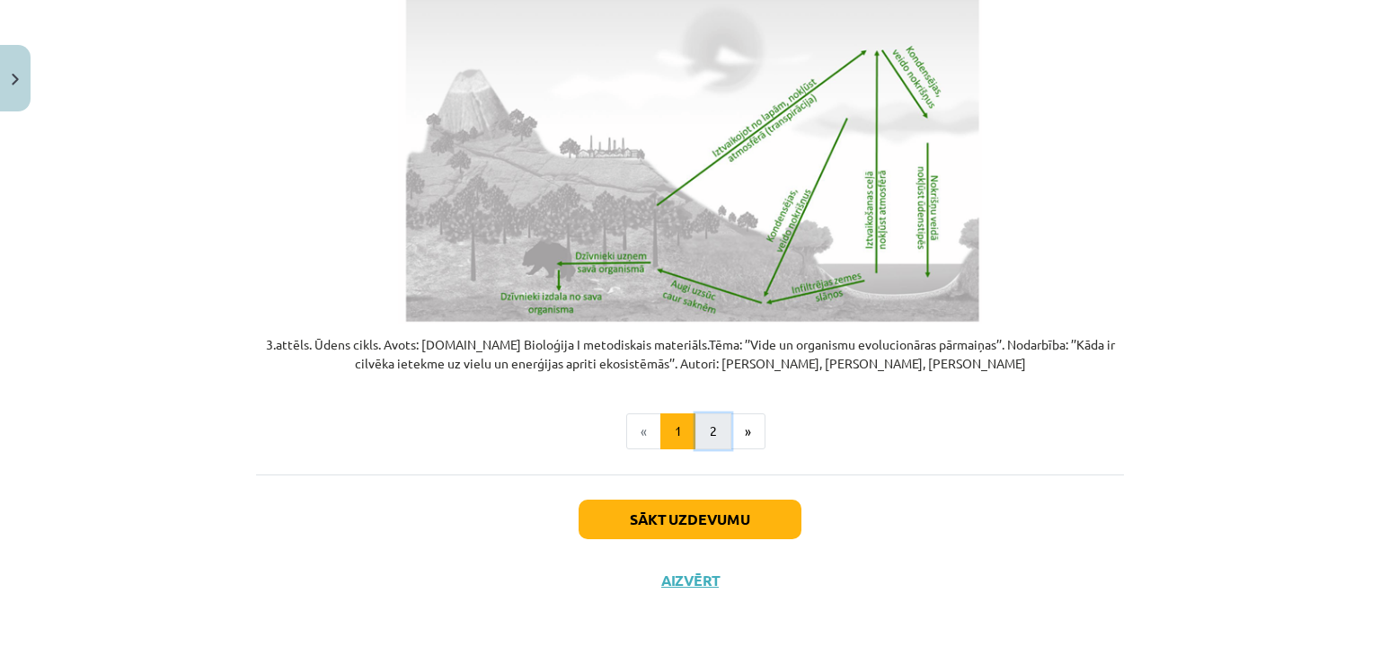
click at [695, 433] on button "2" at bounding box center [713, 431] width 36 height 36
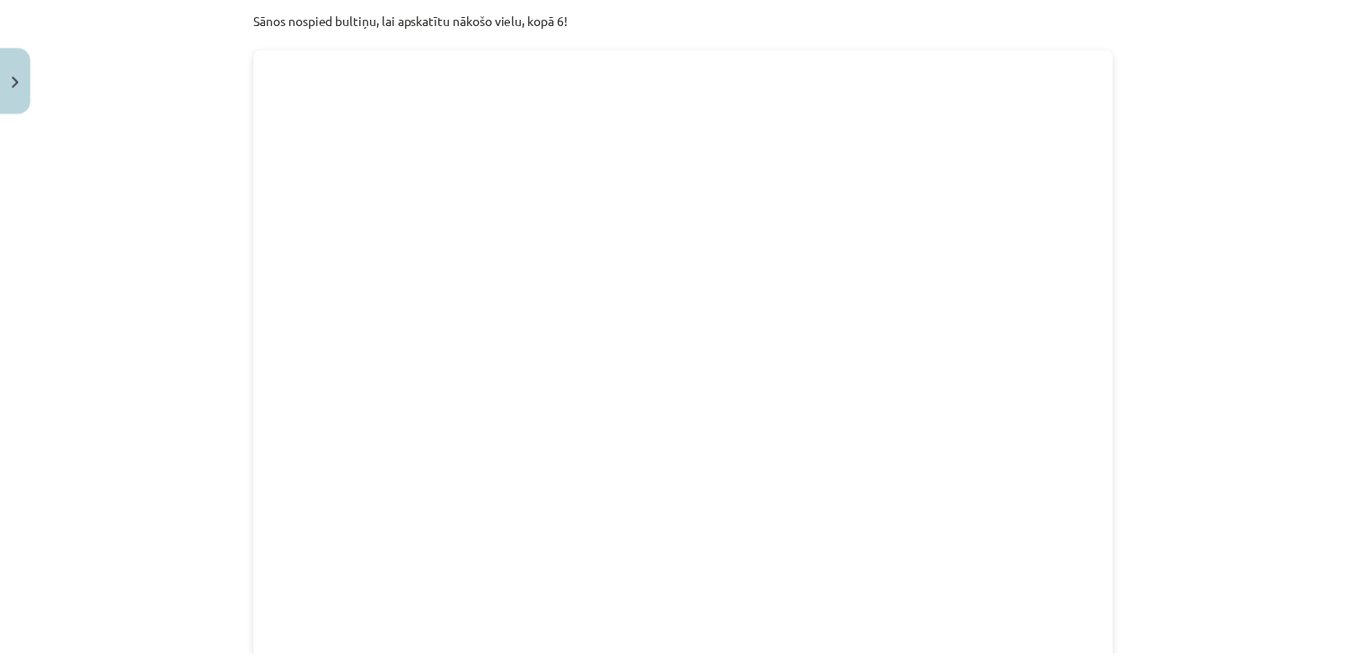
scroll to position [1668, 0]
click at [13, 78] on img "Close" at bounding box center [15, 80] width 7 height 12
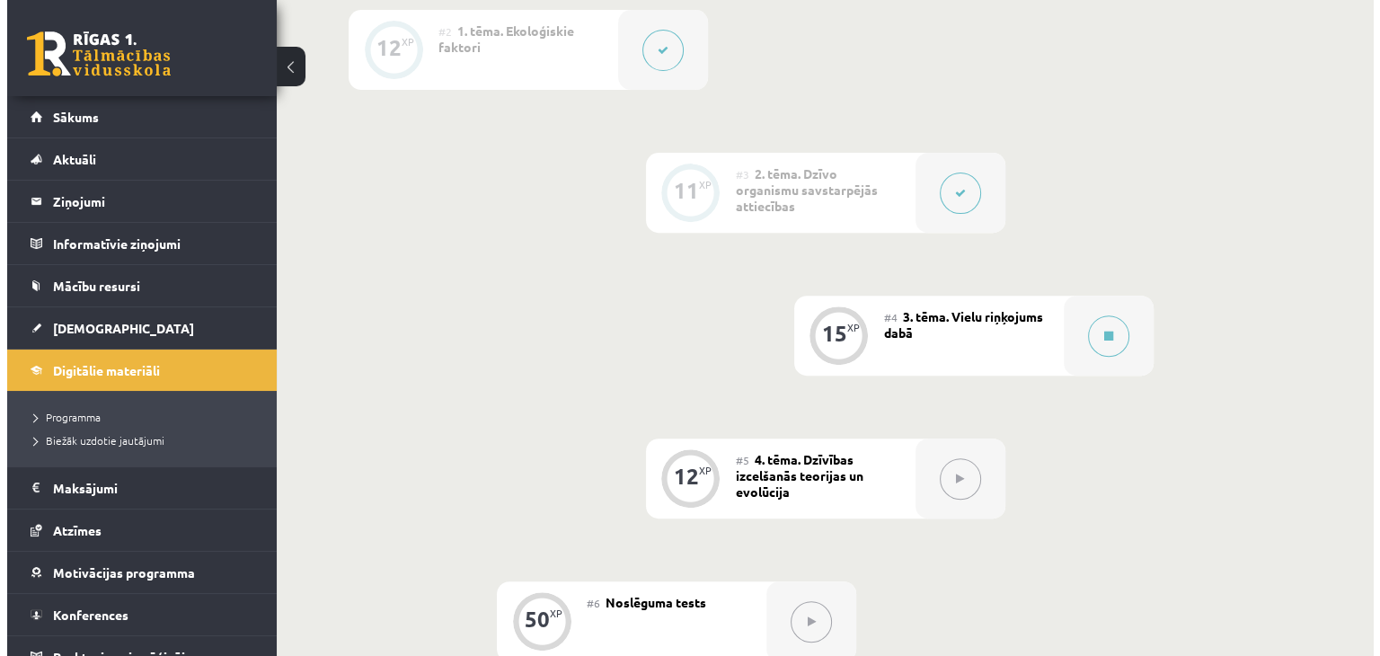
scroll to position [629, 0]
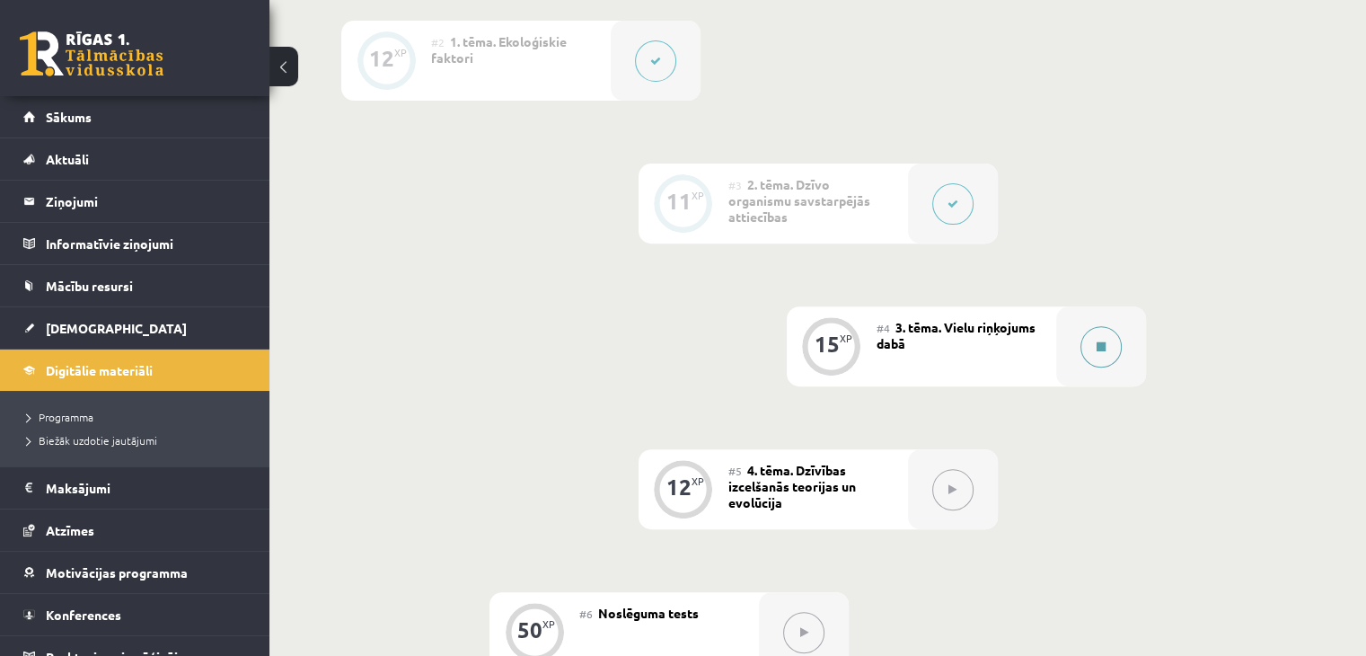
click at [1091, 367] on button at bounding box center [1100, 346] width 41 height 41
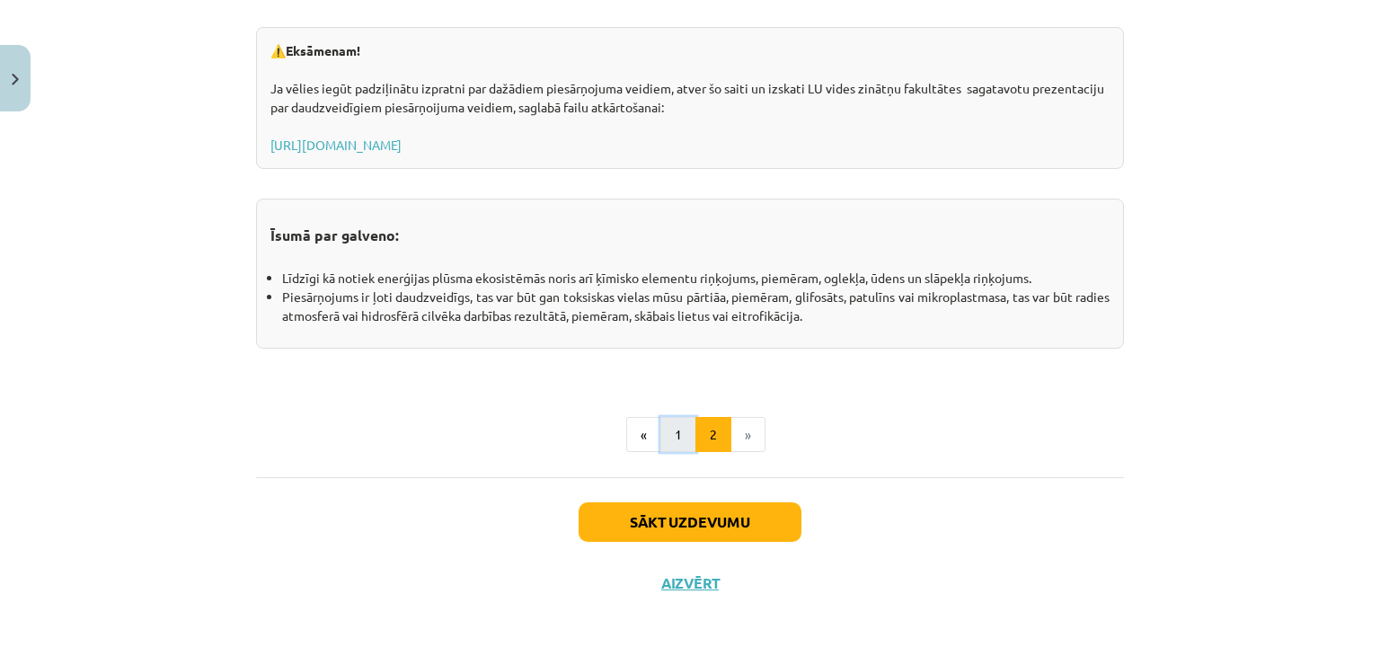
click at [680, 426] on button "1" at bounding box center [678, 435] width 36 height 36
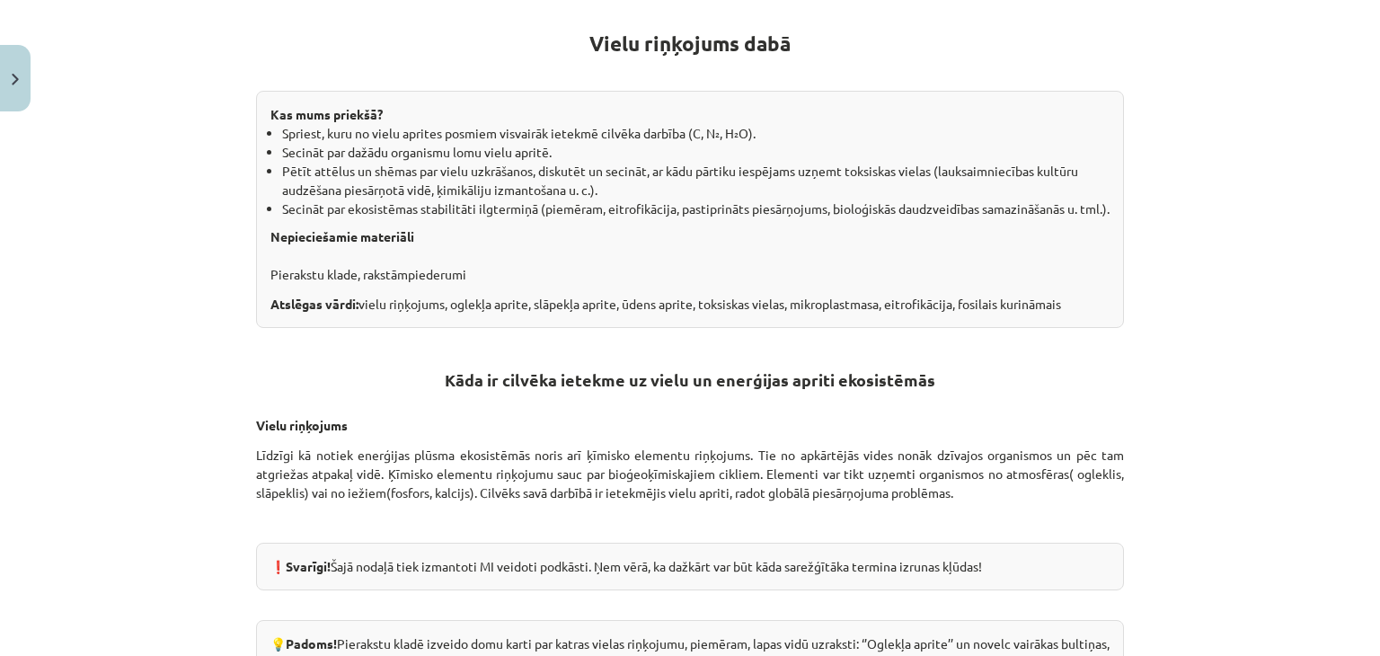
scroll to position [321, 0]
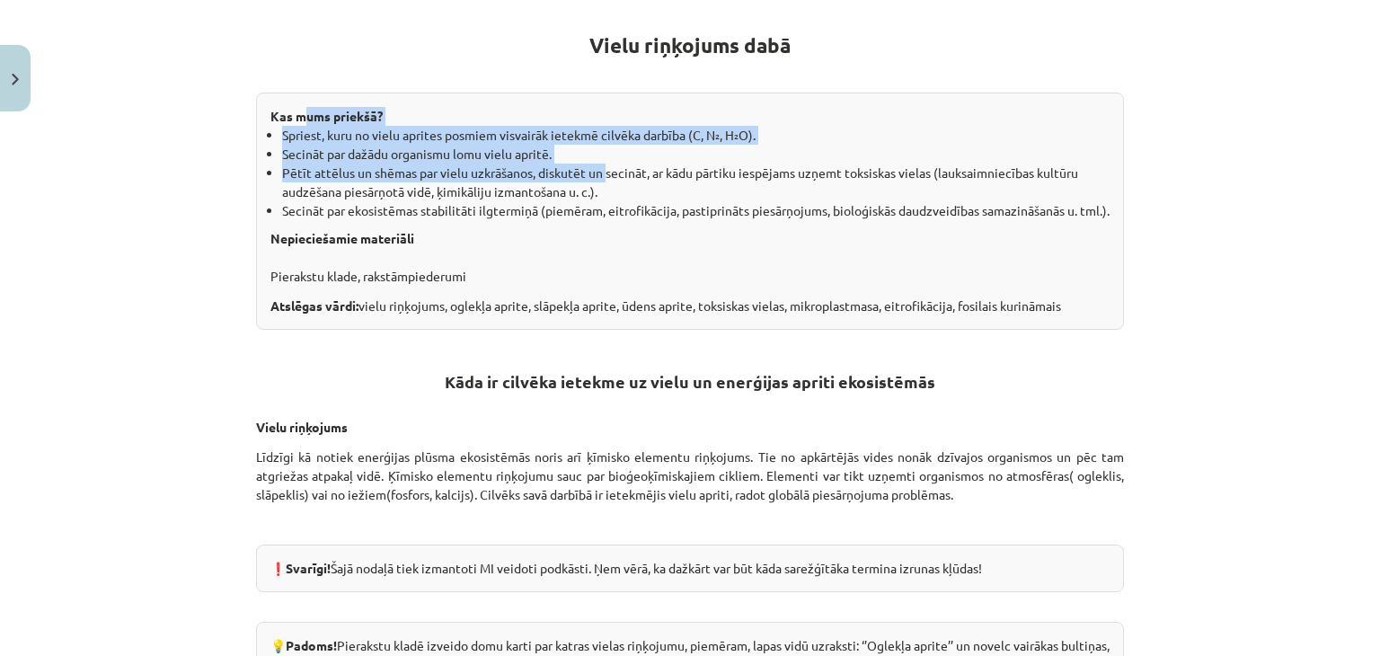
drag, startPoint x: 313, startPoint y: 112, endPoint x: 601, endPoint y: 166, distance: 293.3
click at [601, 166] on div "Kas mums priekšā? Spriest, kuru no vielu aprites posmiem visvairāk ietekmē cilv…" at bounding box center [690, 211] width 868 height 237
click at [601, 166] on li "Pētīt attēlus un shēmas par vielu uzkrāšanos, diskutēt un secināt, ar kādu pārt…" at bounding box center [695, 182] width 827 height 38
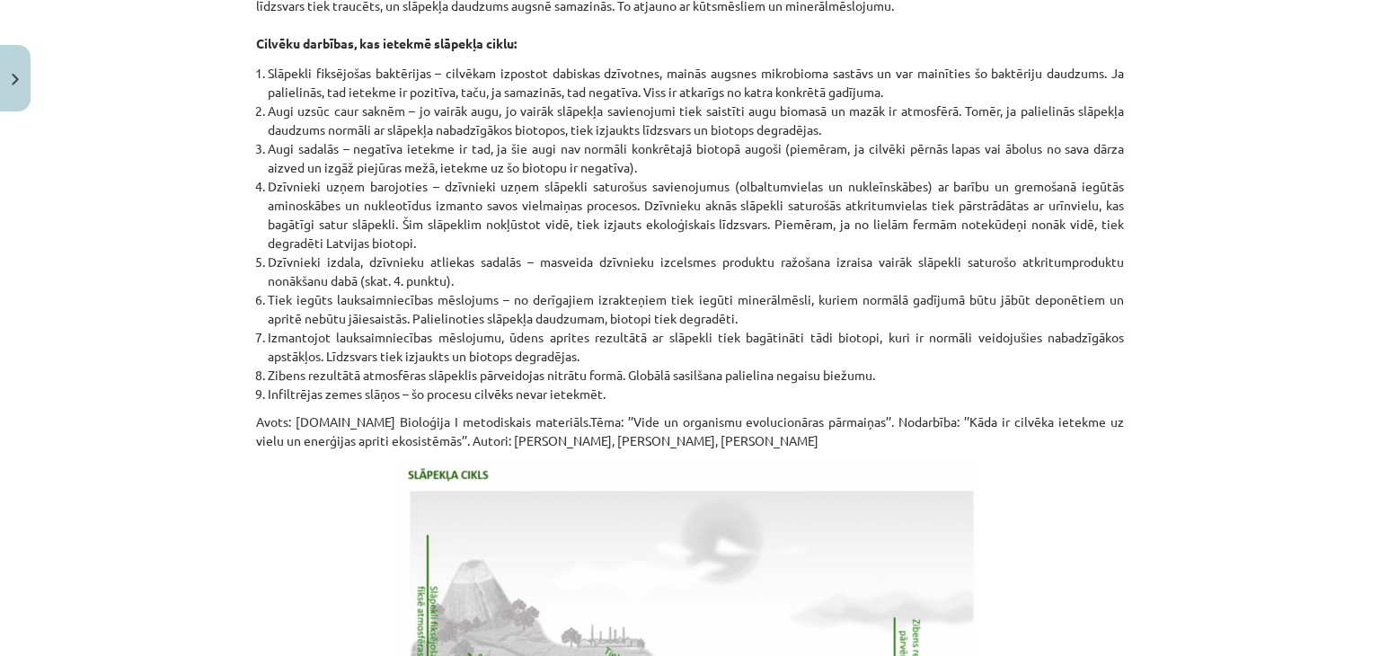
scroll to position [2835, 0]
